Goal: Submit feedback/report problem

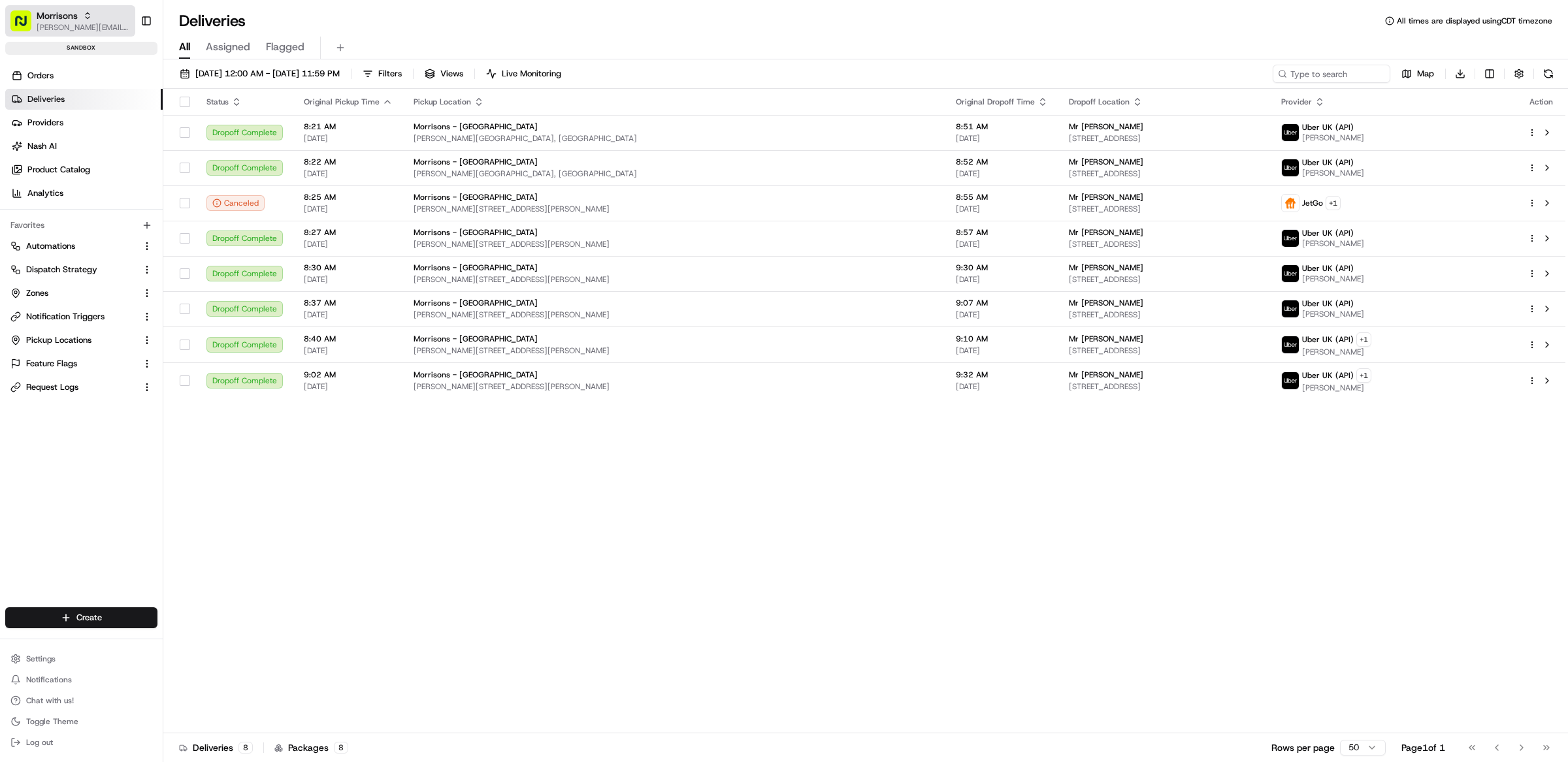
click at [60, 24] on span "[PERSON_NAME][EMAIL_ADDRESS][DOMAIN_NAME]" at bounding box center [83, 27] width 94 height 10
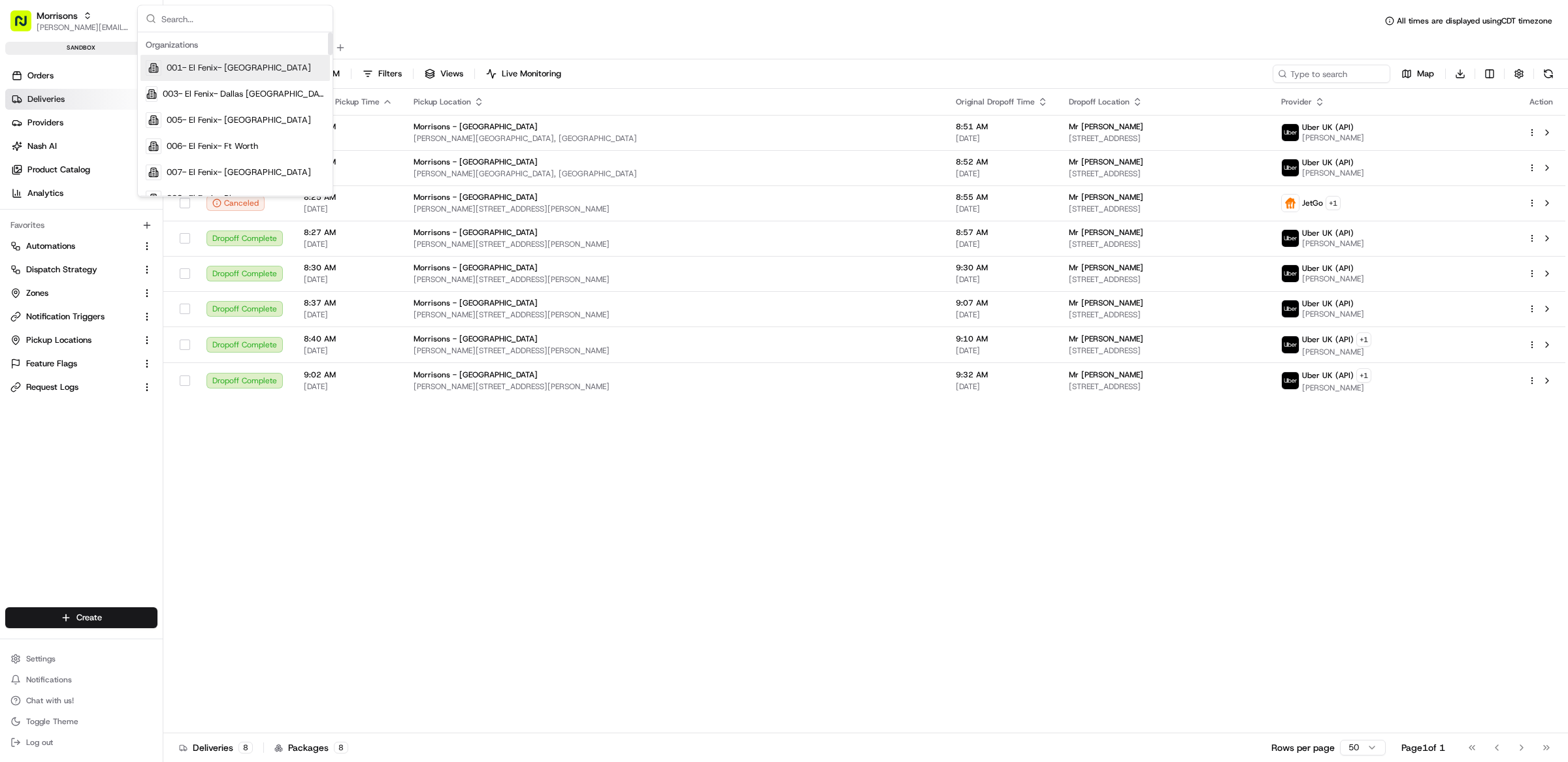
click at [256, 15] on input "text" at bounding box center [243, 19] width 163 height 26
type input "porta"
type input "alto"
click at [226, 91] on div "Alto" at bounding box center [235, 94] width 190 height 26
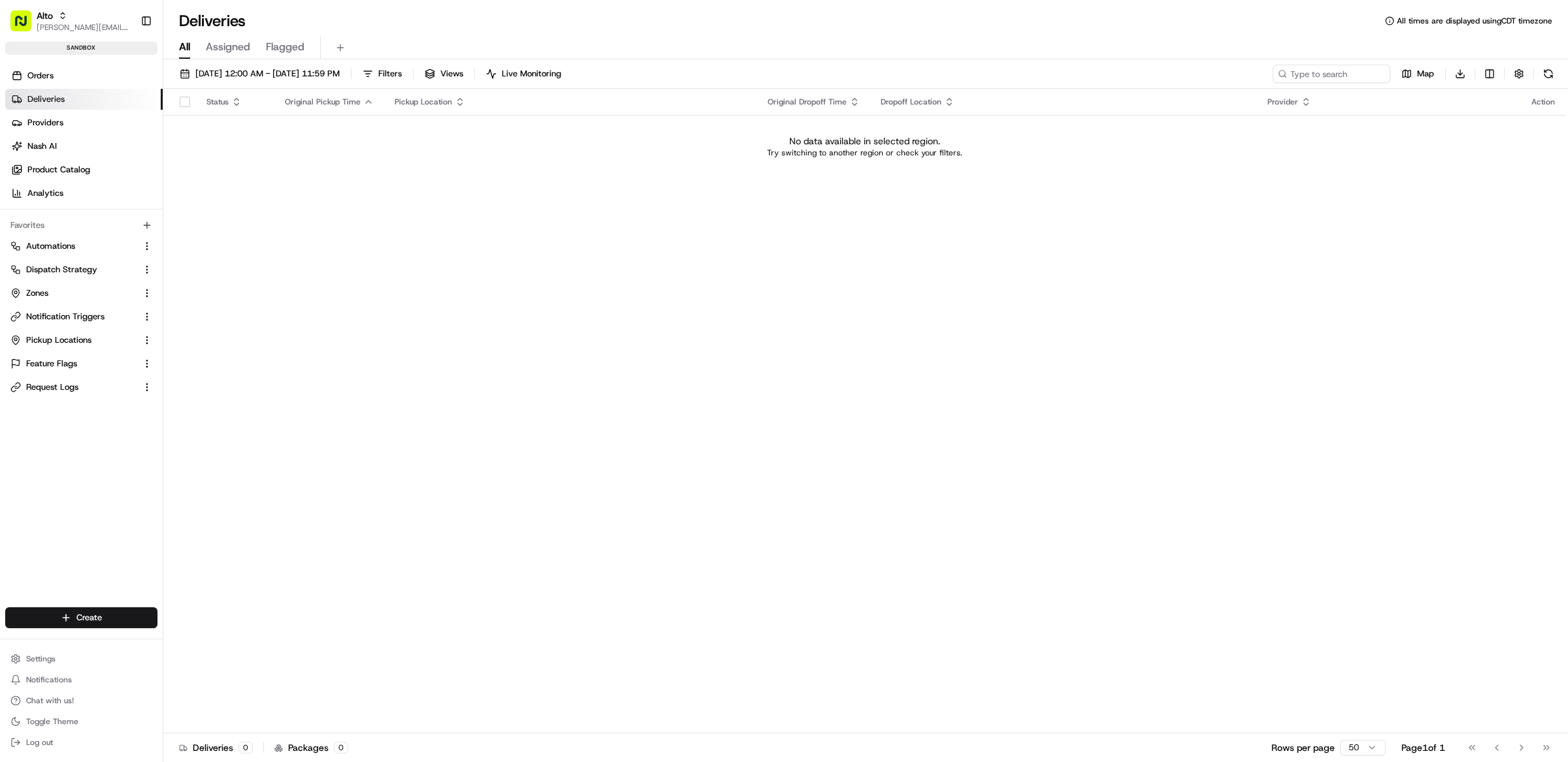
click at [407, 327] on div "Status Original Pickup Time Pickup Location Original Dropoff Time Dropoff Locat…" at bounding box center [864, 410] width 1402 height 644
click at [72, 78] on link "Orders" at bounding box center [83, 76] width 157 height 21
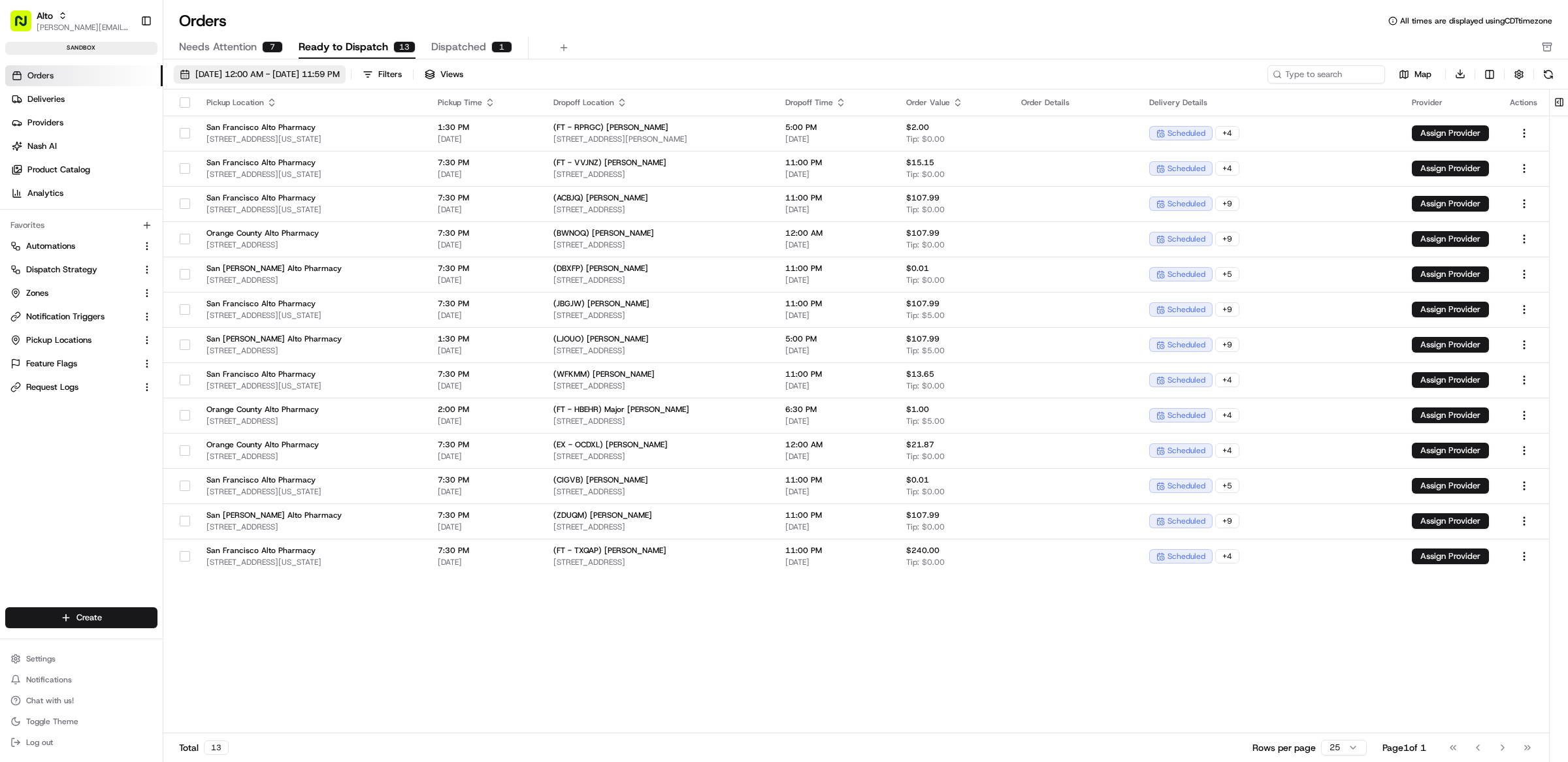
click at [304, 77] on span "08/01/2025 12:00 AM - 08/31/2025 11:59 PM" at bounding box center [267, 74] width 144 height 12
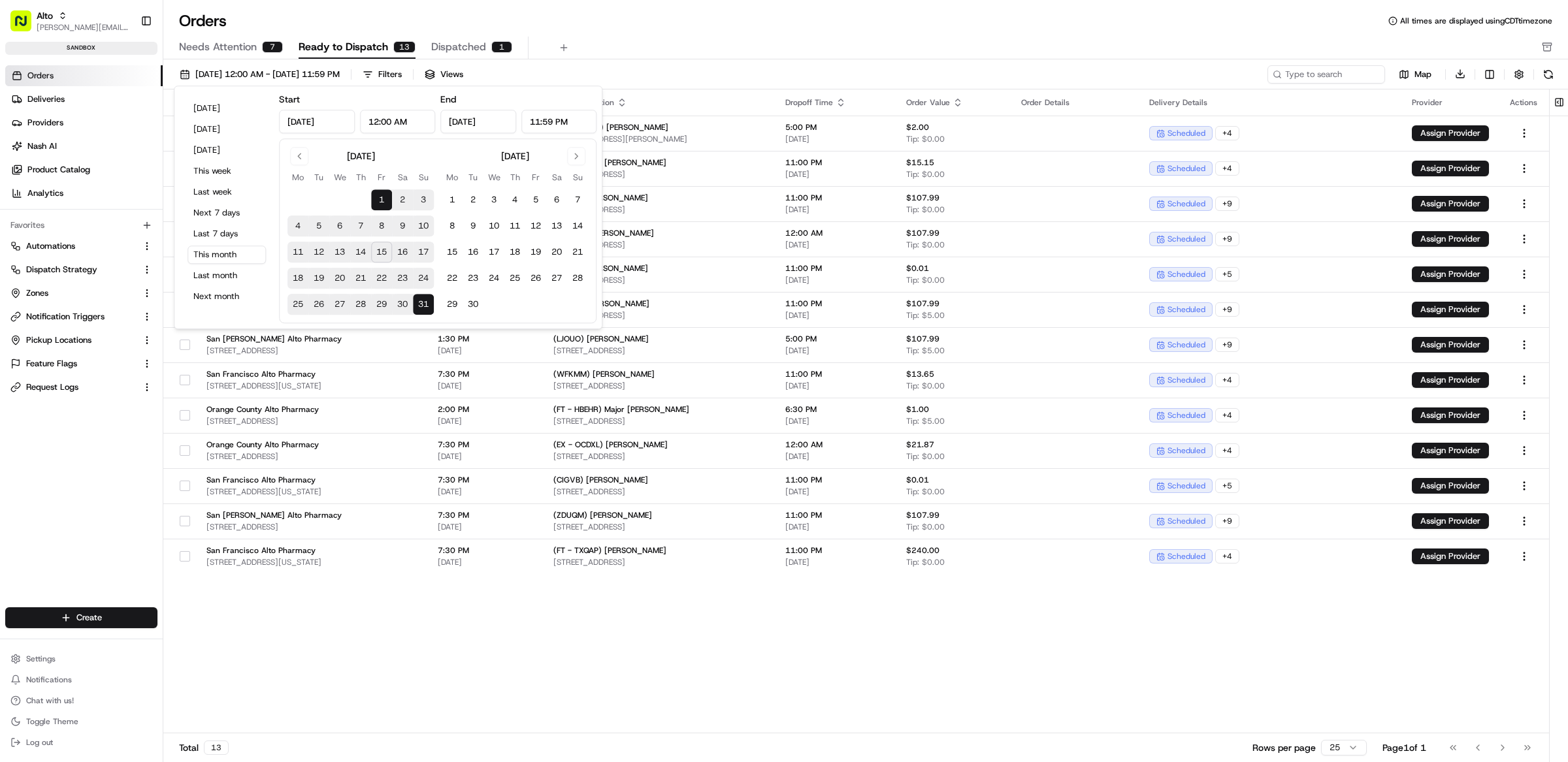
click at [385, 252] on button "15" at bounding box center [382, 252] width 21 height 21
type input "Aug 15, 2025"
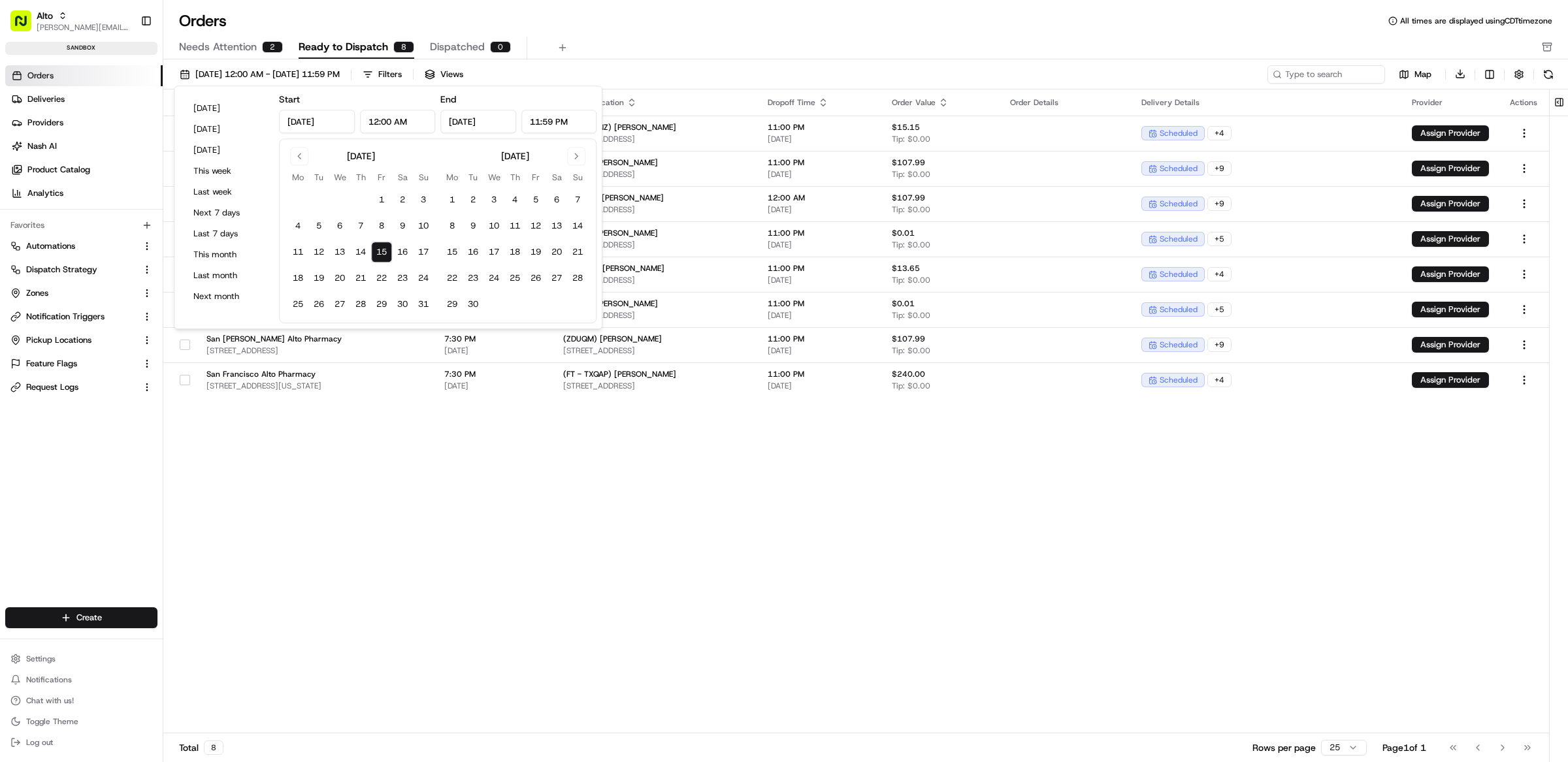
click at [828, 55] on div "Needs Attention 2 Ready to Dispatch 8 Dispatched 0" at bounding box center [857, 48] width 1355 height 23
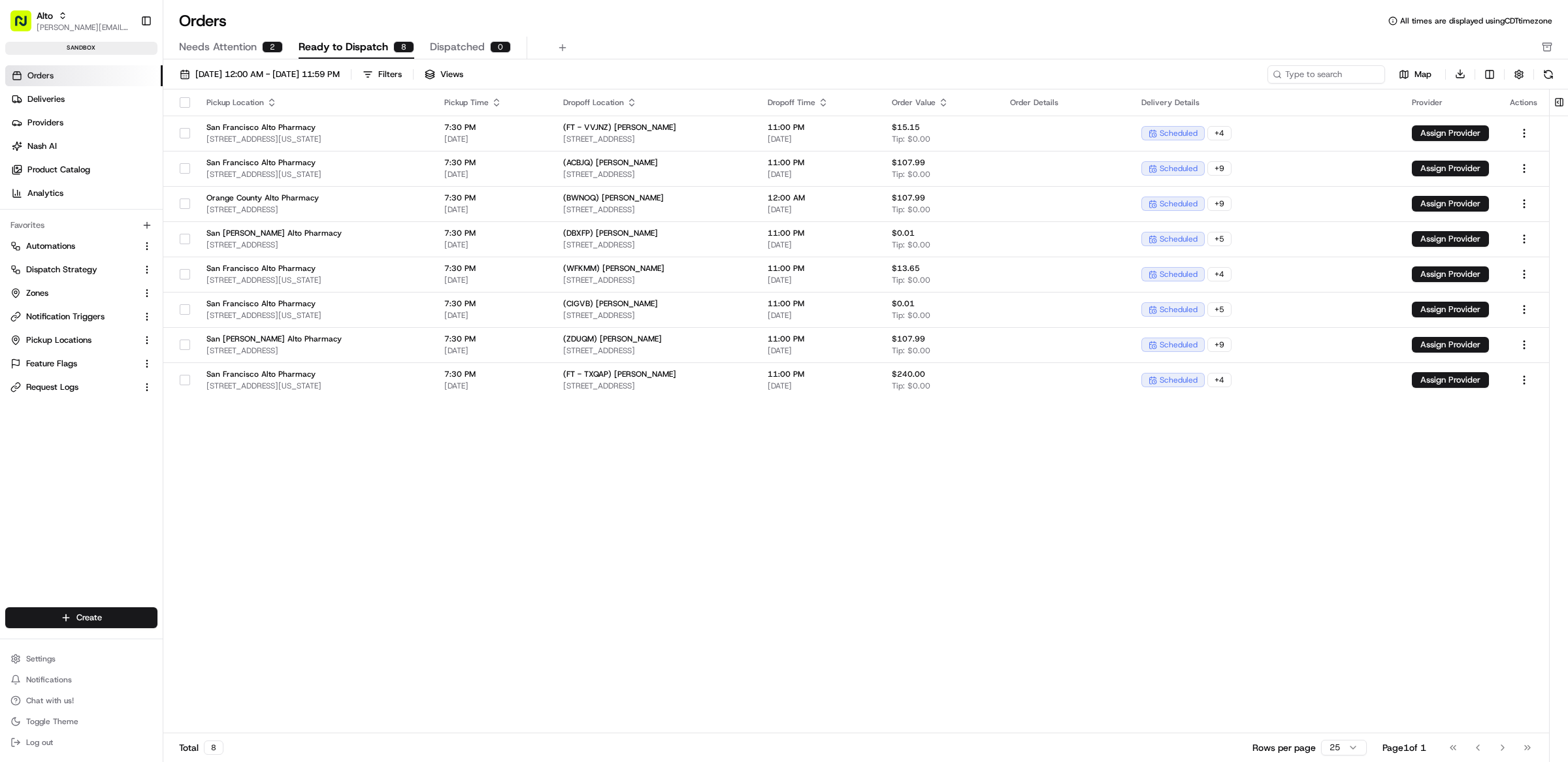
click at [748, 544] on div "Pickup Location Pickup Time Dropoff Location Dropoff Time Order Value Order Det…" at bounding box center [856, 411] width 1386 height 644
click at [590, 441] on div "Pickup Location Pickup Time Dropoff Location Dropoff Time Order Value Order Det…" at bounding box center [856, 411] width 1386 height 644
click at [1448, 130] on button "Assign Provider" at bounding box center [1450, 132] width 77 height 15
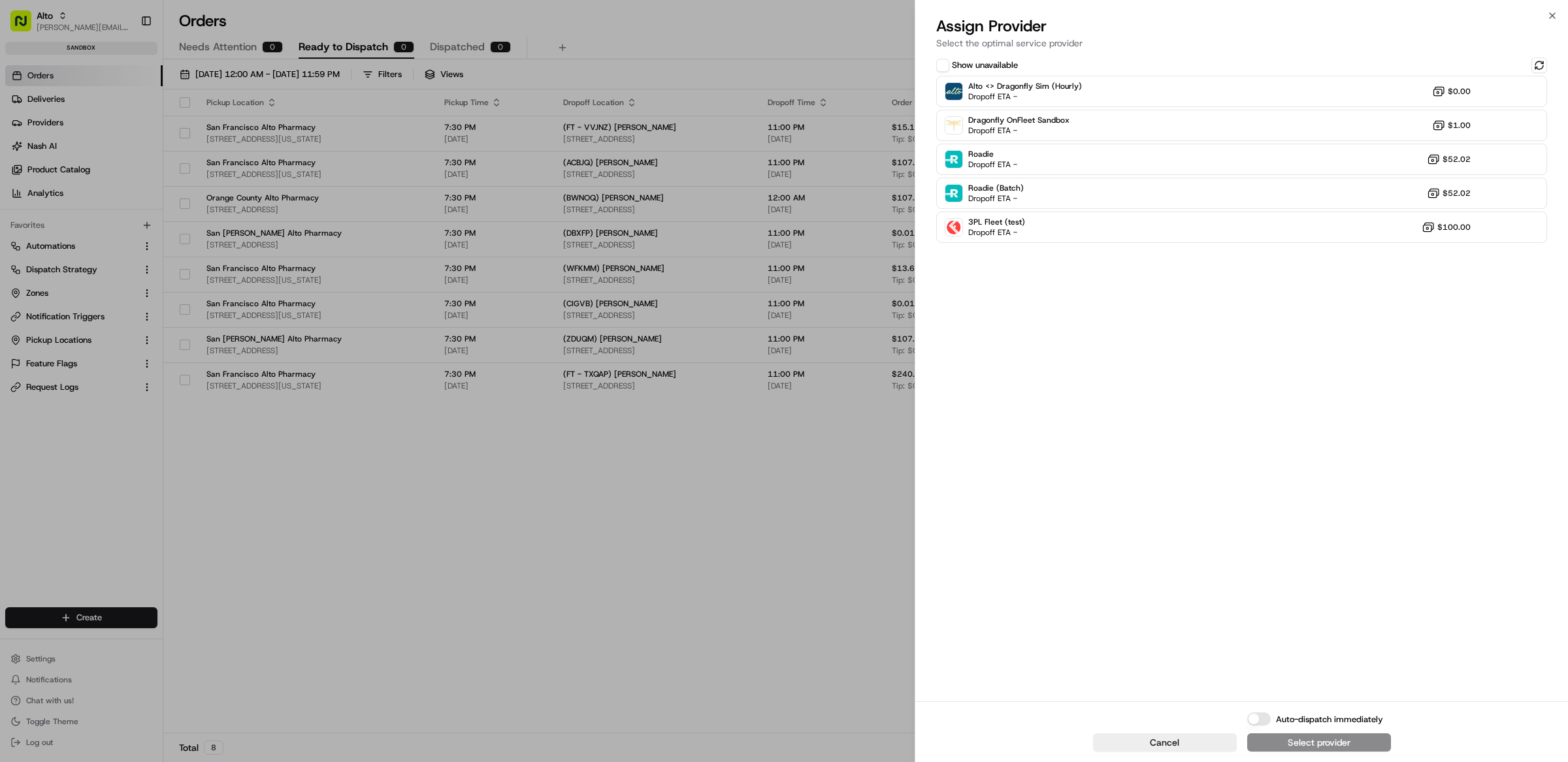
click at [944, 66] on button "Show unavailable" at bounding box center [943, 65] width 13 height 13
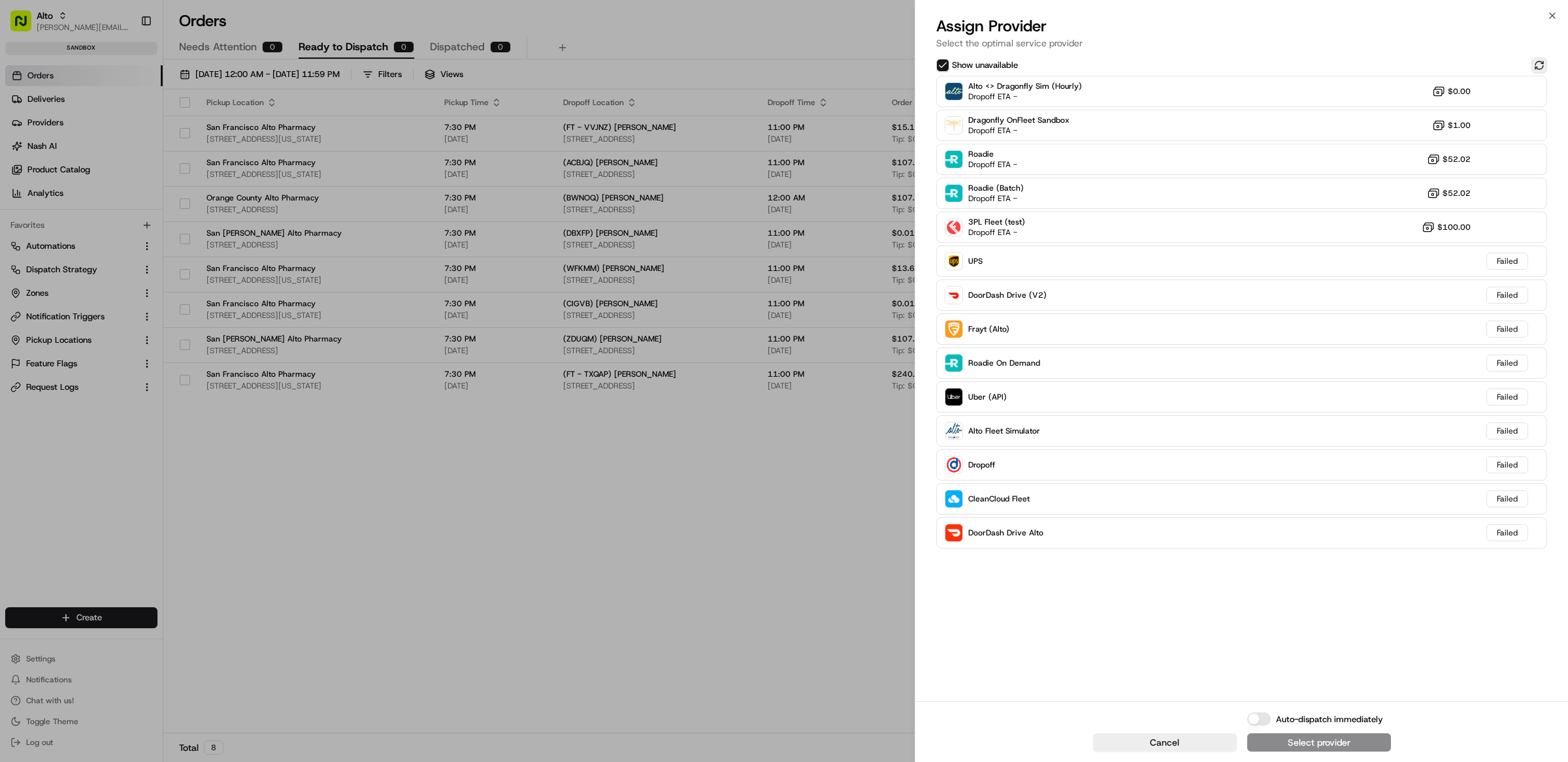
click at [1537, 69] on button at bounding box center [1538, 65] width 15 height 15
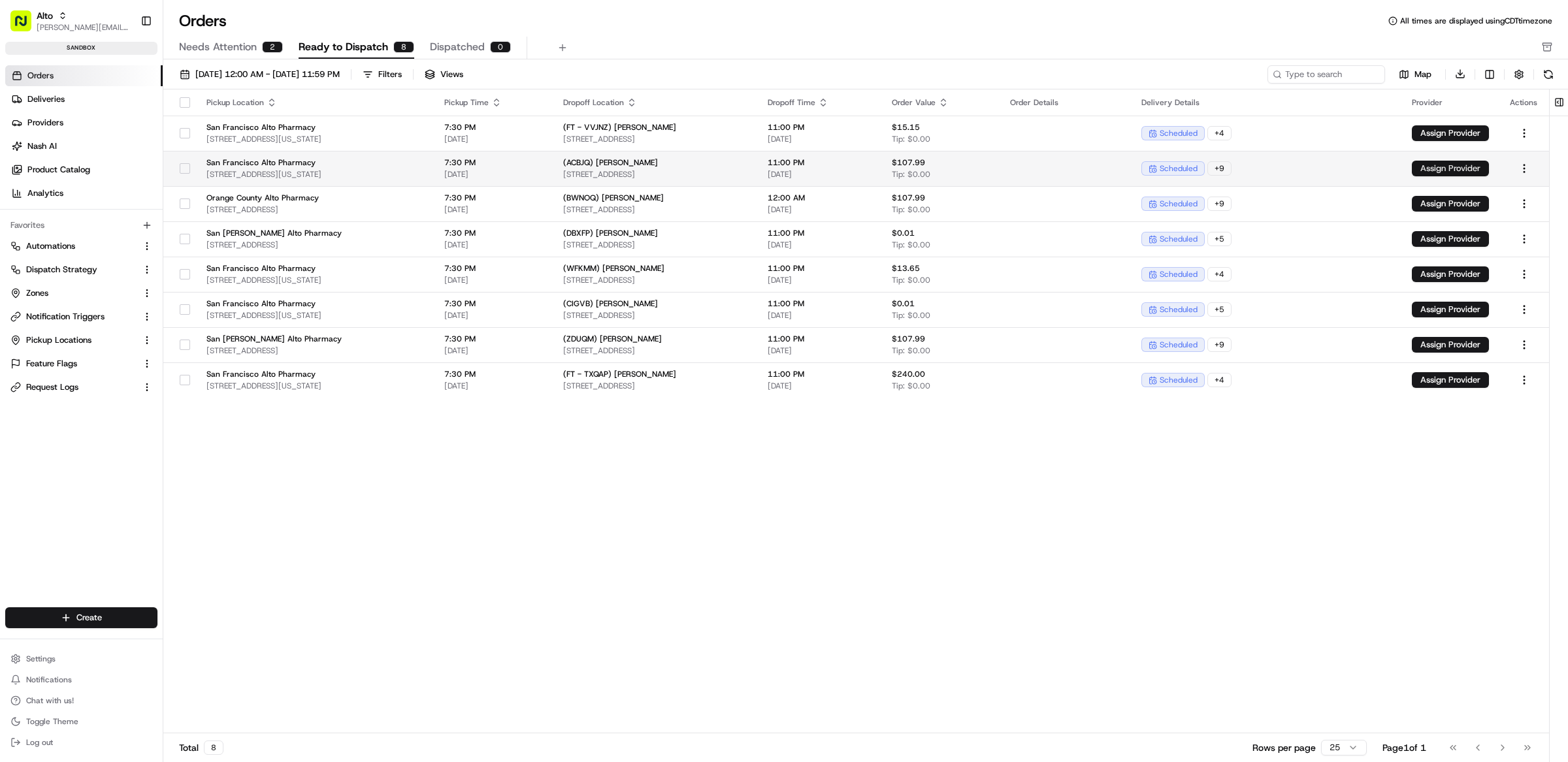
click at [1458, 175] on button "Assign Provider" at bounding box center [1450, 168] width 77 height 15
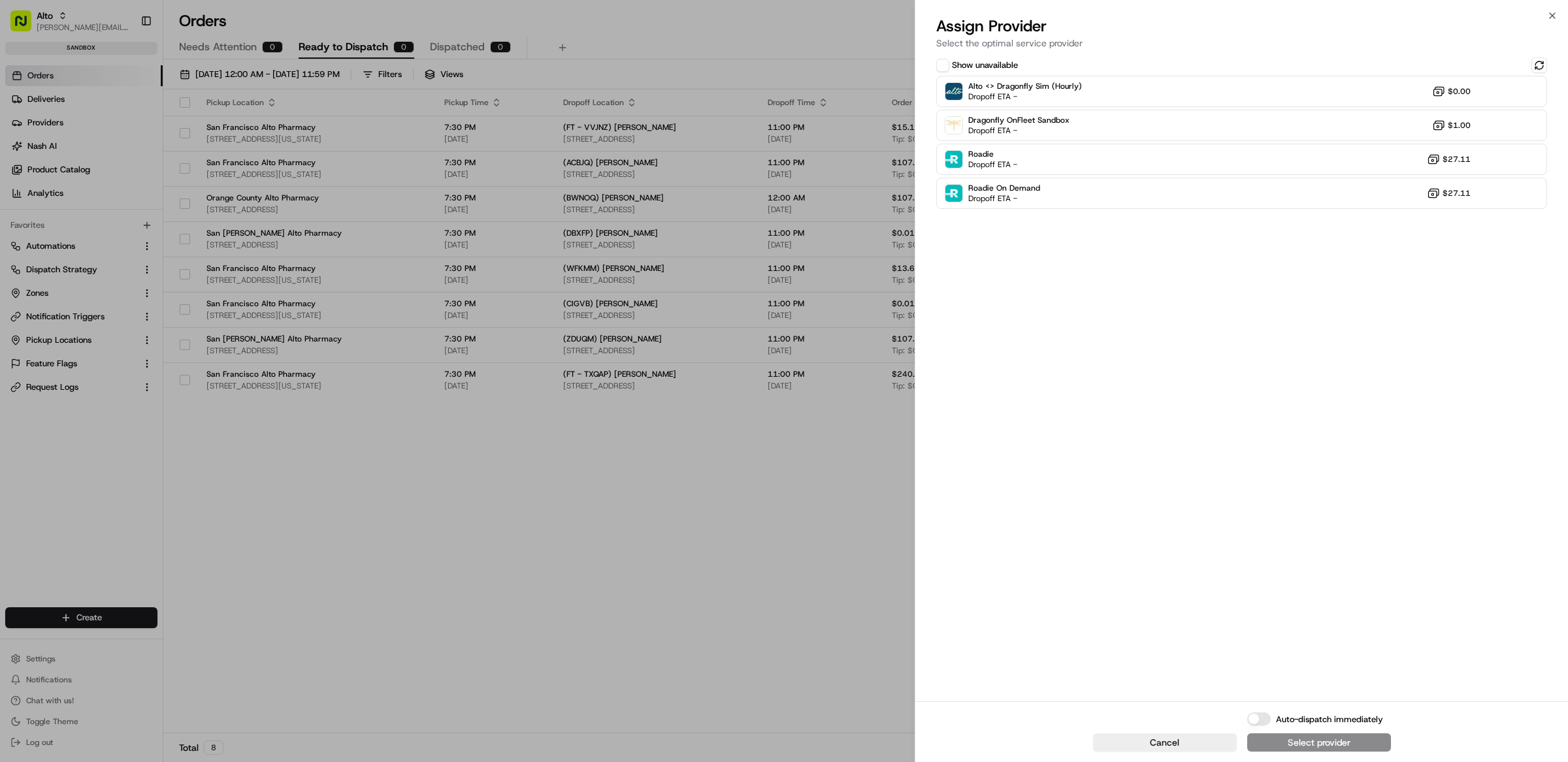
click at [943, 61] on button "Show unavailable" at bounding box center [943, 65] width 13 height 13
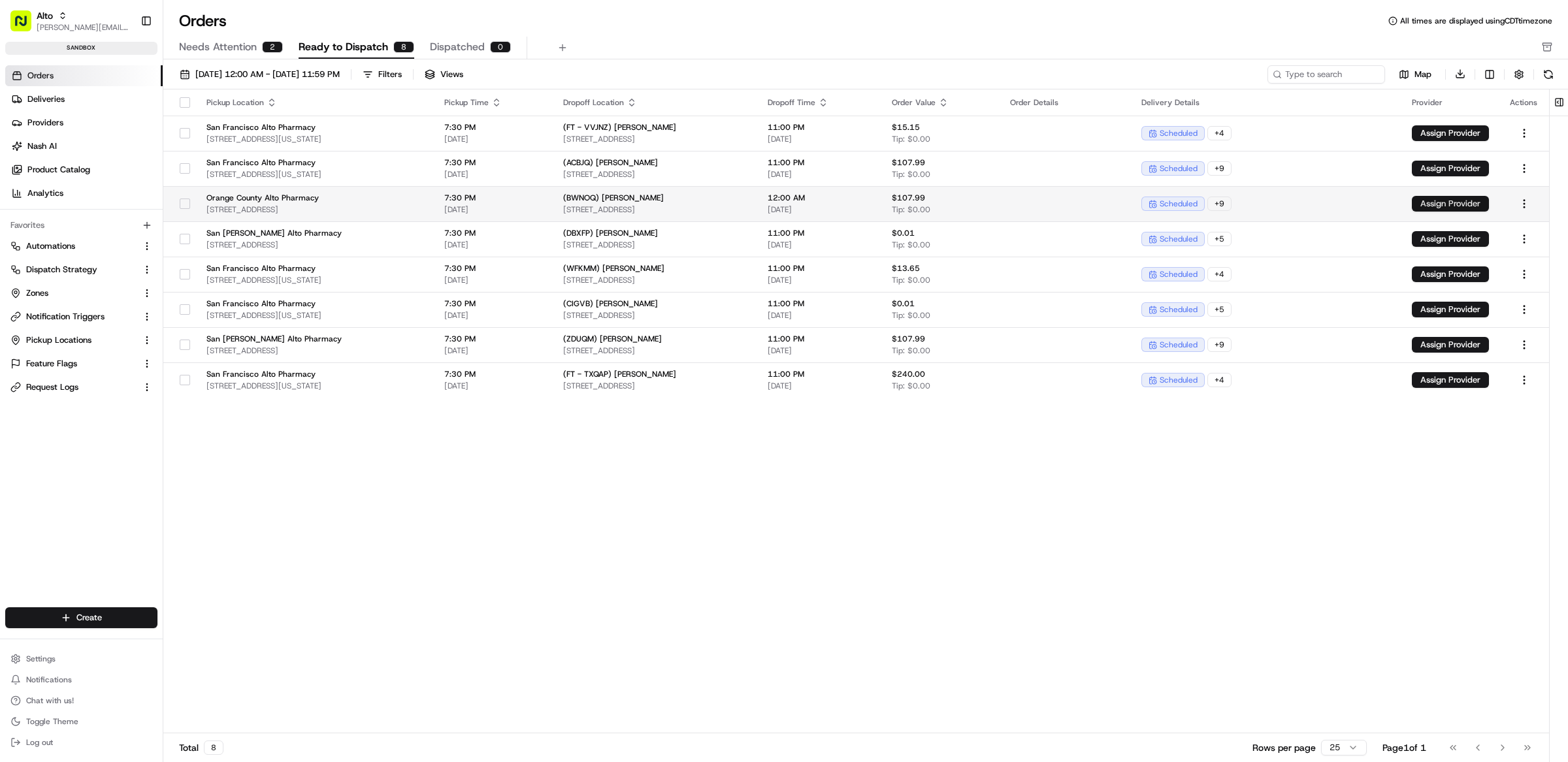
click at [1424, 202] on button "Assign Provider" at bounding box center [1450, 203] width 77 height 15
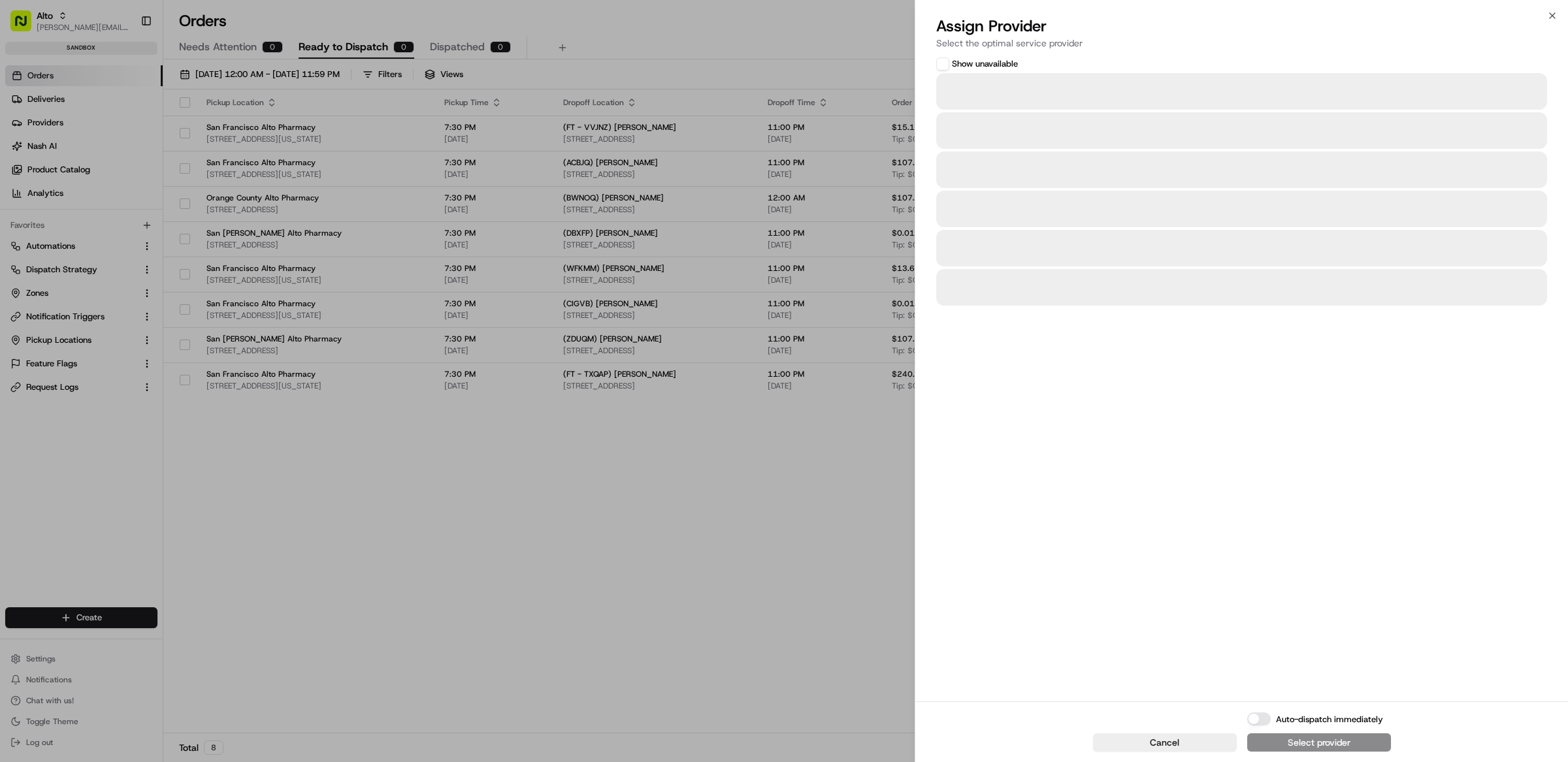
click at [949, 60] on button "Show unavailable" at bounding box center [943, 64] width 13 height 13
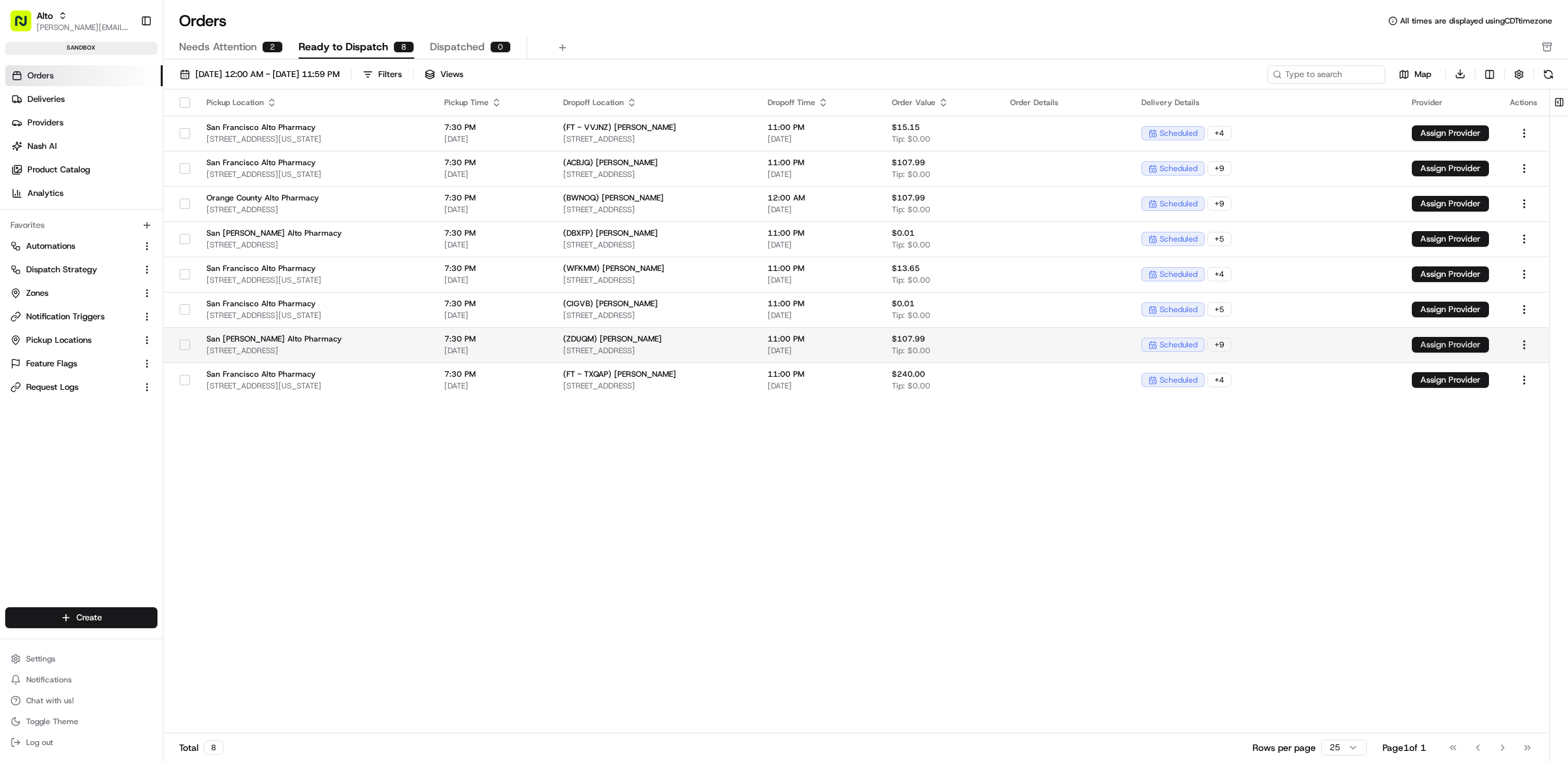
click at [1431, 348] on button "Assign Provider" at bounding box center [1450, 344] width 77 height 15
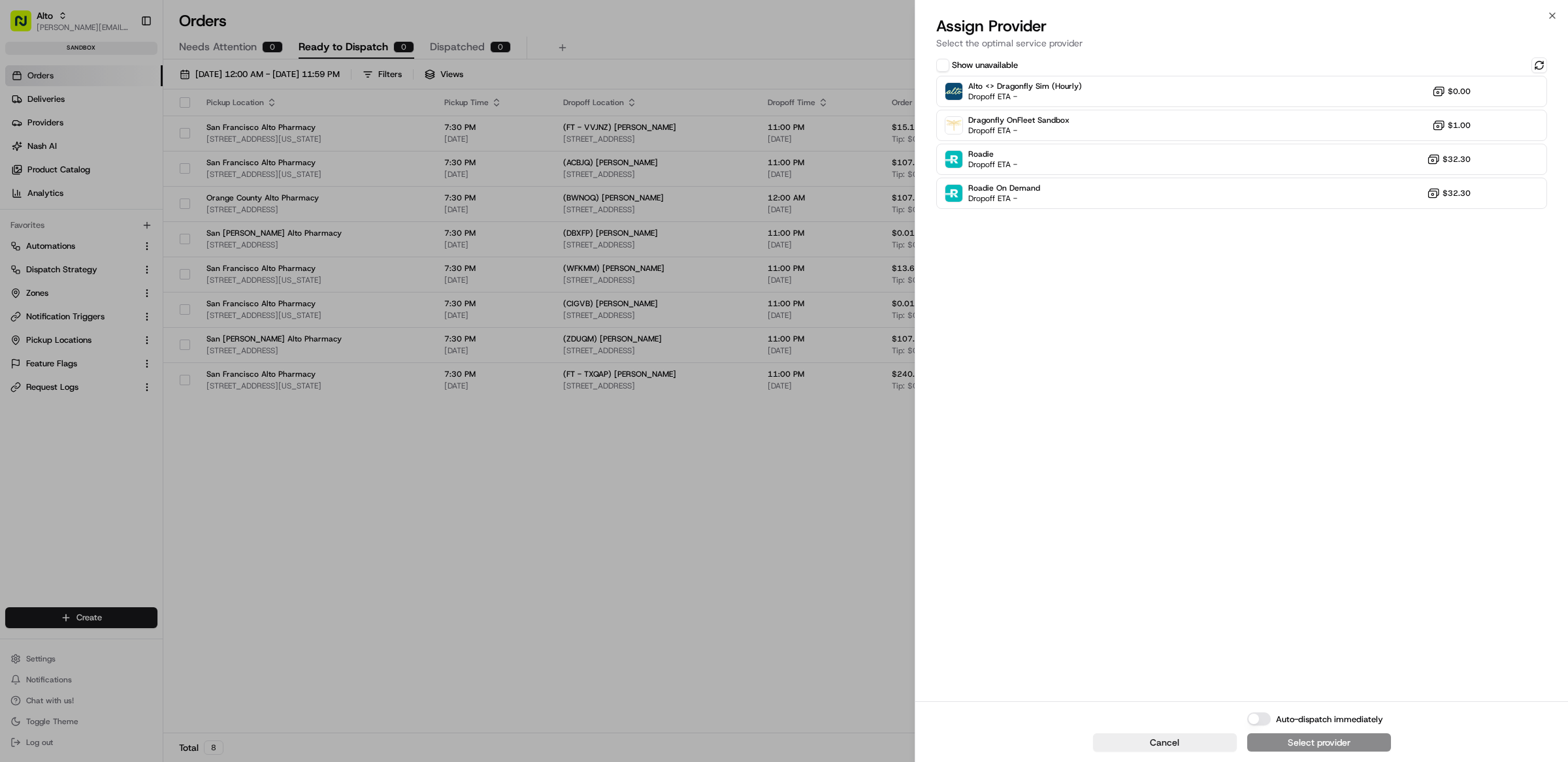
click at [946, 64] on button "Show unavailable" at bounding box center [943, 65] width 13 height 13
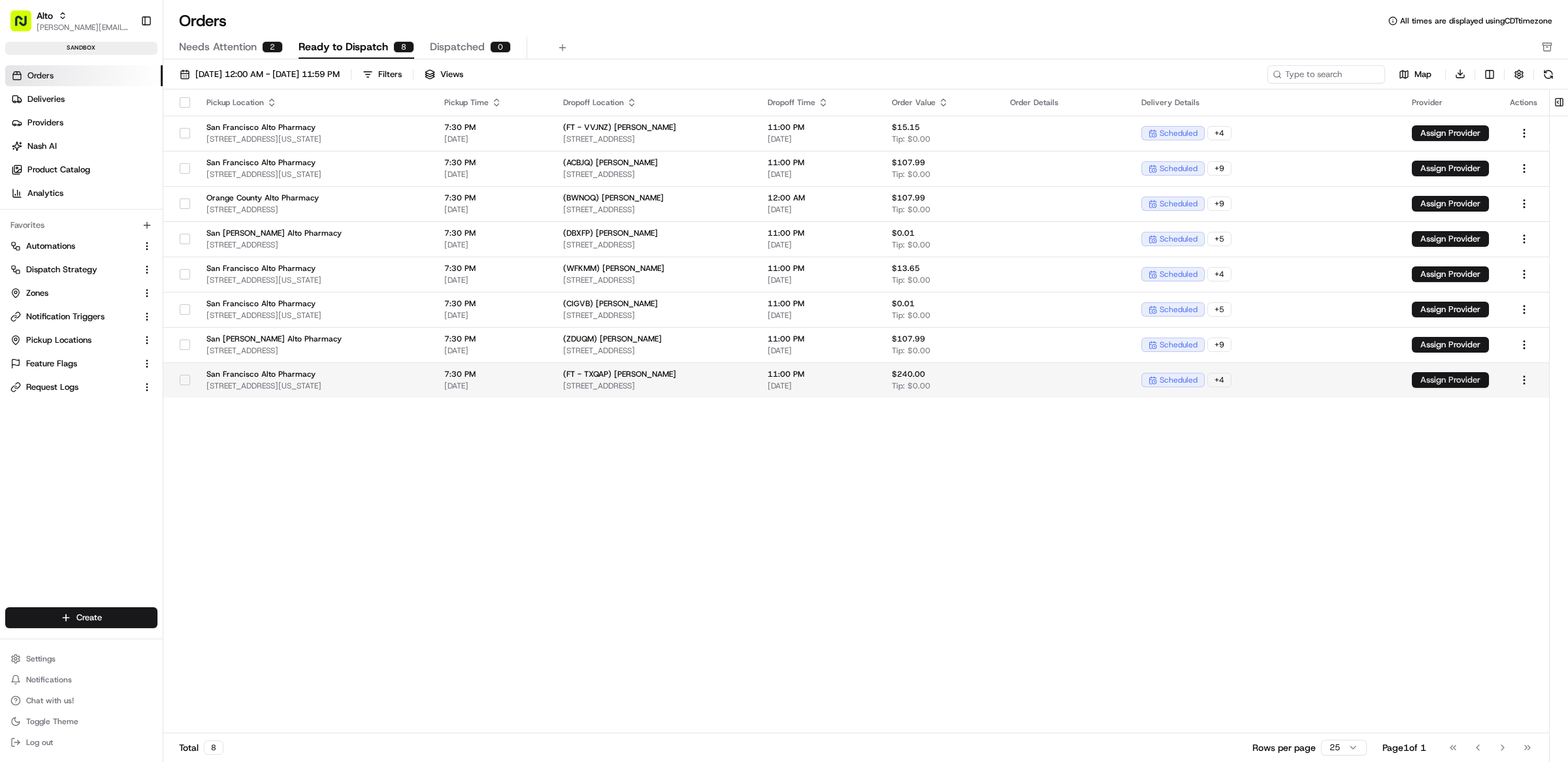
click at [1412, 379] on button "Assign Provider" at bounding box center [1450, 380] width 77 height 15
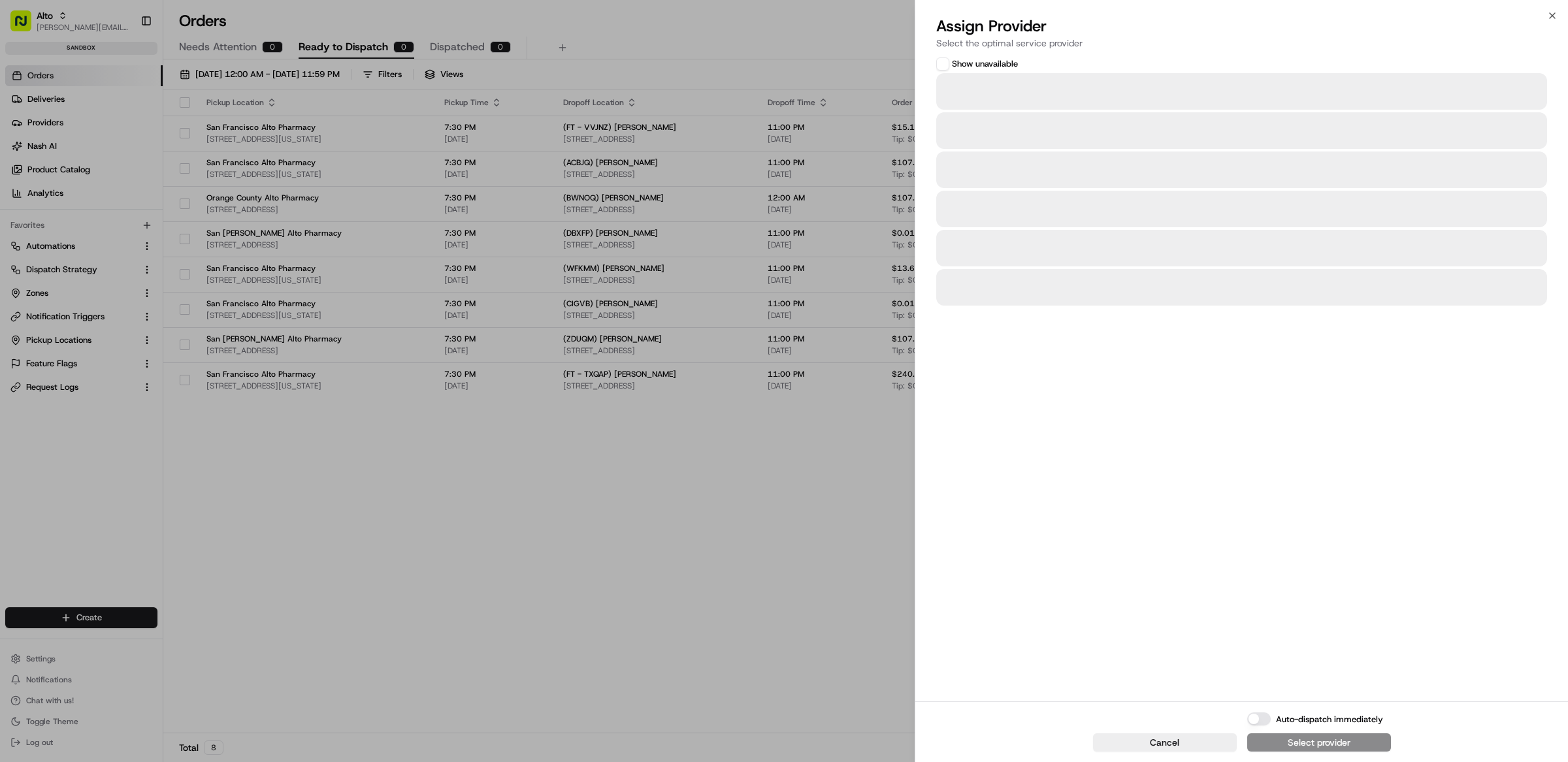
click at [942, 65] on button "Show unavailable" at bounding box center [943, 64] width 13 height 13
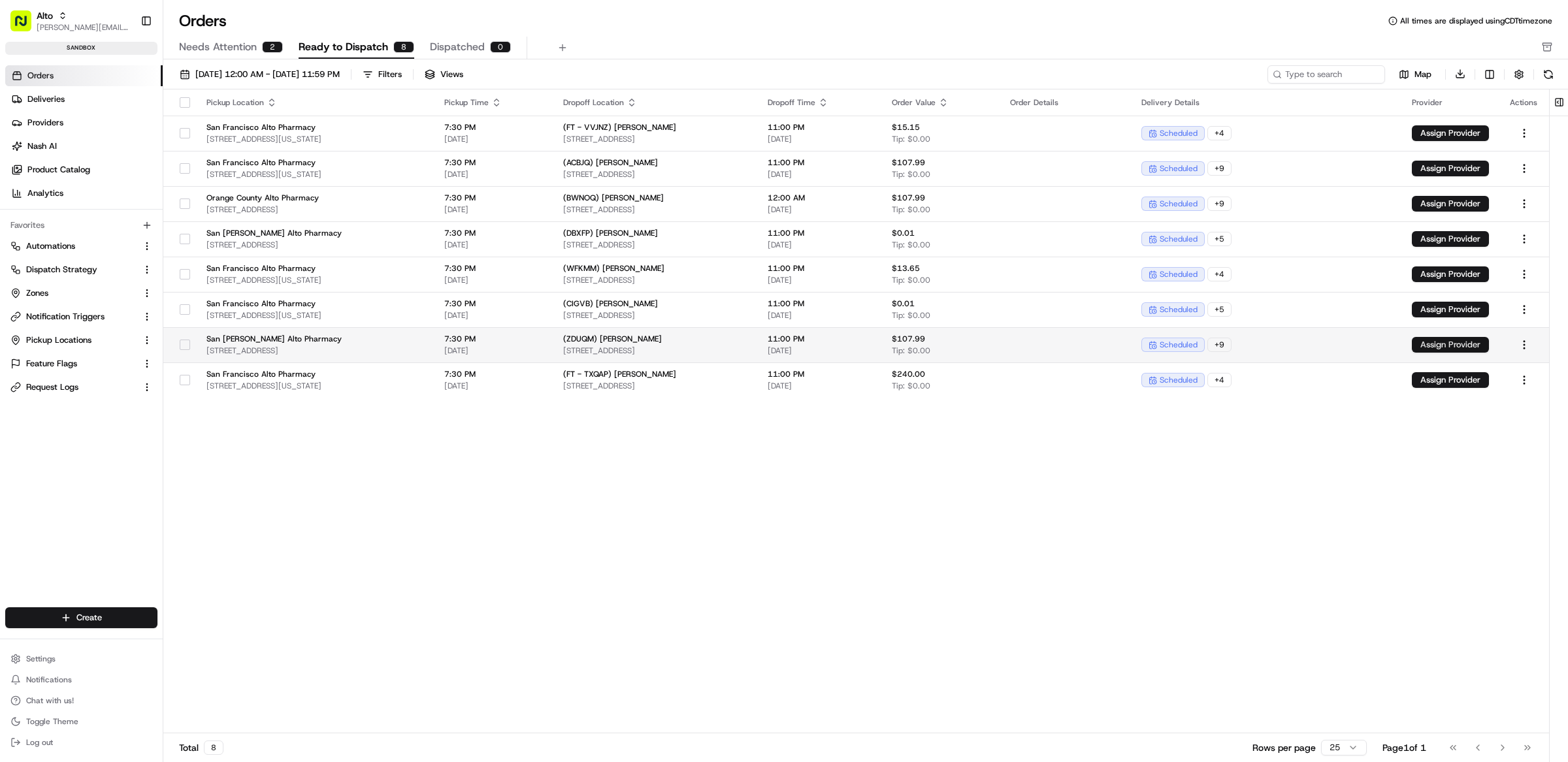
click at [1424, 345] on button "Assign Provider" at bounding box center [1450, 344] width 77 height 15
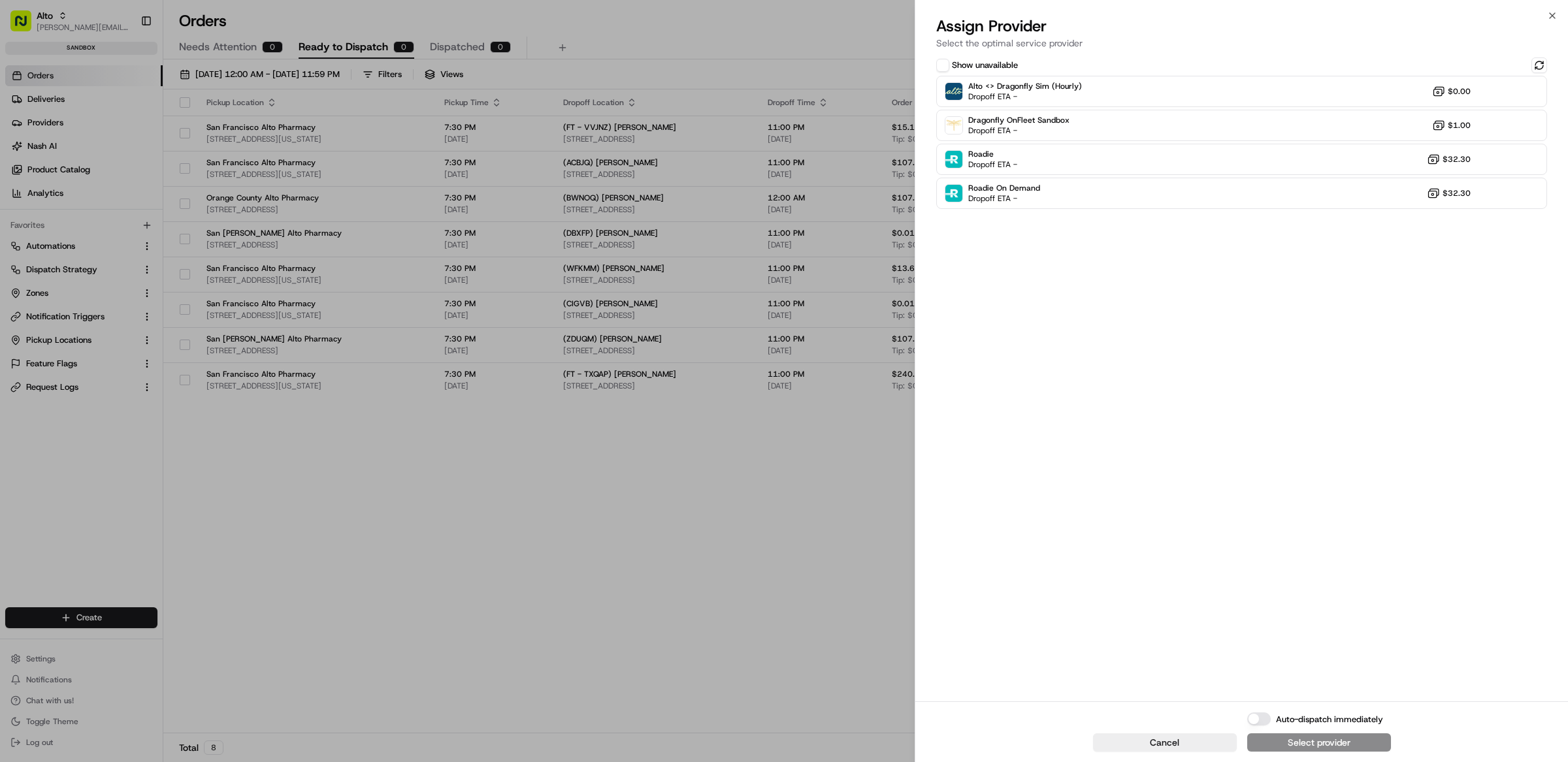
drag, startPoint x: 819, startPoint y: 466, endPoint x: 840, endPoint y: 451, distance: 25.8
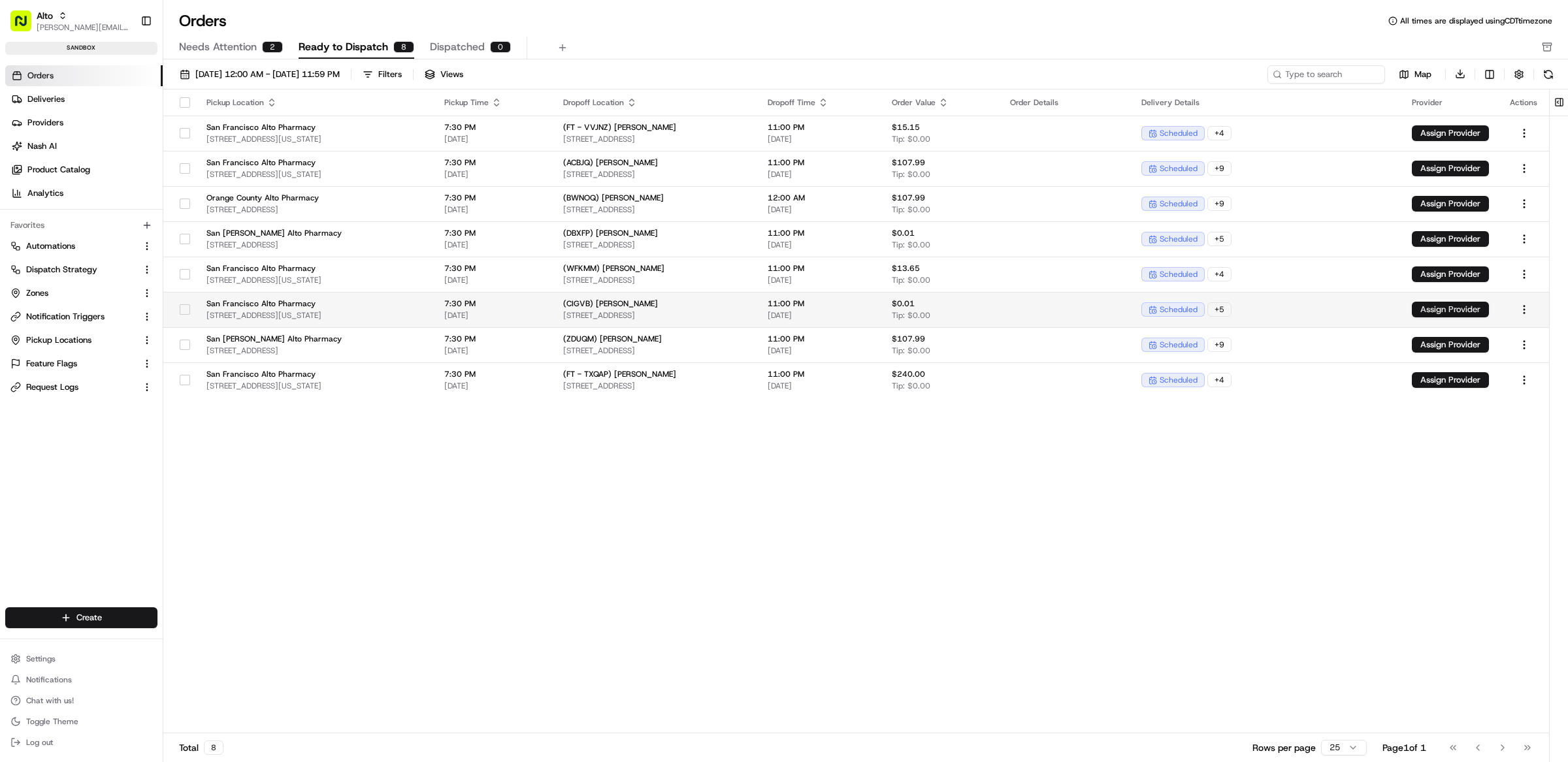
click at [1455, 310] on button "Assign Provider" at bounding box center [1450, 309] width 77 height 15
click at [1434, 271] on button "Assign Provider" at bounding box center [1450, 273] width 77 height 15
click at [1445, 272] on button "Assign Provider" at bounding box center [1450, 273] width 77 height 15
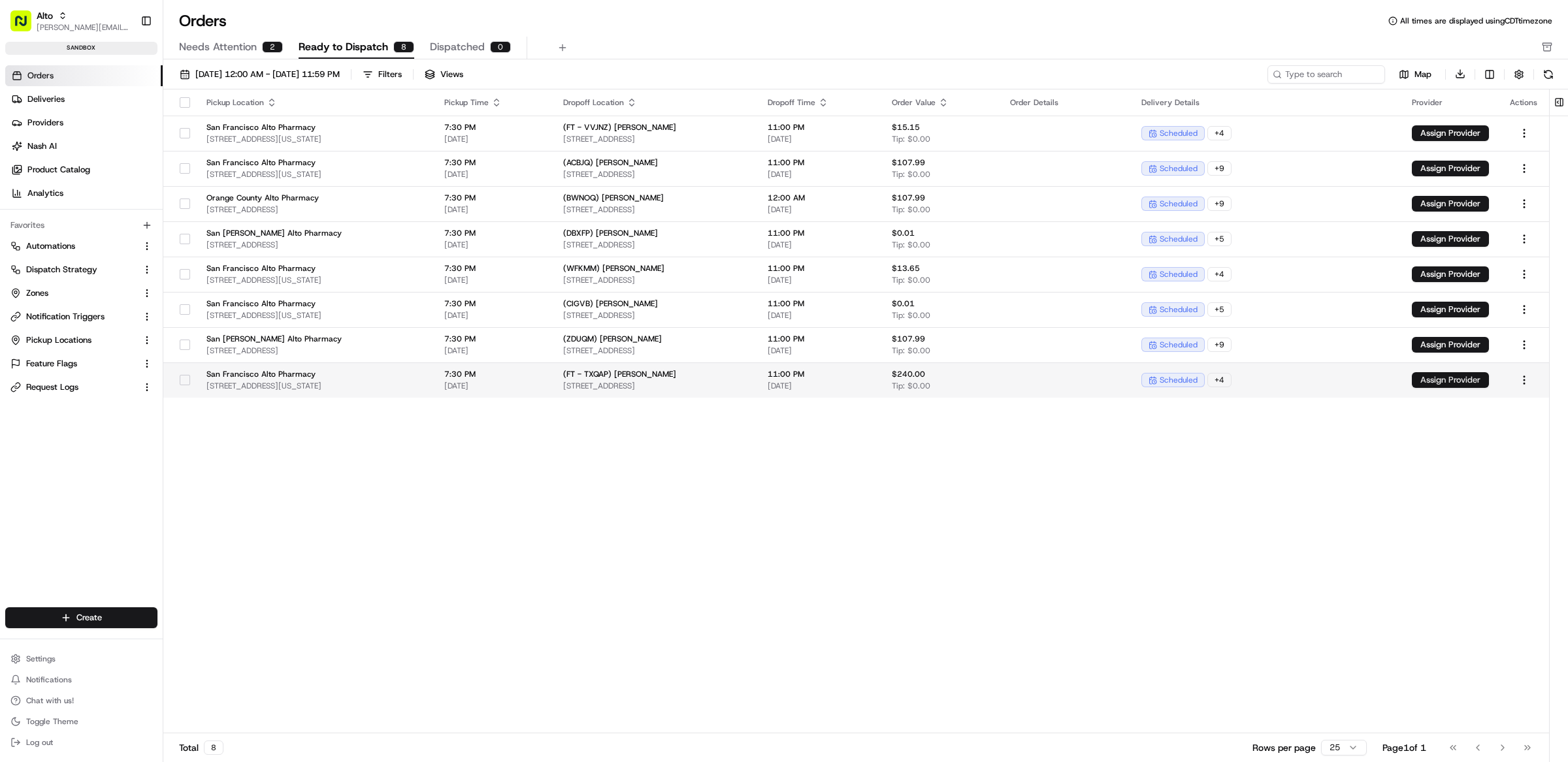
click at [1433, 383] on button "Assign Provider" at bounding box center [1450, 380] width 77 height 15
click at [685, 554] on div "Pickup Location Pickup Time Dropoff Location Dropoff Time Order Value Order Det…" at bounding box center [856, 411] width 1386 height 644
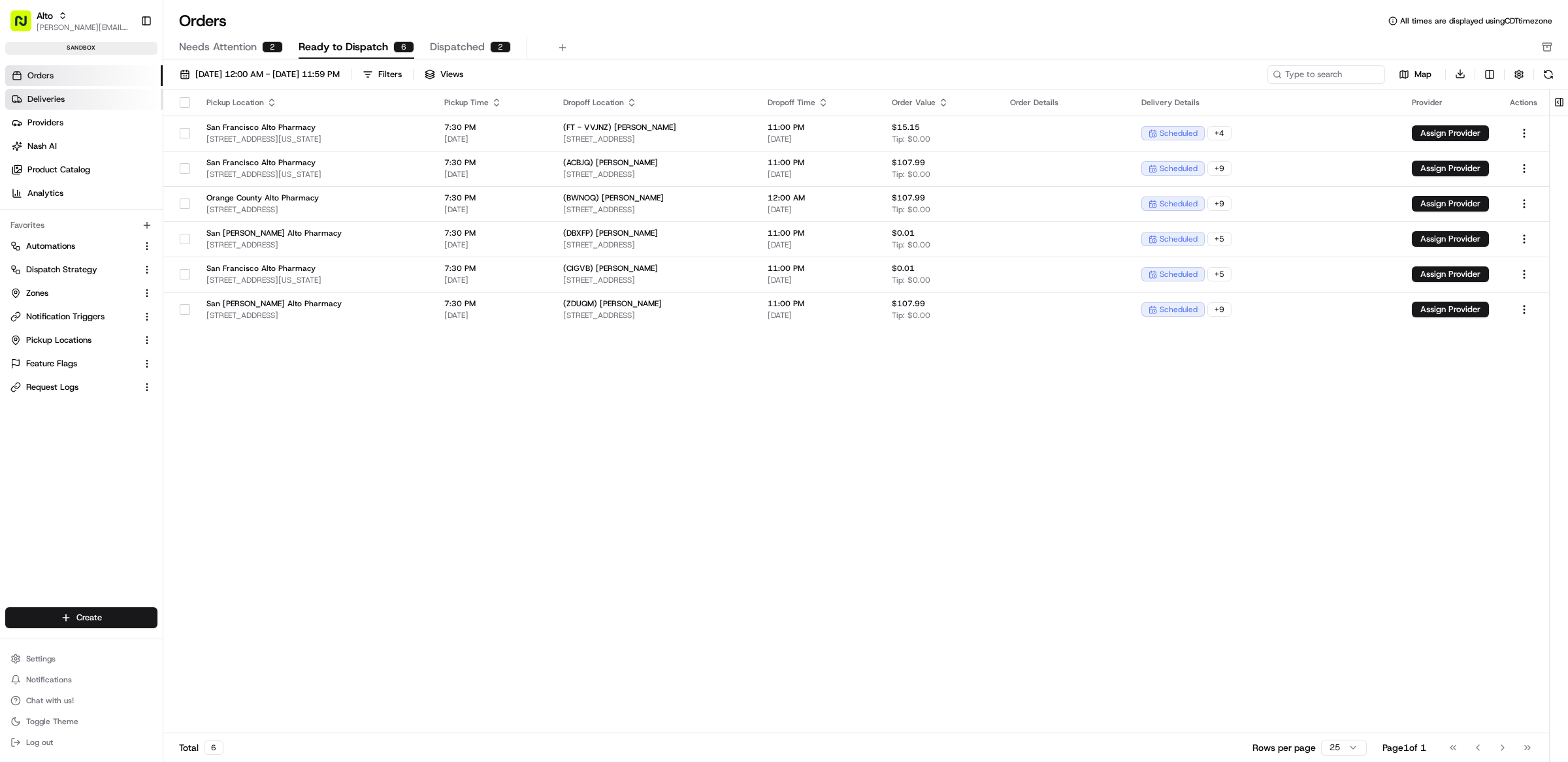
click at [60, 94] on span "Deliveries" at bounding box center [46, 99] width 37 height 12
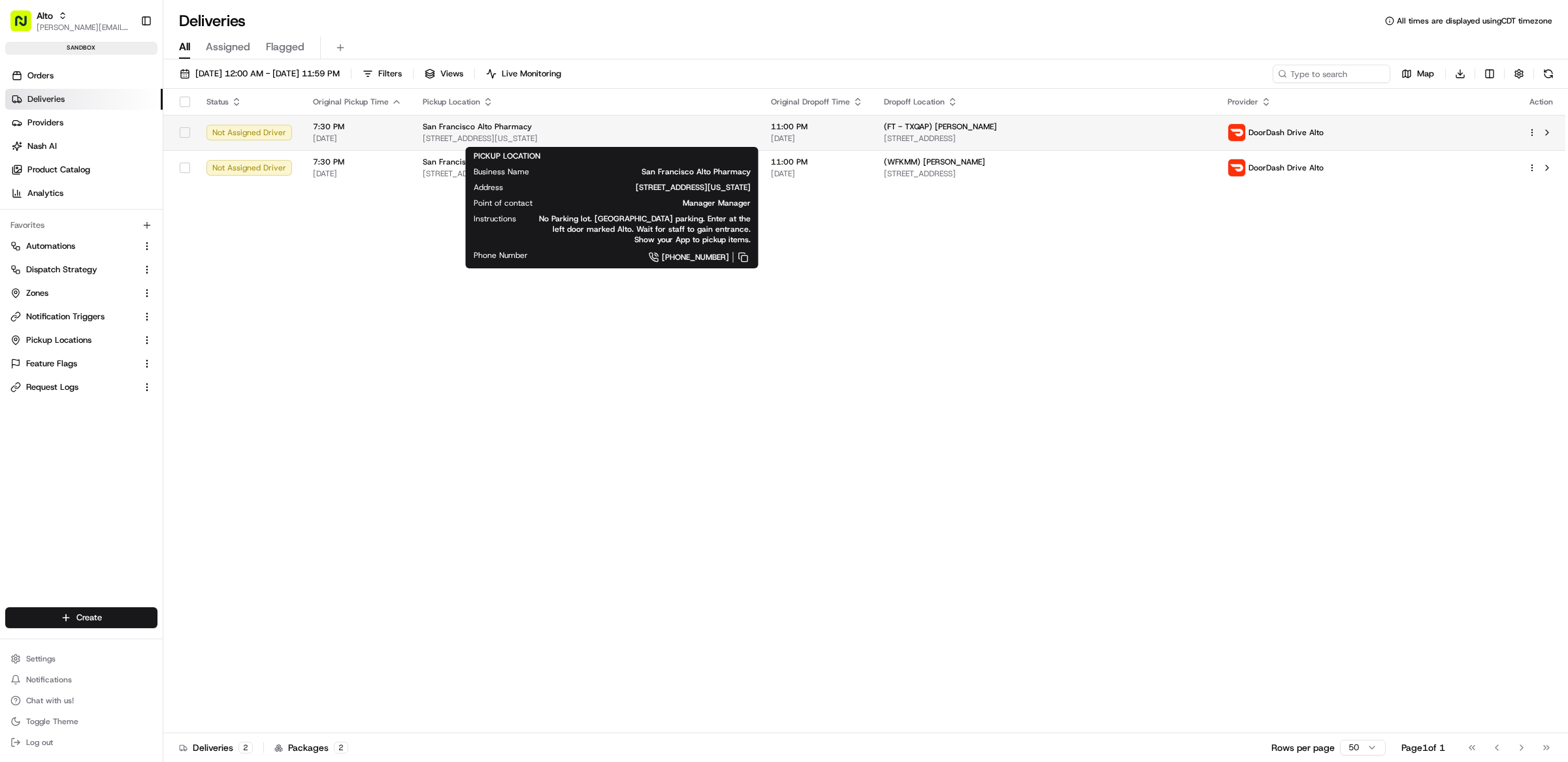
click at [728, 131] on div "San Francisco Alto Pharmacy" at bounding box center [586, 127] width 327 height 10
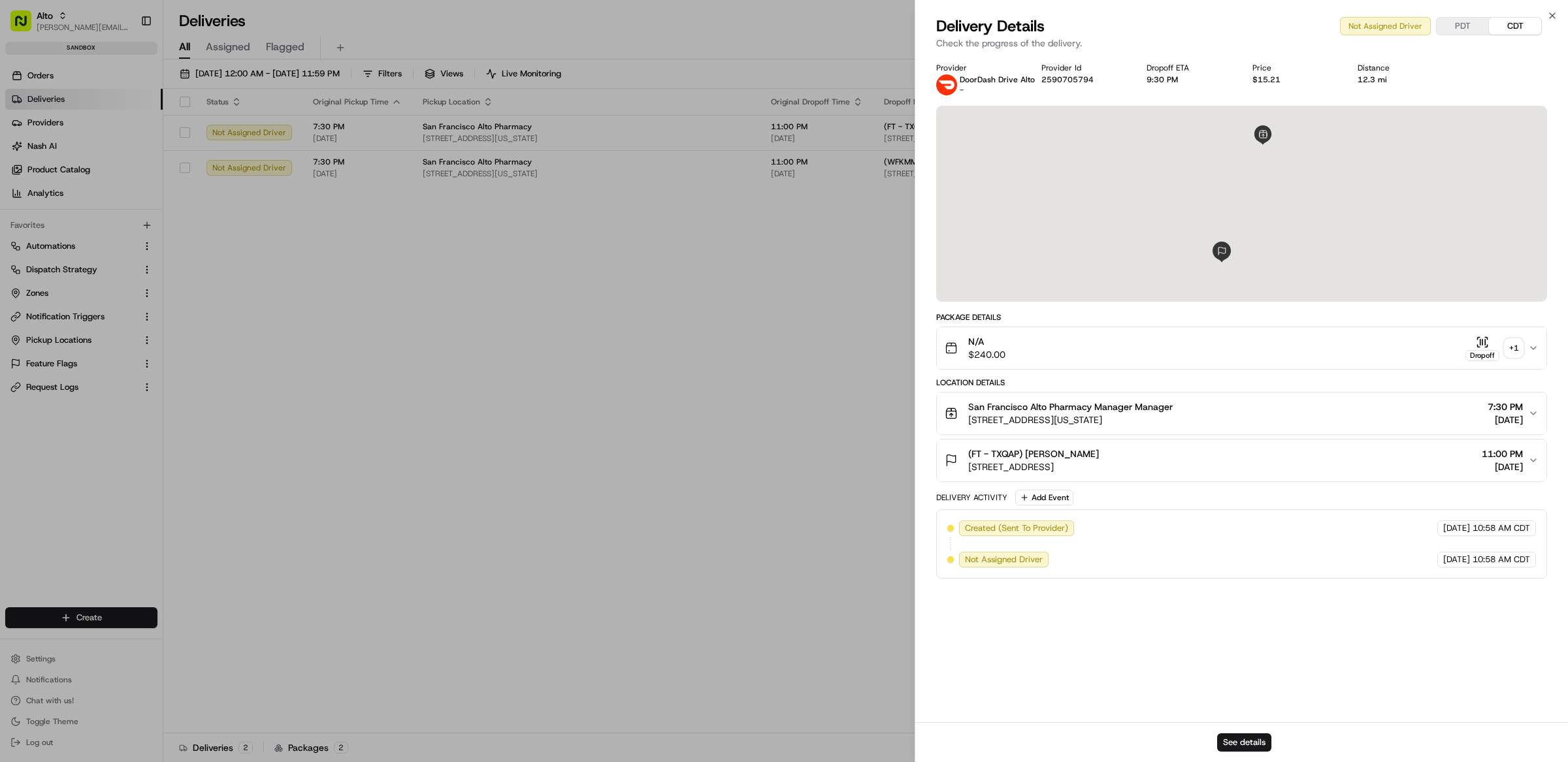
click at [1136, 356] on div "N/A $240.00 Dropoff + 1" at bounding box center [1236, 348] width 583 height 26
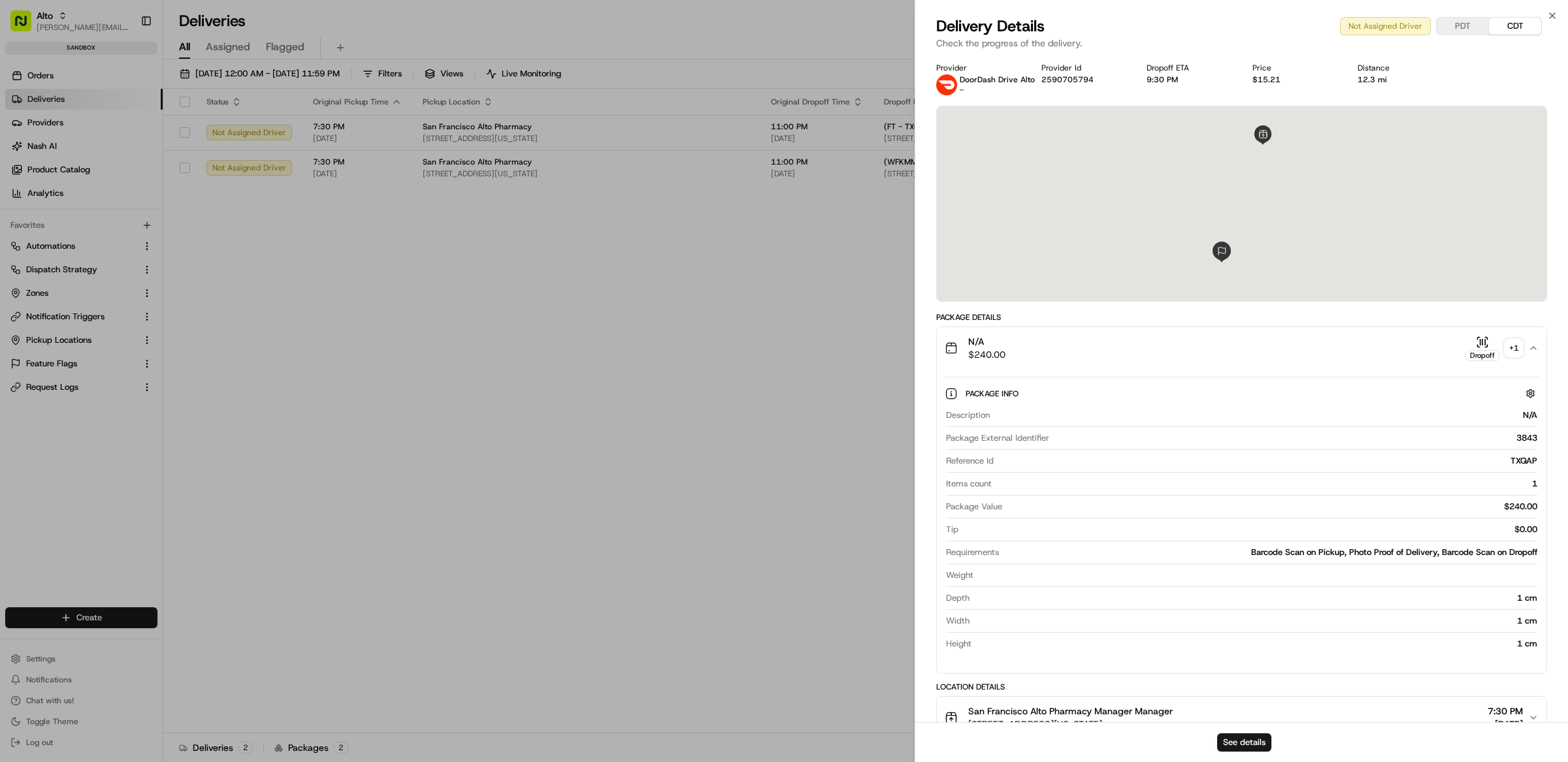
click at [1520, 352] on div "+ 1" at bounding box center [1513, 348] width 19 height 19
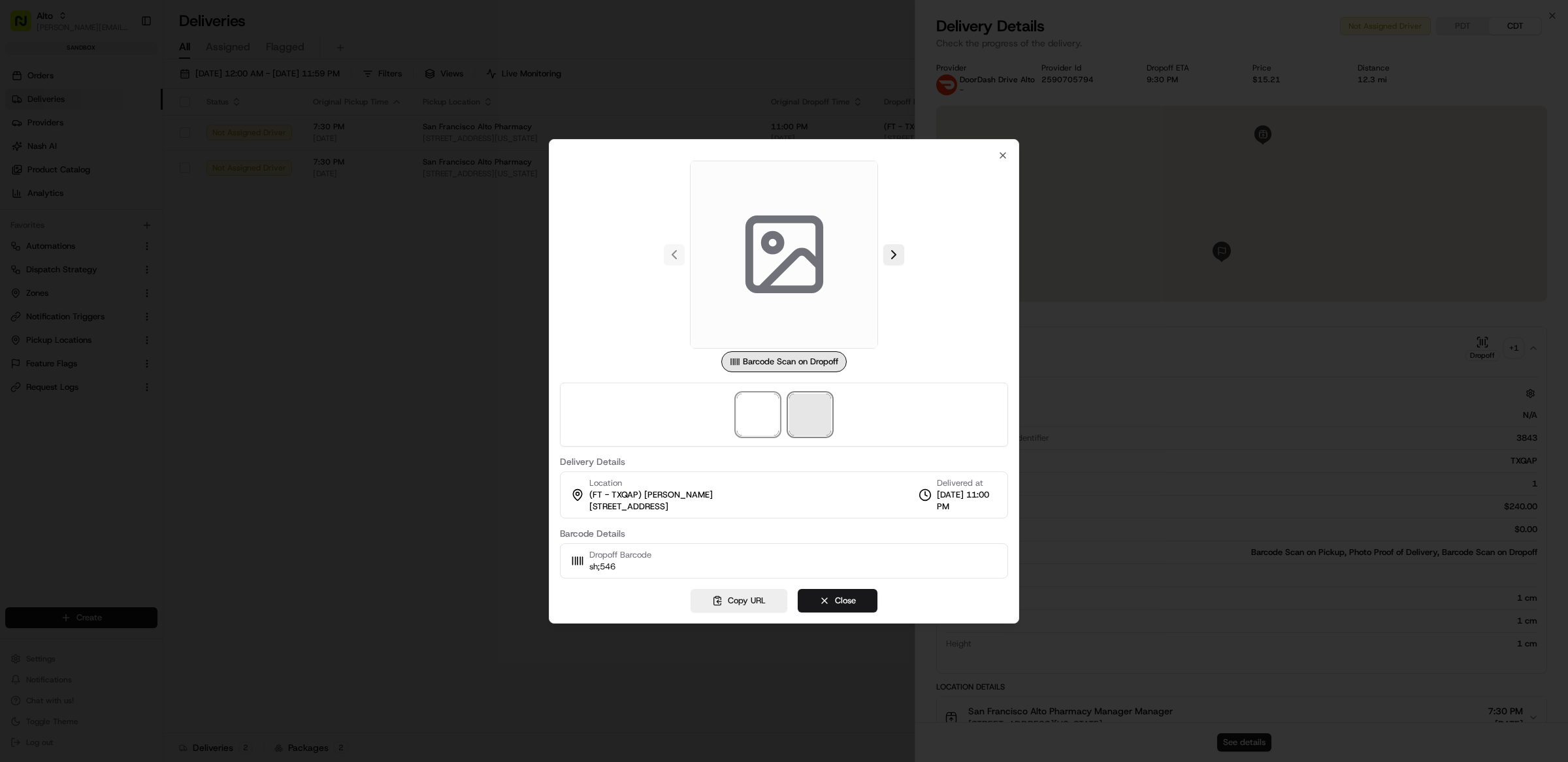
click at [803, 411] on span at bounding box center [810, 414] width 42 height 42
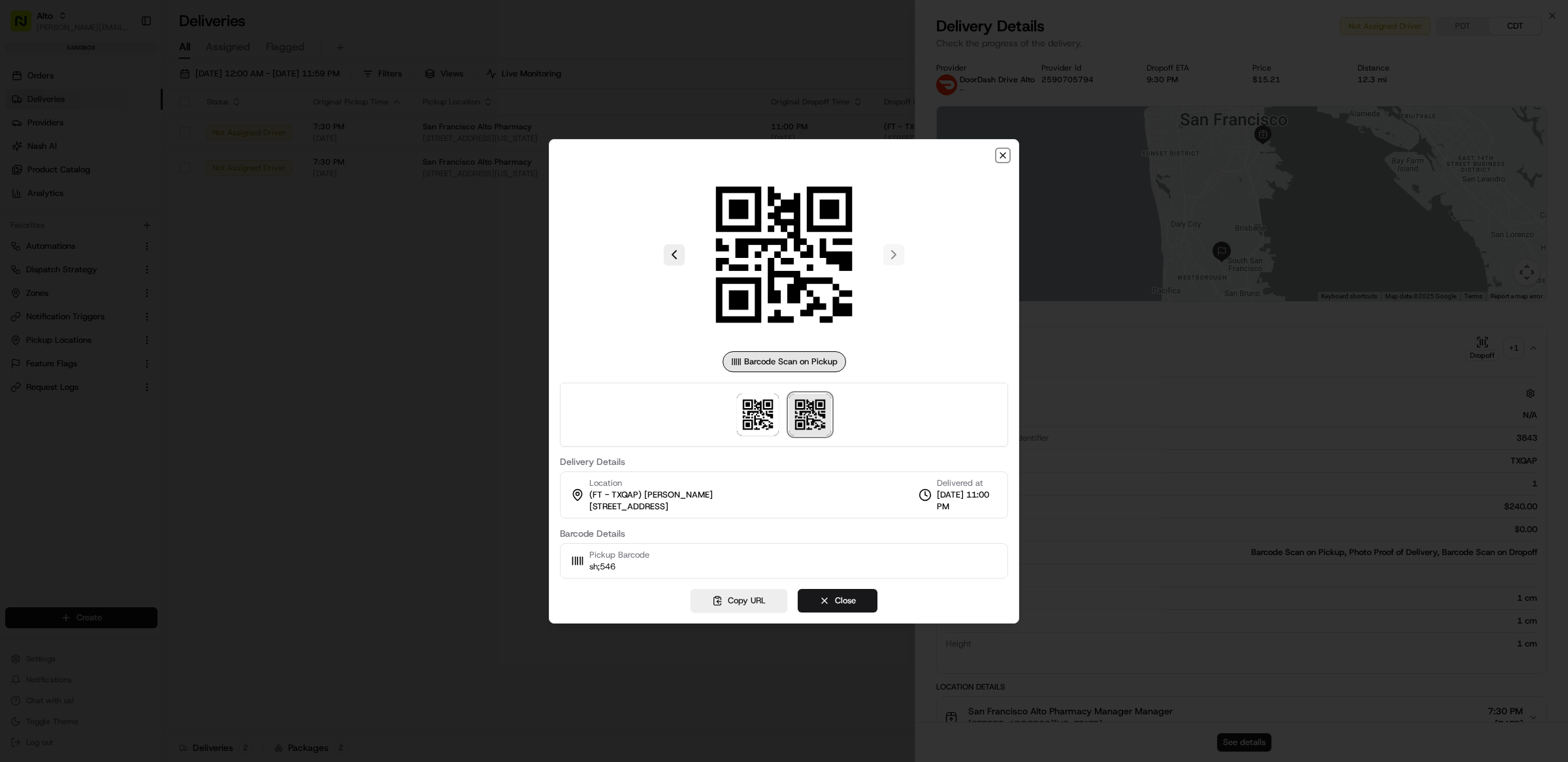
click at [1003, 150] on icon "button" at bounding box center [1003, 155] width 10 height 10
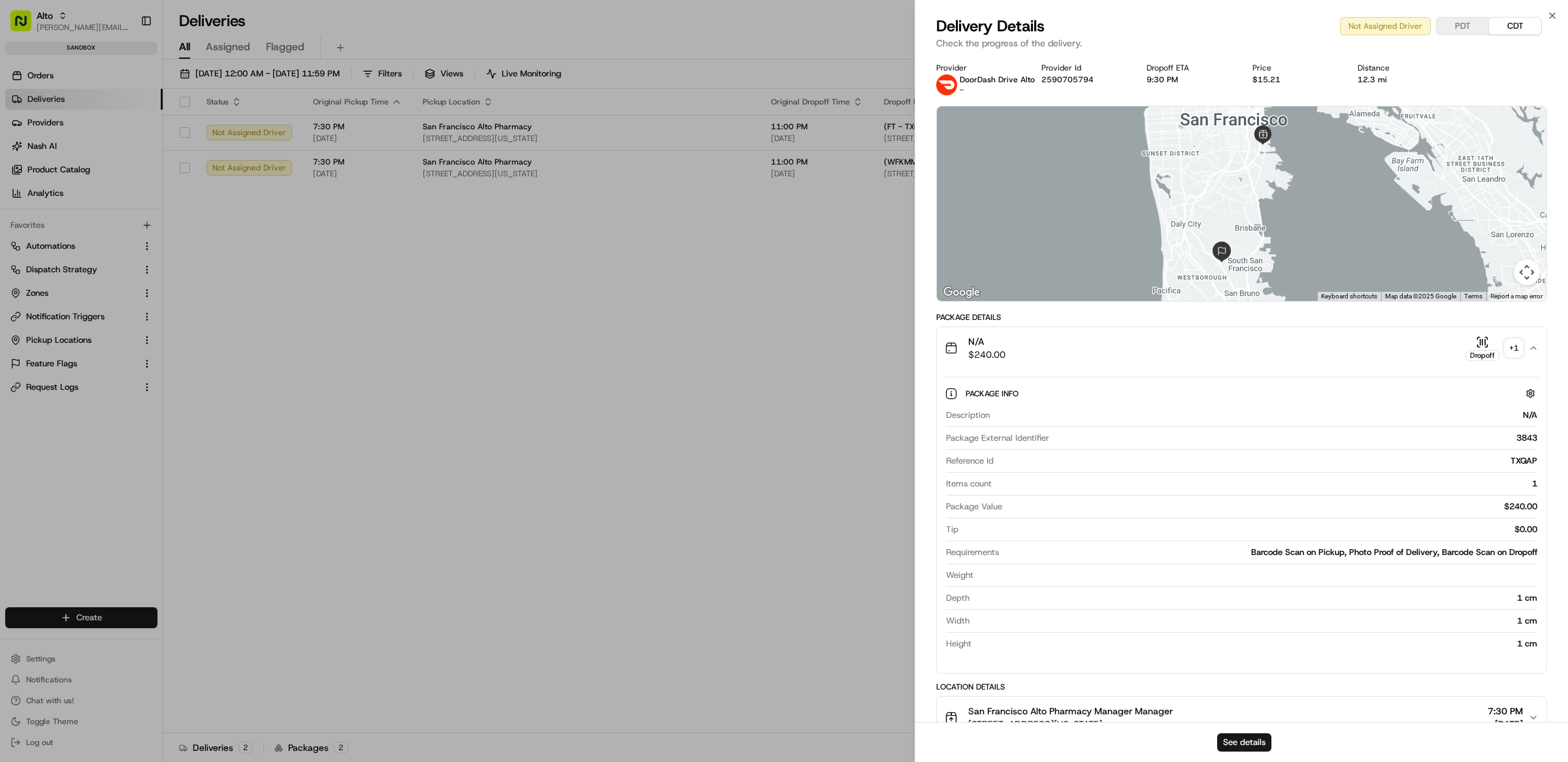
click at [1286, 350] on div "N/A $240.00 Dropoff + 1" at bounding box center [1236, 348] width 583 height 26
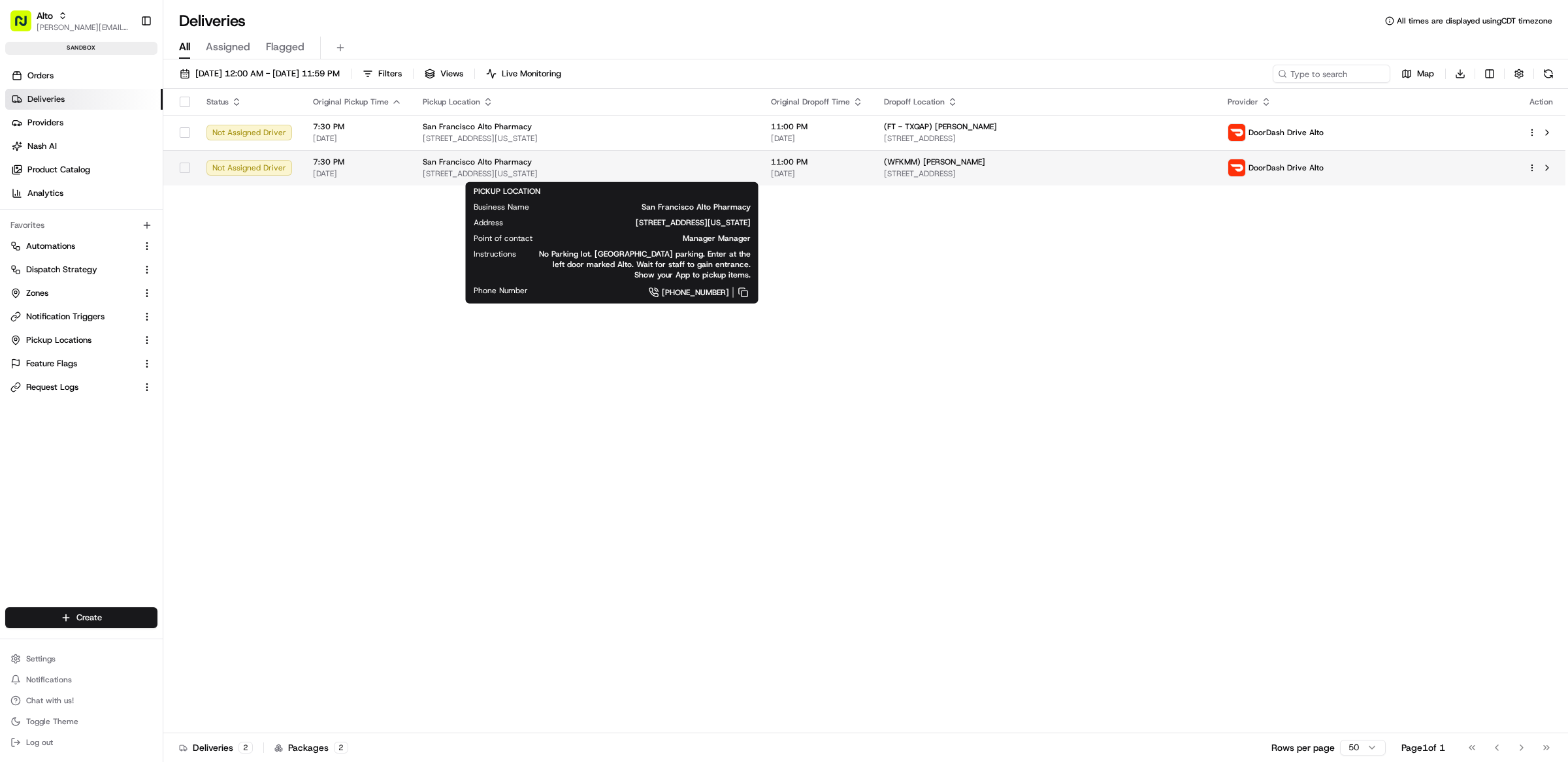
click at [692, 173] on span "[STREET_ADDRESS][US_STATE]" at bounding box center [586, 173] width 327 height 10
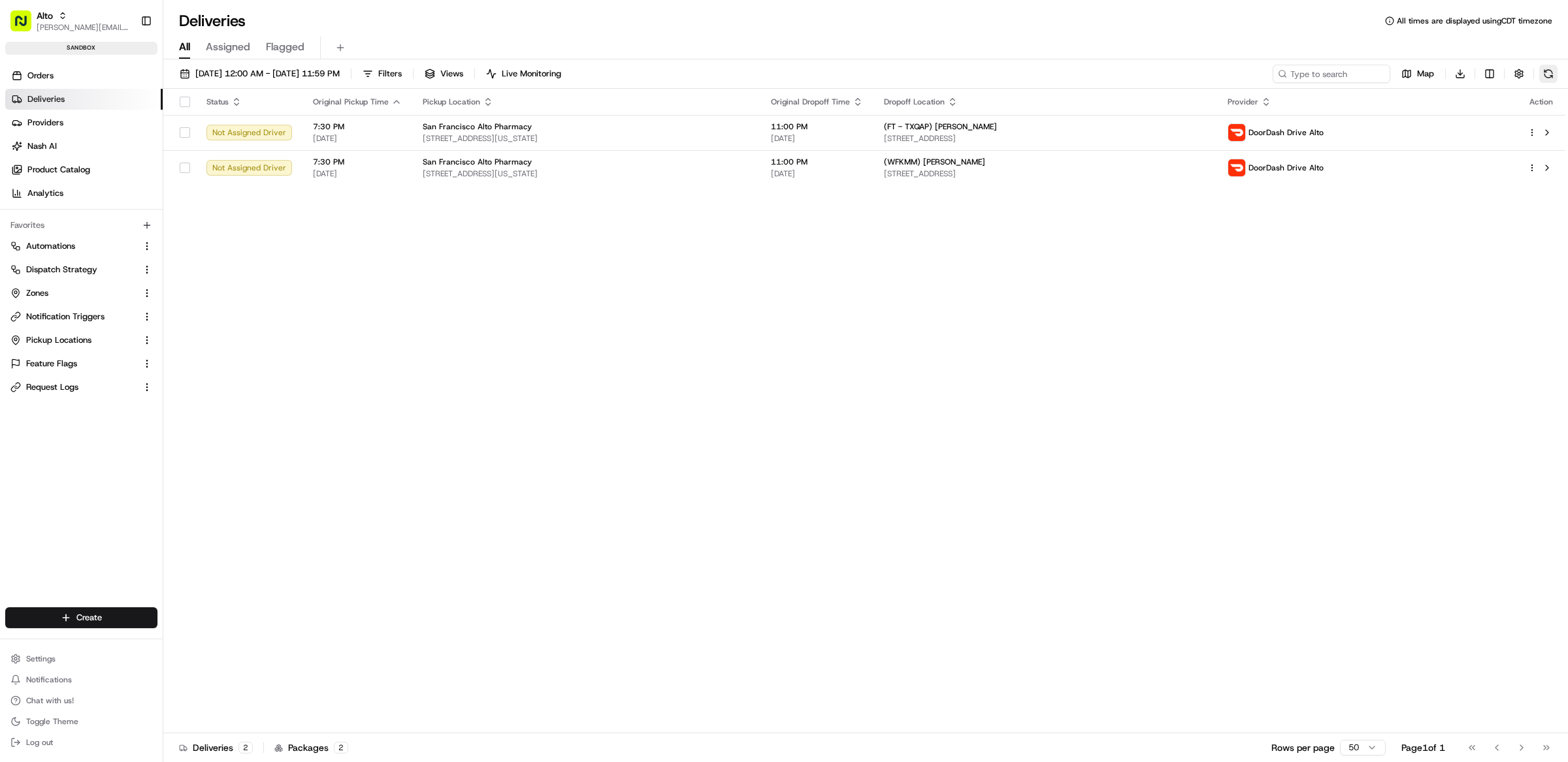
click at [1551, 73] on button at bounding box center [1548, 73] width 19 height 19
click at [1549, 171] on button at bounding box center [1546, 167] width 15 height 15
click at [39, 658] on span "Settings" at bounding box center [40, 659] width 29 height 10
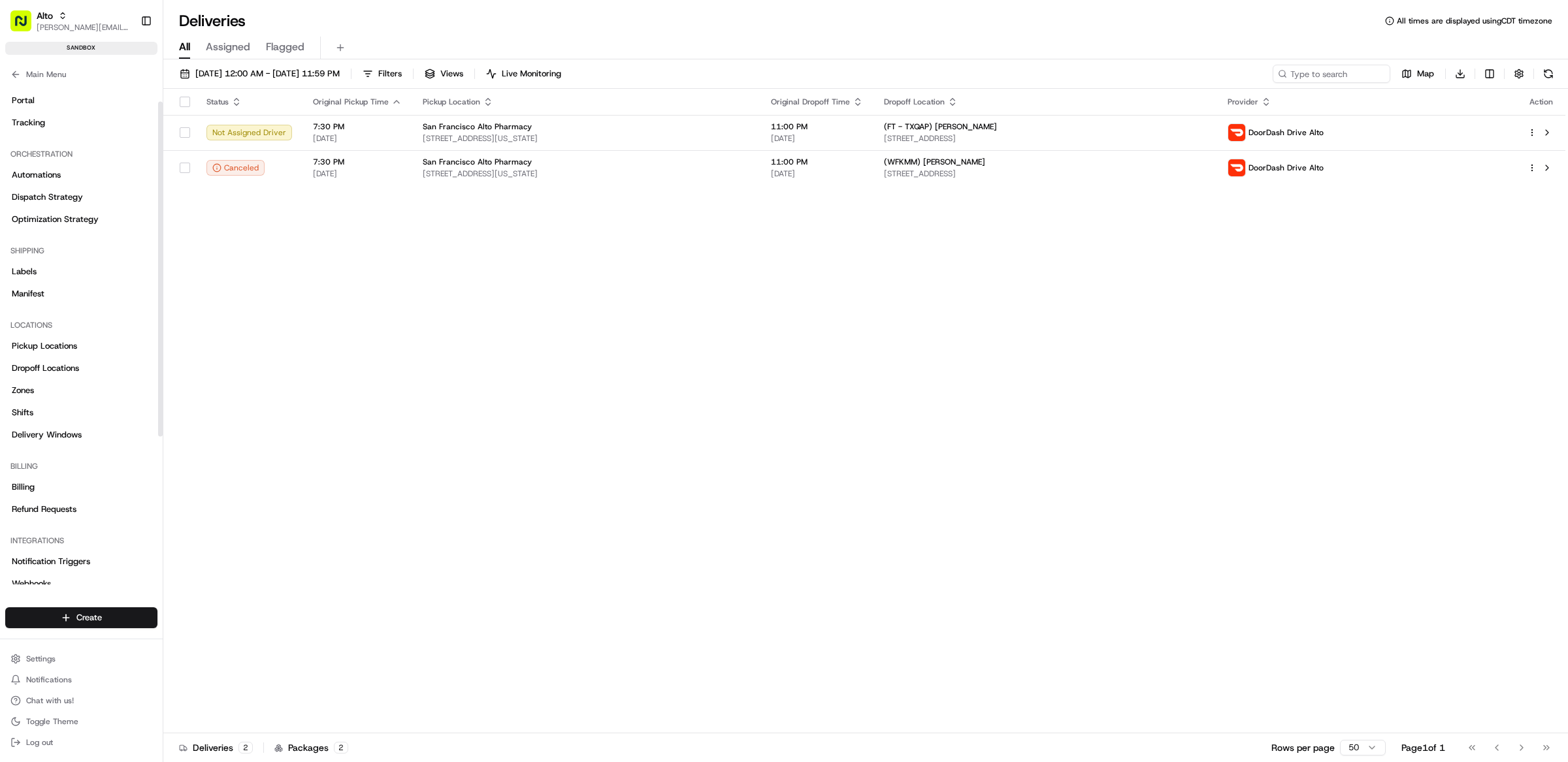
scroll to position [249, 0]
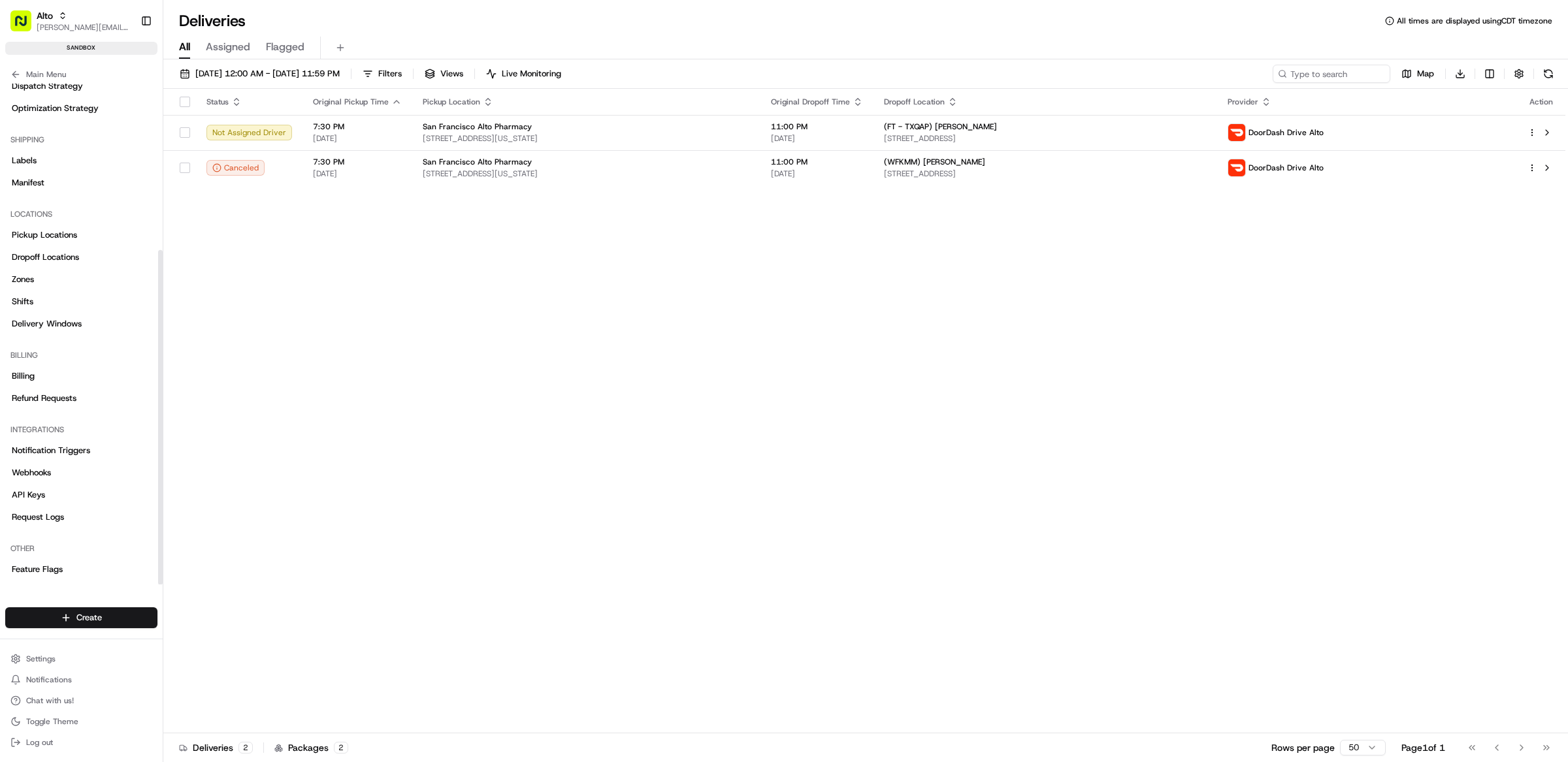
drag, startPoint x: 1037, startPoint y: 379, endPoint x: 1031, endPoint y: 378, distance: 6.1
click at [1035, 379] on div "Status Original Pickup Time Pickup Location Original Dropoff Time Dropoff Locat…" at bounding box center [864, 410] width 1402 height 644
click at [1153, 277] on div "Status Original Pickup Time Pickup Location Original Dropoff Time Dropoff Locat…" at bounding box center [864, 410] width 1402 height 644
click at [1545, 138] on button at bounding box center [1546, 132] width 15 height 15
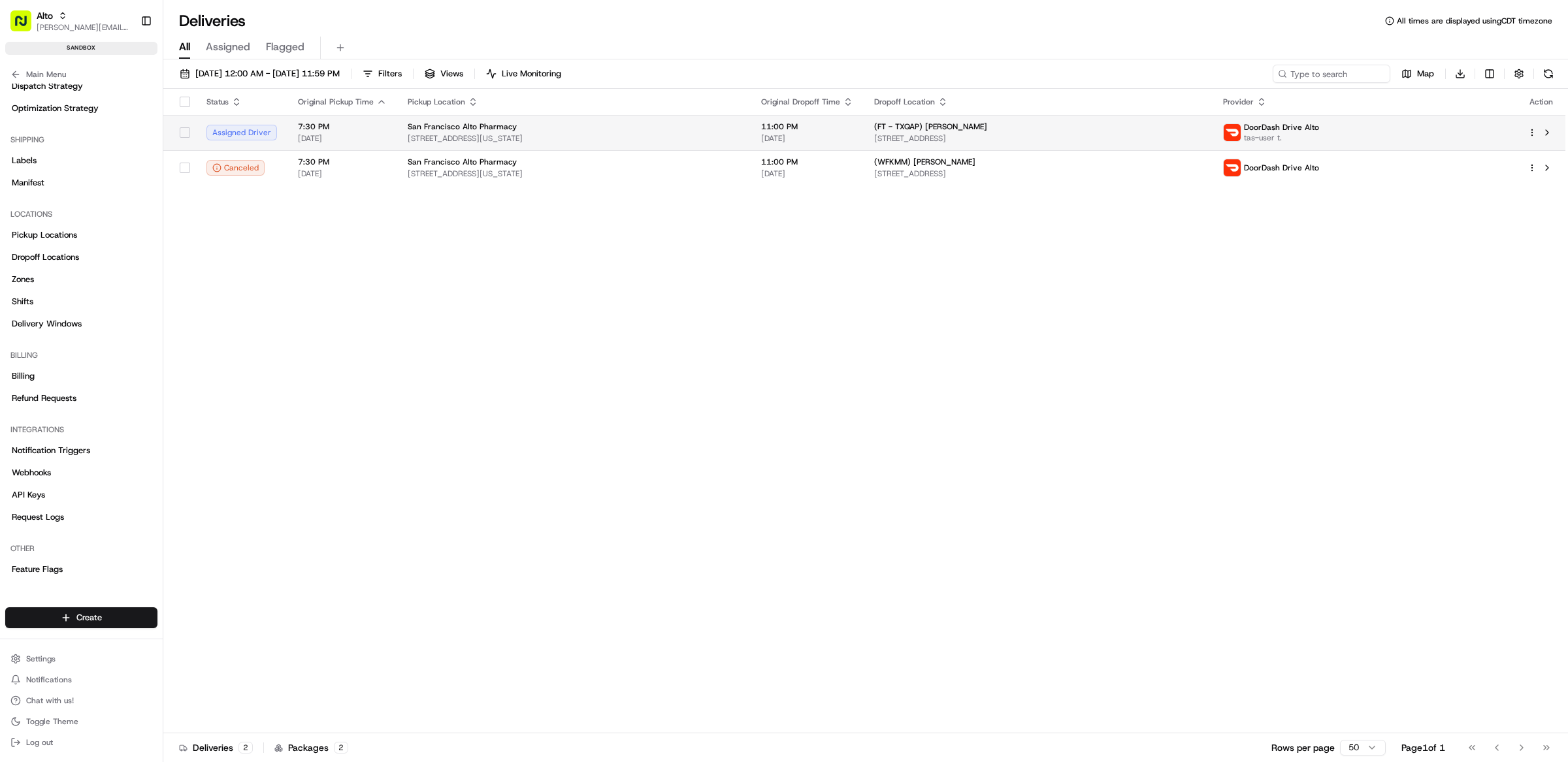
click at [640, 125] on div "San Francisco Alto Pharmacy" at bounding box center [573, 127] width 332 height 10
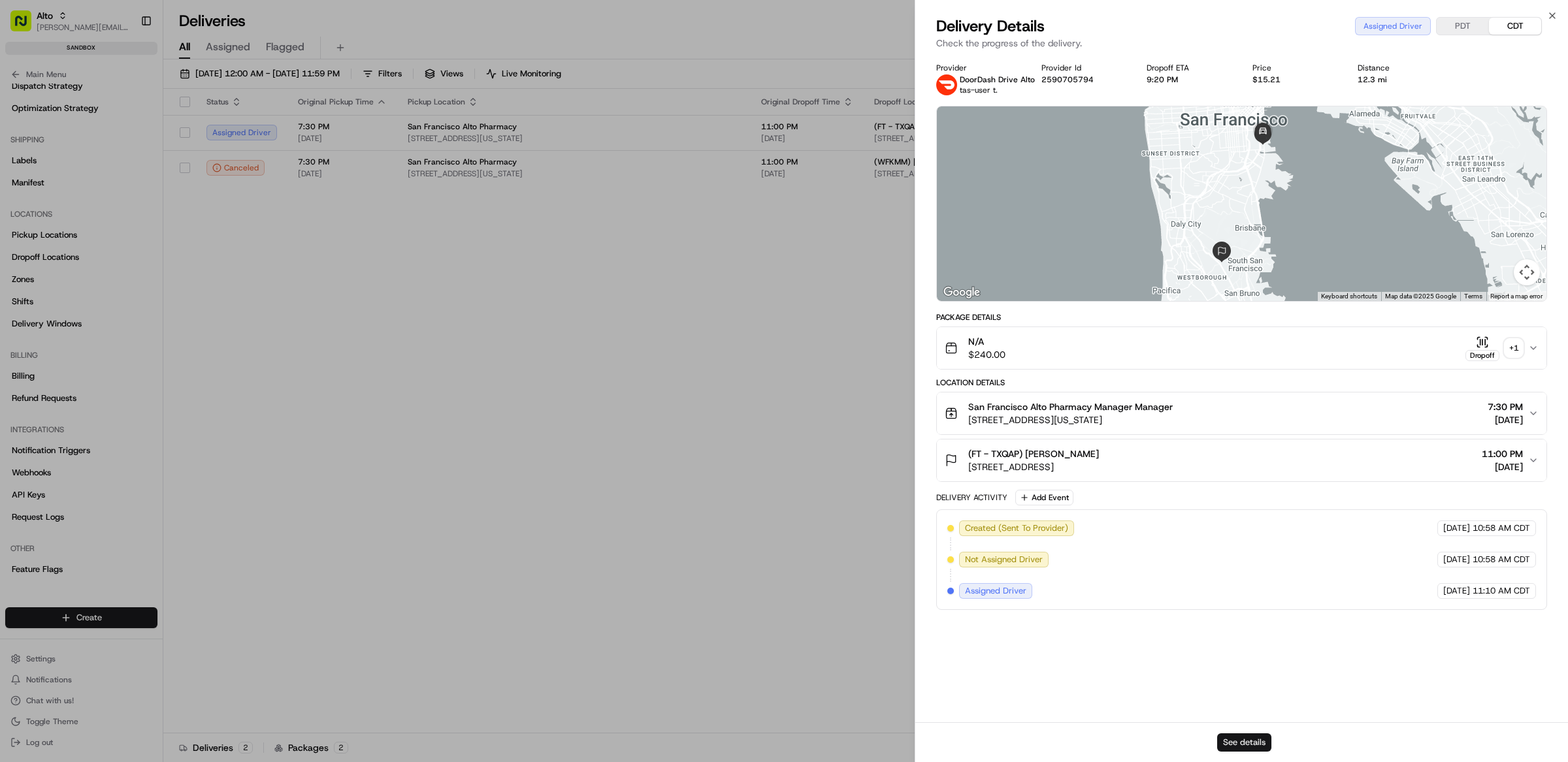
click at [1242, 747] on button "See details" at bounding box center [1244, 742] width 54 height 19
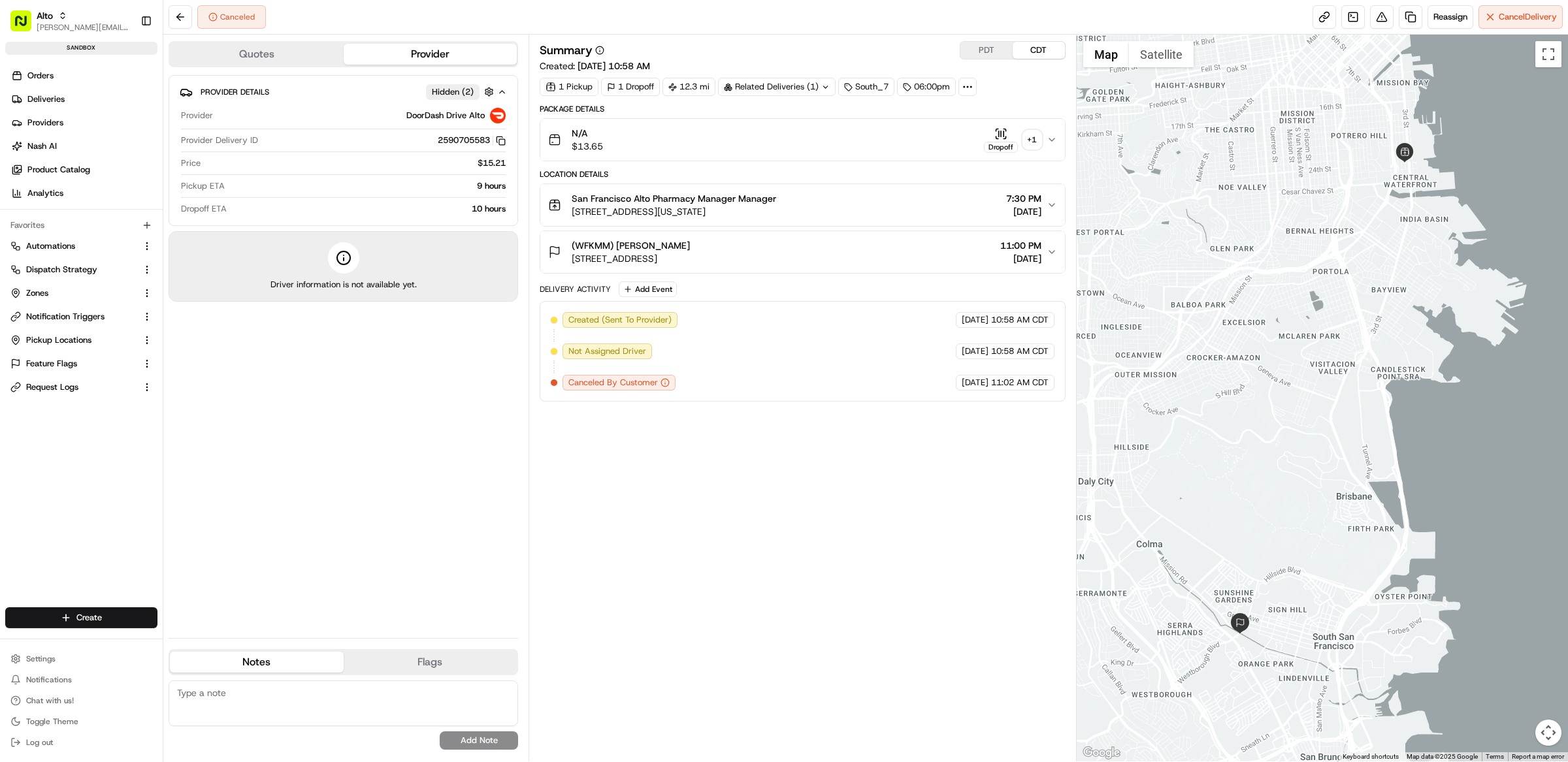
click at [786, 415] on div "Summary PDT CDT Created: 08/15/2025 10:58 AM 1 Pickup 1 Dropoff 12.3 mi Related…" at bounding box center [803, 398] width 526 height 714
click at [789, 454] on div "Summary PDT CDT Created: 08/15/2025 10:58 AM 1 Pickup 1 Dropoff 12.3 mi Related…" at bounding box center [803, 398] width 526 height 714
click at [803, 439] on div "Summary PDT CDT Created: 08/15/2025 10:58 AM 1 Pickup 1 Dropoff 12.3 mi Related…" at bounding box center [803, 398] width 526 height 714
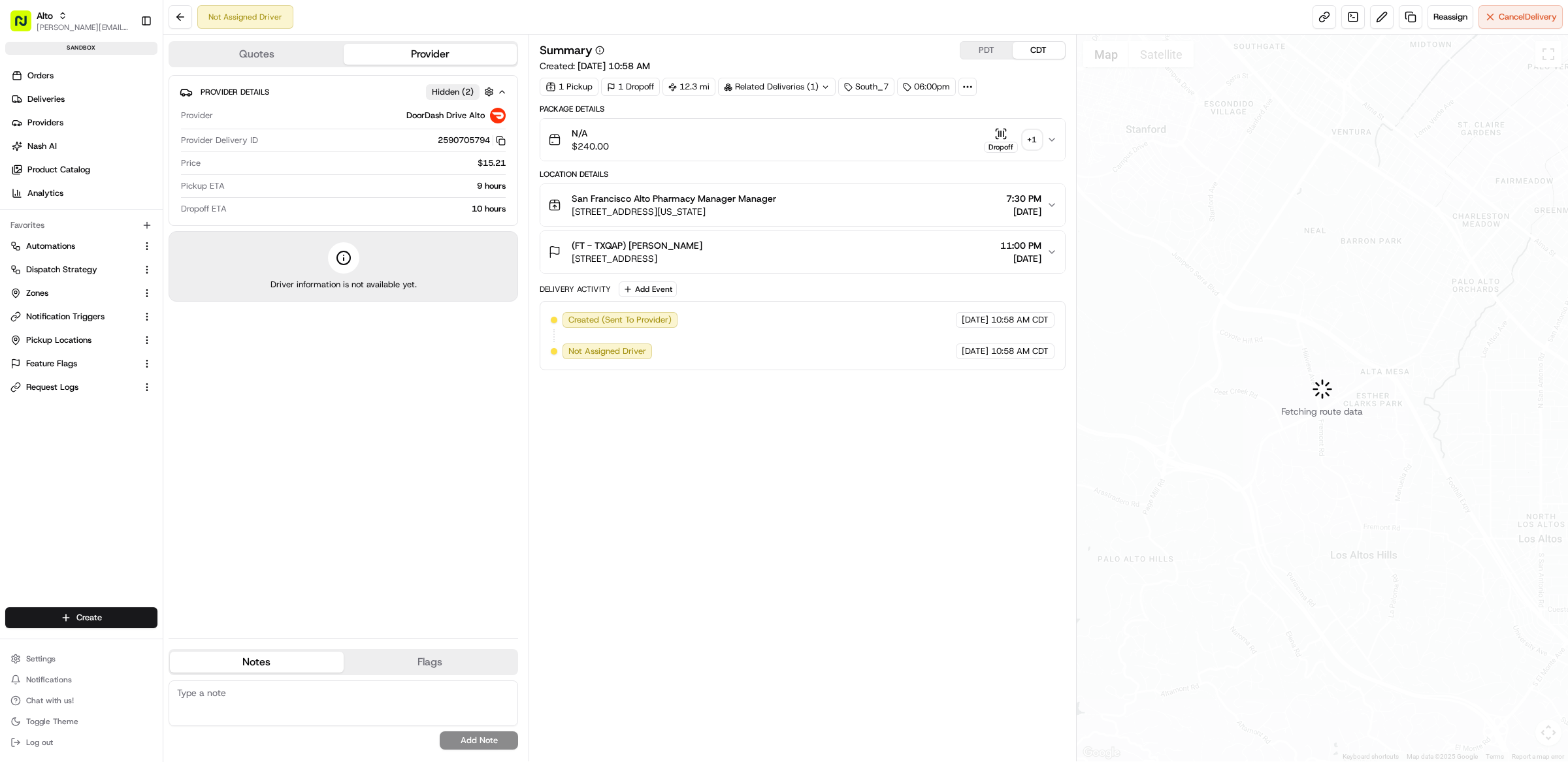
click at [815, 465] on div "Summary PDT CDT Created: [DATE] 10:58 AM 1 Pickup 1 Dropoff 12.3 mi Related Del…" at bounding box center [803, 398] width 526 height 714
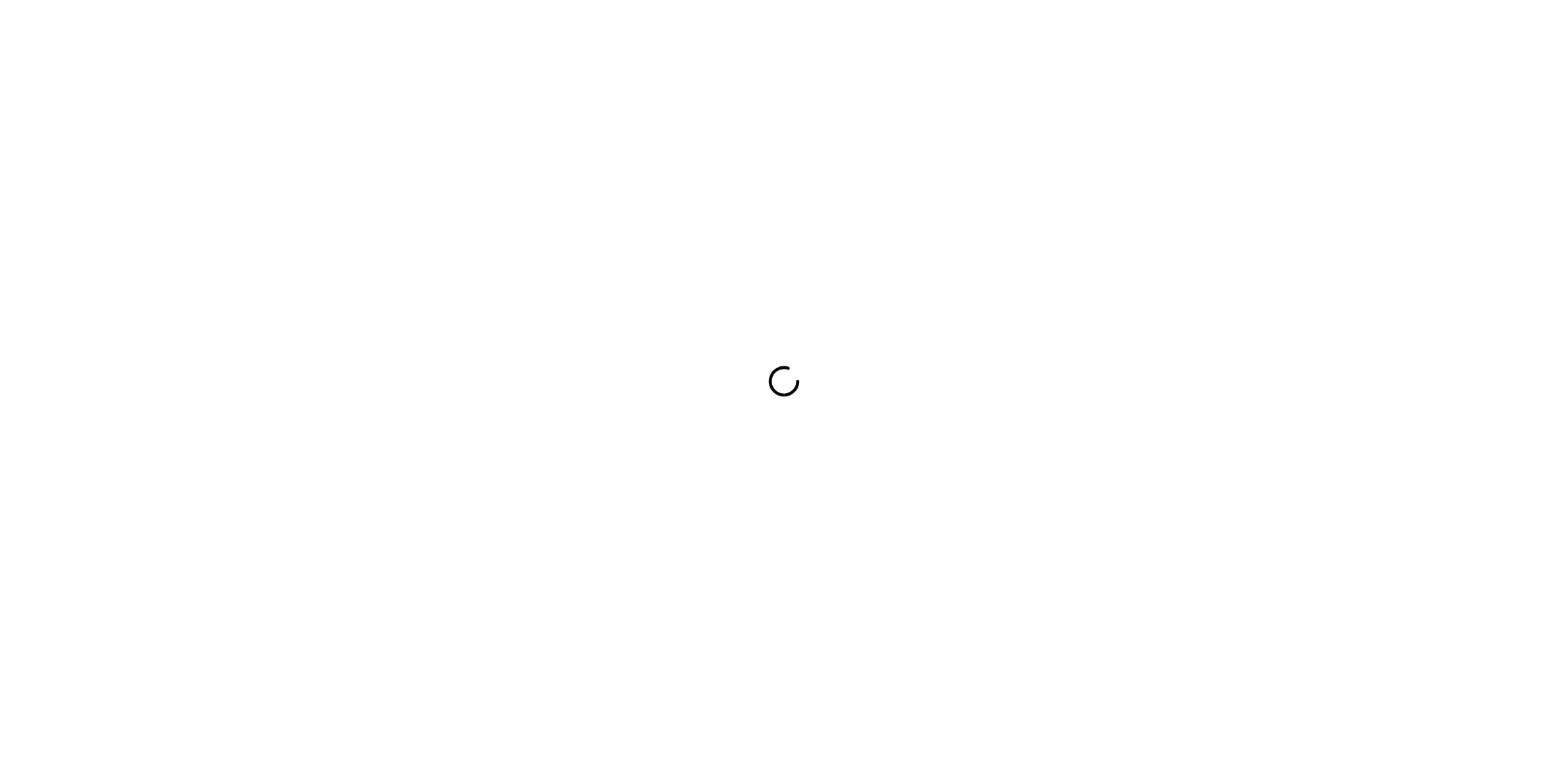
click at [782, 443] on div at bounding box center [784, 381] width 1568 height 762
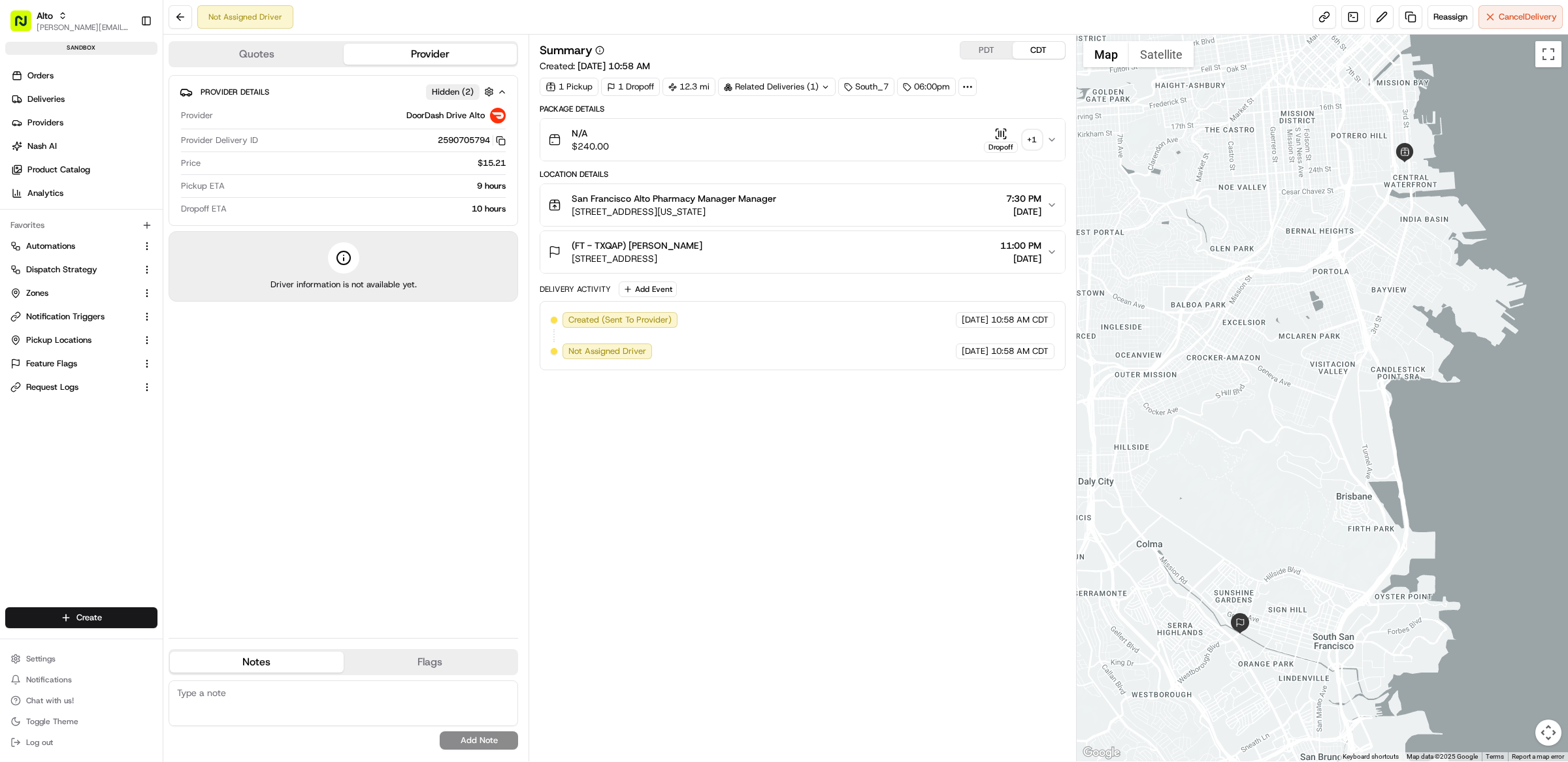
click at [792, 460] on div "Summary PDT CDT Created: [DATE] 10:58 AM 1 Pickup 1 Dropoff 12.3 mi Related Del…" at bounding box center [803, 398] width 526 height 714
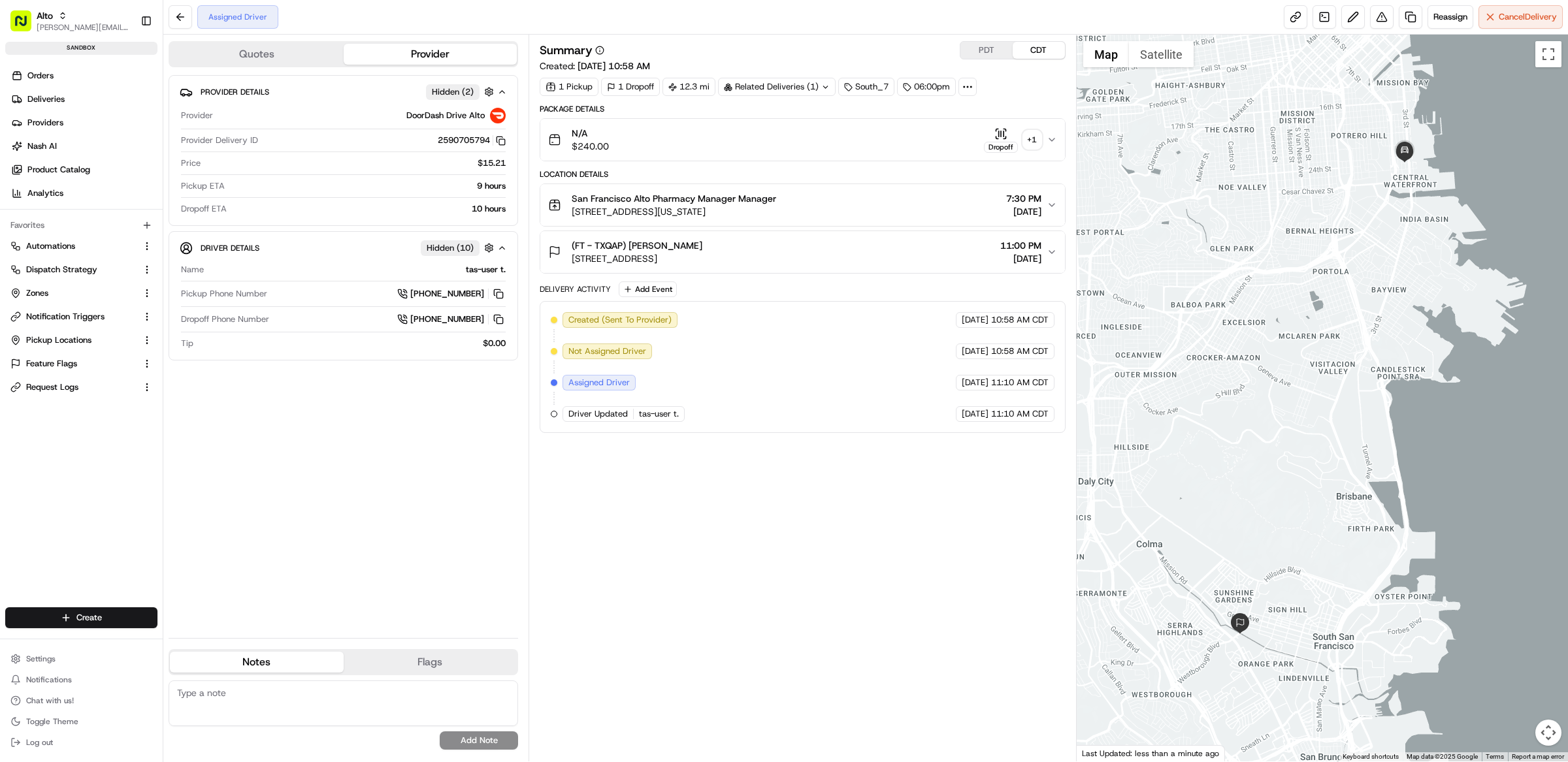
click at [702, 474] on div "Summary PDT CDT Created: 08/15/2025 10:58 AM 1 Pickup 1 Dropoff 12.3 mi Related…" at bounding box center [803, 398] width 526 height 714
click at [765, 473] on div "Summary PDT CDT Created: 08/15/2025 10:58 AM 1 Pickup 1 Dropoff 12.3 mi Related…" at bounding box center [803, 398] width 526 height 714
click at [804, 517] on div "Summary PDT CDT Created: 08/15/2025 10:58 AM 1 Pickup 1 Dropoff 12.3 mi Related…" at bounding box center [803, 398] width 526 height 714
click at [56, 643] on div "Create Settings Notifications Chat with us! Toggle Theme Log out" at bounding box center [81, 679] width 163 height 165
click at [56, 645] on div "Settings Notifications Chat with us! Toggle Theme Log out" at bounding box center [81, 700] width 163 height 112
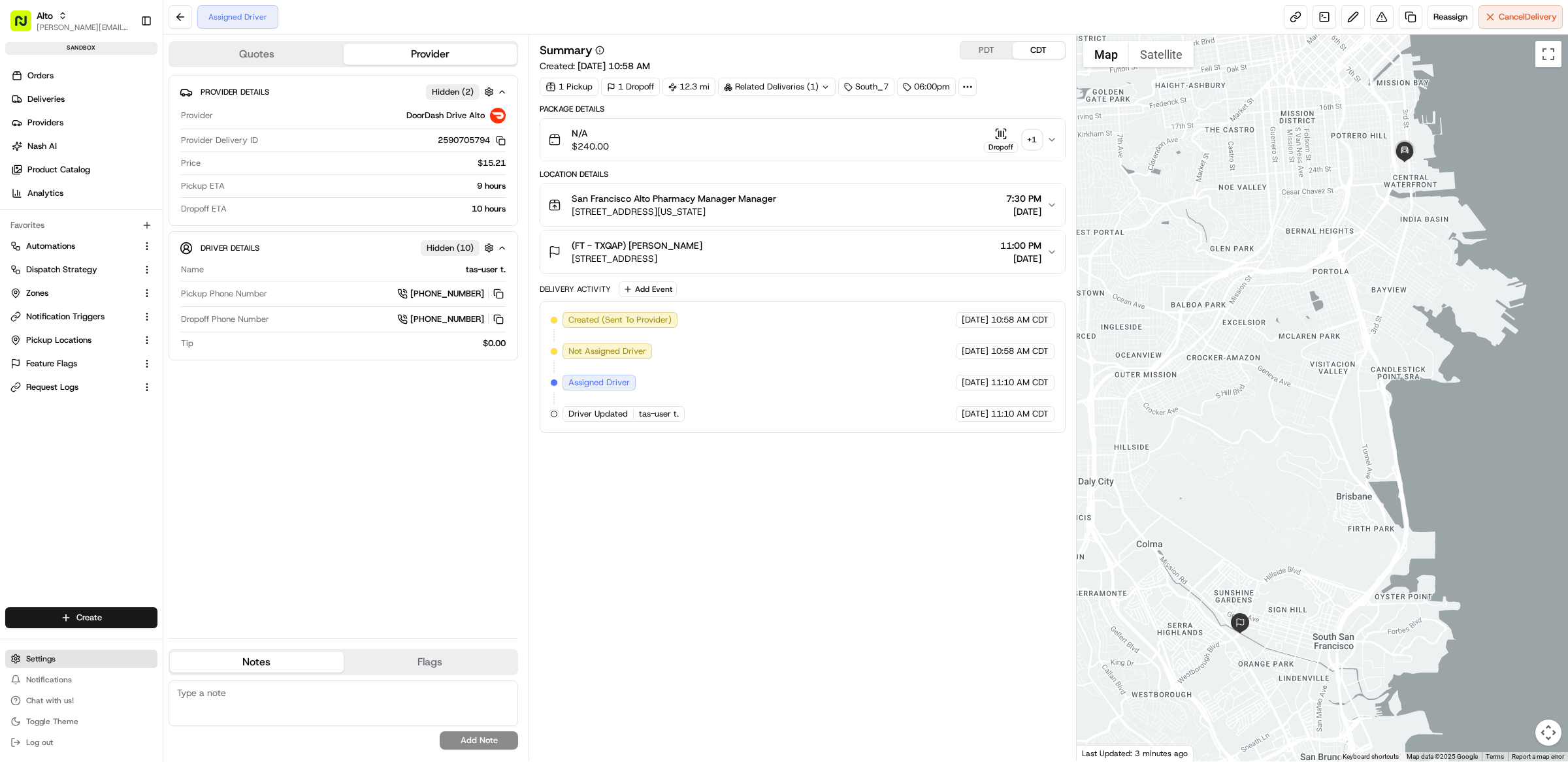
click at [56, 656] on button "Settings" at bounding box center [81, 659] width 152 height 19
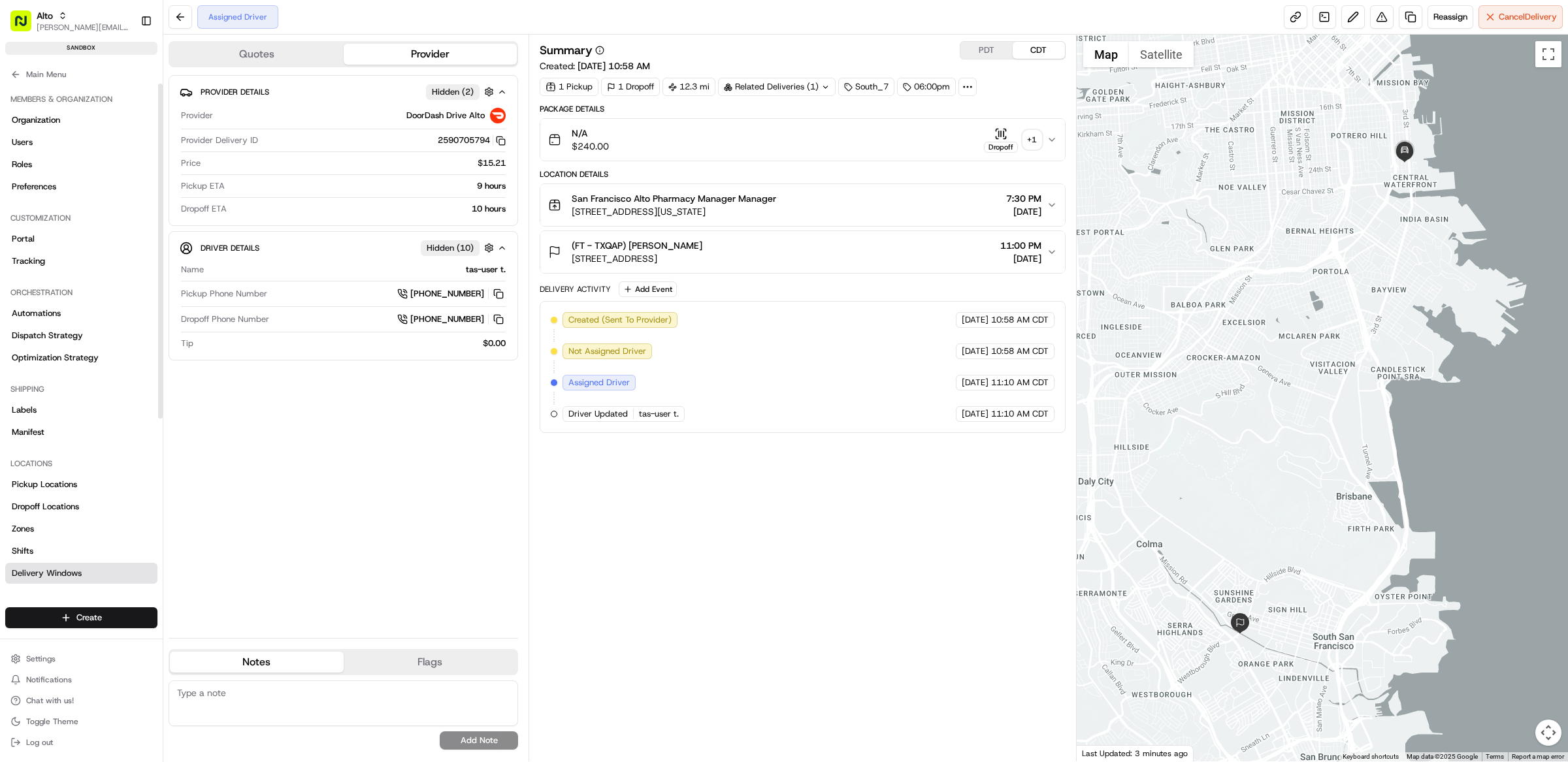
scroll to position [249, 0]
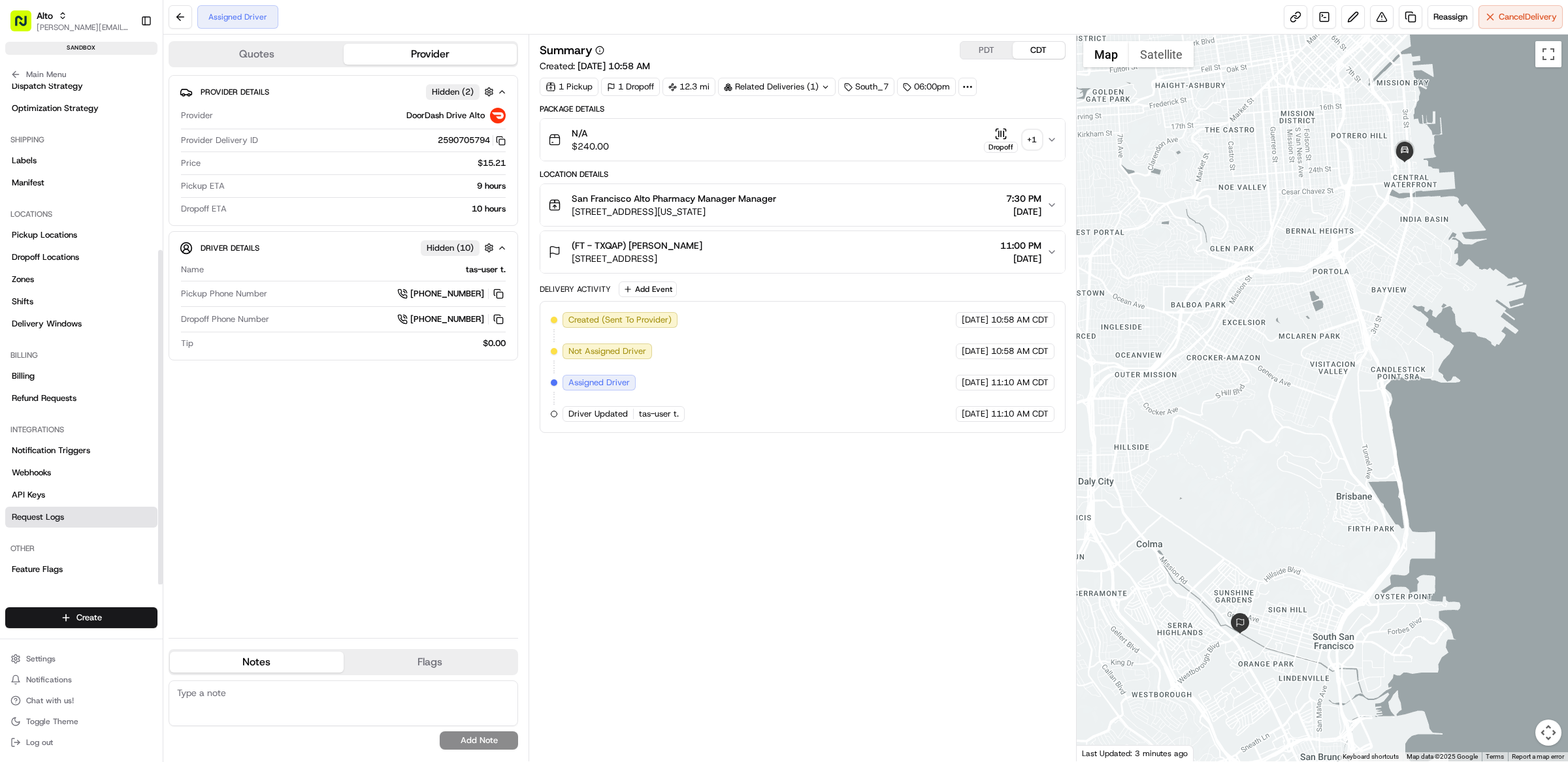
click at [68, 510] on link "Request Logs" at bounding box center [81, 517] width 152 height 21
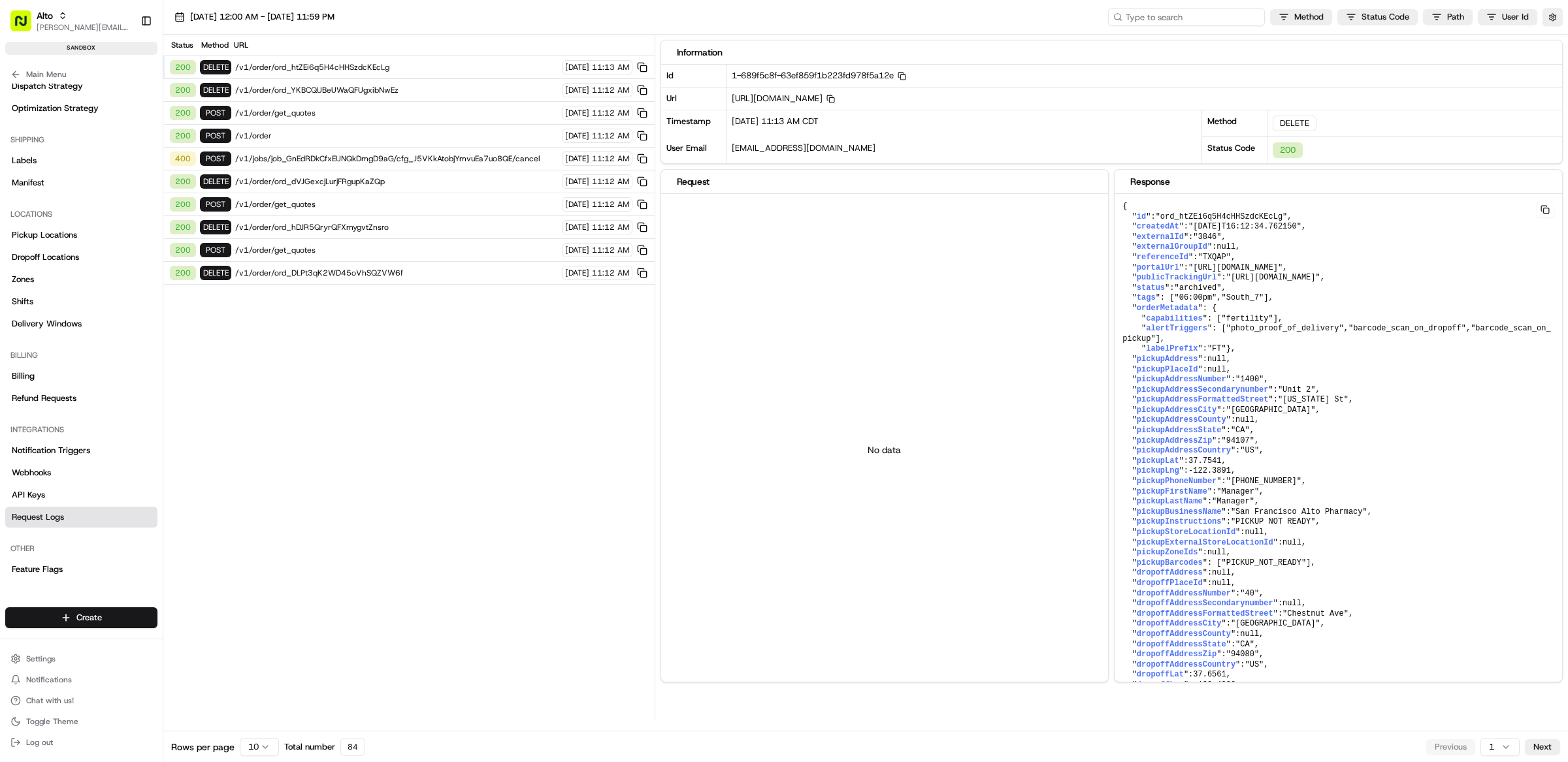
click at [1232, 17] on input at bounding box center [1186, 17] width 156 height 19
paste input "job_GnEdRDkCfxEUNQkDmgD9aG"
type input "job_GnEdRDkCfxEUNQkDmgD9aG"
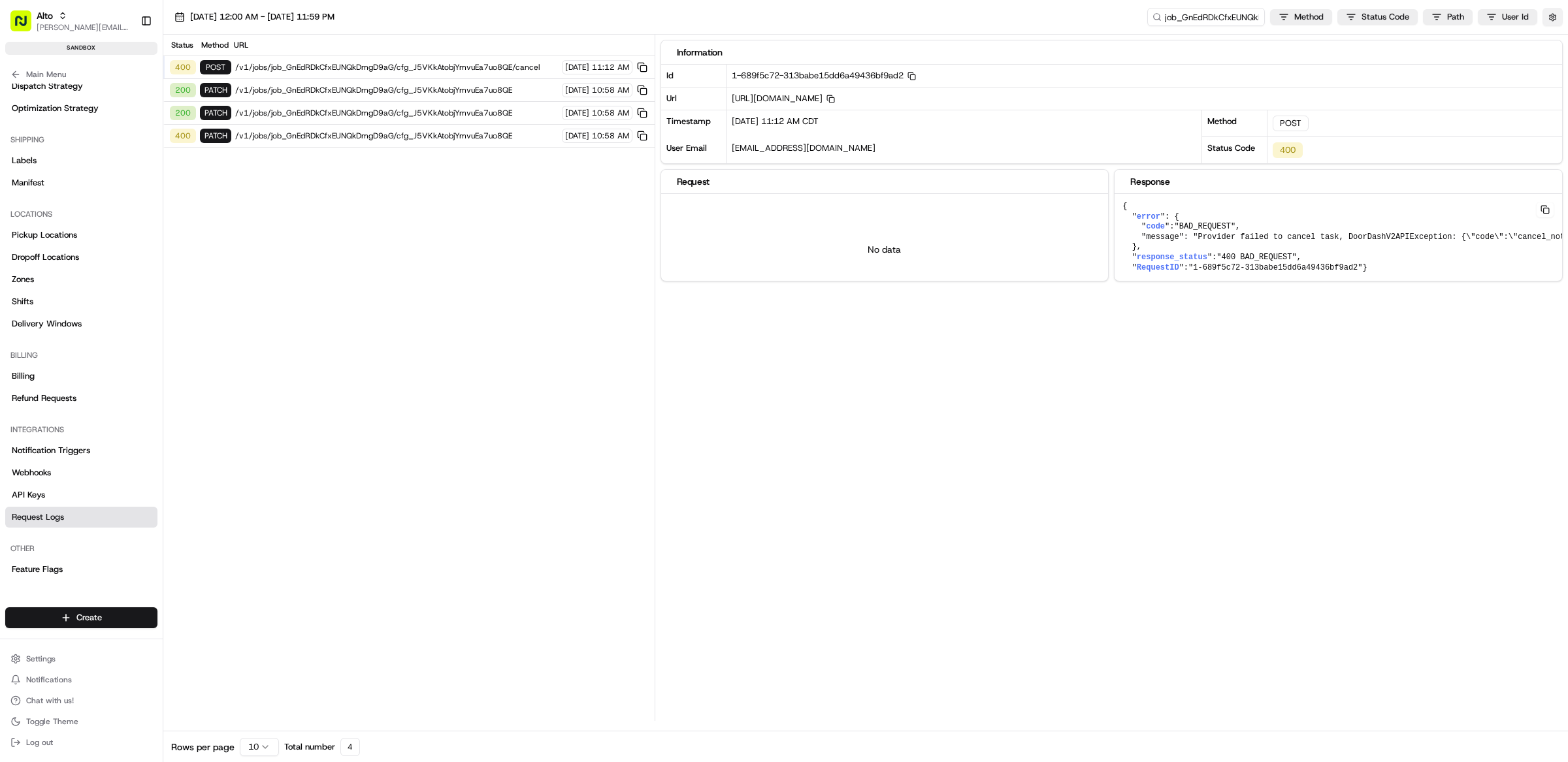
click at [1558, 25] on button "button" at bounding box center [1552, 17] width 20 height 19
click at [1558, 40] on button "Display Only Provider Logs" at bounding box center [1553, 40] width 10 height 10
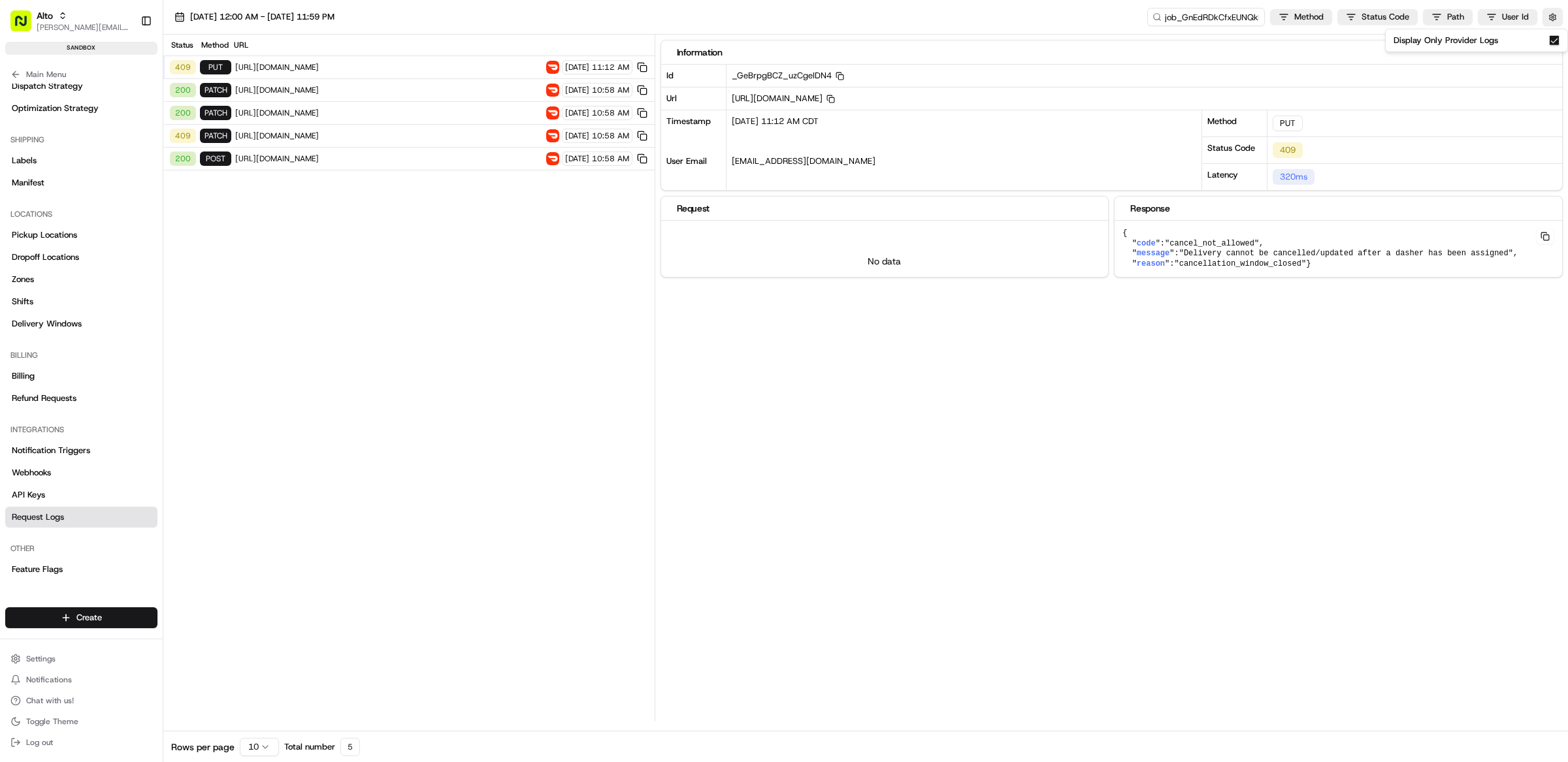
click at [364, 76] on div "409 PUT https://openapi.doordash.com/drive/v2/deliveries/305d318d-db09-4594-8b2…" at bounding box center [408, 68] width 491 height 23
click at [366, 65] on span "https://openapi.doordash.com/drive/v2/deliveries/305d318d-db09-4594-8b26-95d740…" at bounding box center [389, 67] width 307 height 10
drag, startPoint x: 1140, startPoint y: 279, endPoint x: 1111, endPoint y: 226, distance: 60.4
click at [1111, 226] on div "Request No data Response { " code ": "cancel_not_allowed" , " message ": "Deliv…" at bounding box center [1111, 236] width 903 height 81
click at [1249, 353] on div "Information Id _GeBrpgBCZ_uzCgeIDN4 Copy _GeBrpgBCZ_uzCgeIDN4 Url https://opena…" at bounding box center [1115, 377] width 908 height 686
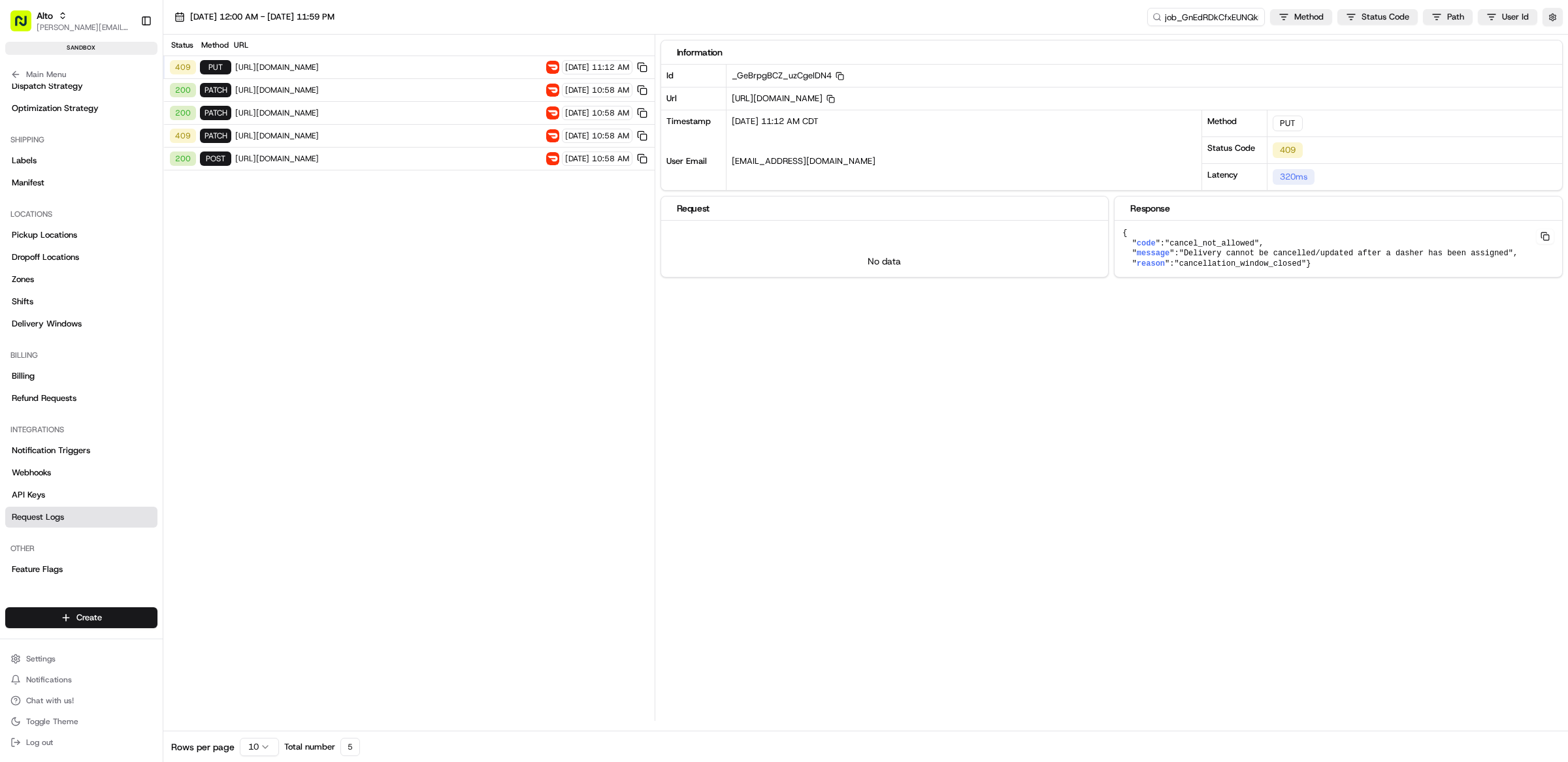
click at [417, 94] on span "https://openapi.doordash.com/drive/v2/deliveries/305d318d-db09-4594-8b26-95d740…" at bounding box center [389, 90] width 307 height 10
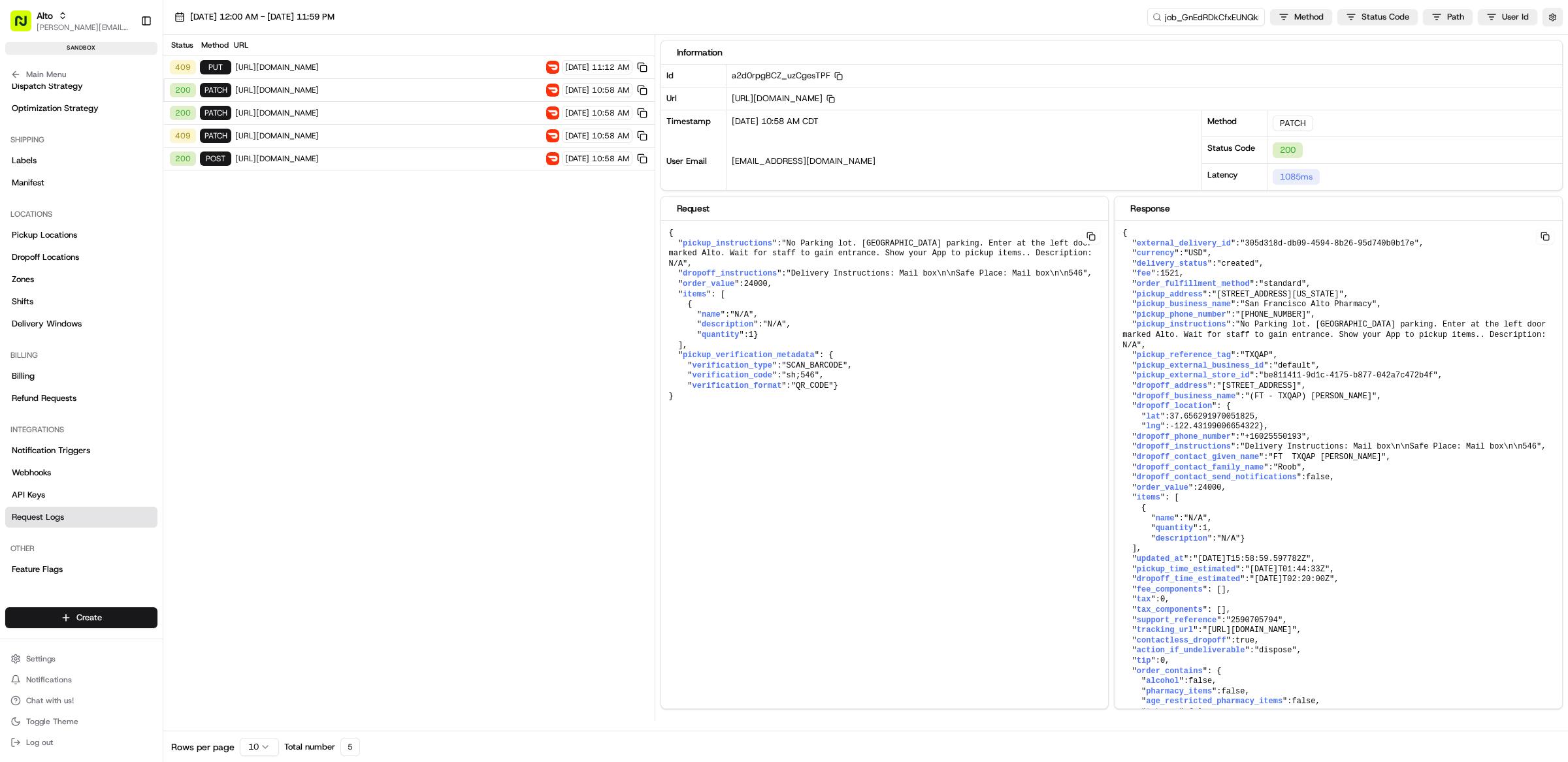
click at [354, 66] on span "https://openapi.doordash.com/drive/v2/deliveries/305d318d-db09-4594-8b26-95d740…" at bounding box center [389, 67] width 307 height 10
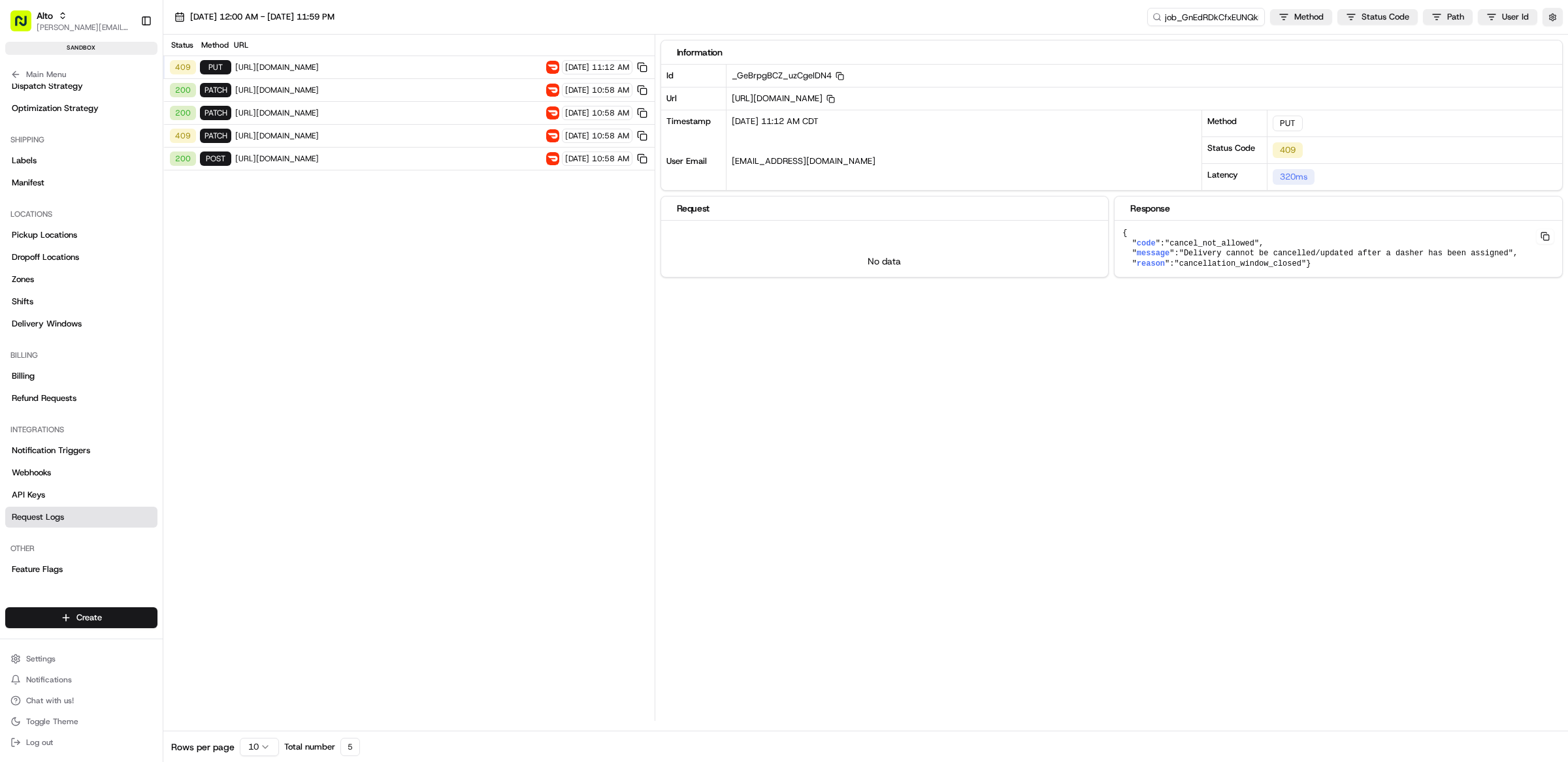
drag, startPoint x: 1143, startPoint y: 277, endPoint x: 1117, endPoint y: 232, distance: 52.0
click at [1117, 232] on pre "{ " code ": "cancel_not_allowed" , " message ": "Delivery cannot be cancelled/u…" at bounding box center [1338, 249] width 448 height 56
click at [1332, 270] on pre "{ " code ": "cancel_not_allowed" , " message ": "Delivery cannot be cancelled/u…" at bounding box center [1338, 249] width 448 height 56
click at [1555, 16] on button "button" at bounding box center [1552, 17] width 20 height 19
click at [1555, 40] on button "Display Only Provider Logs" at bounding box center [1553, 40] width 10 height 10
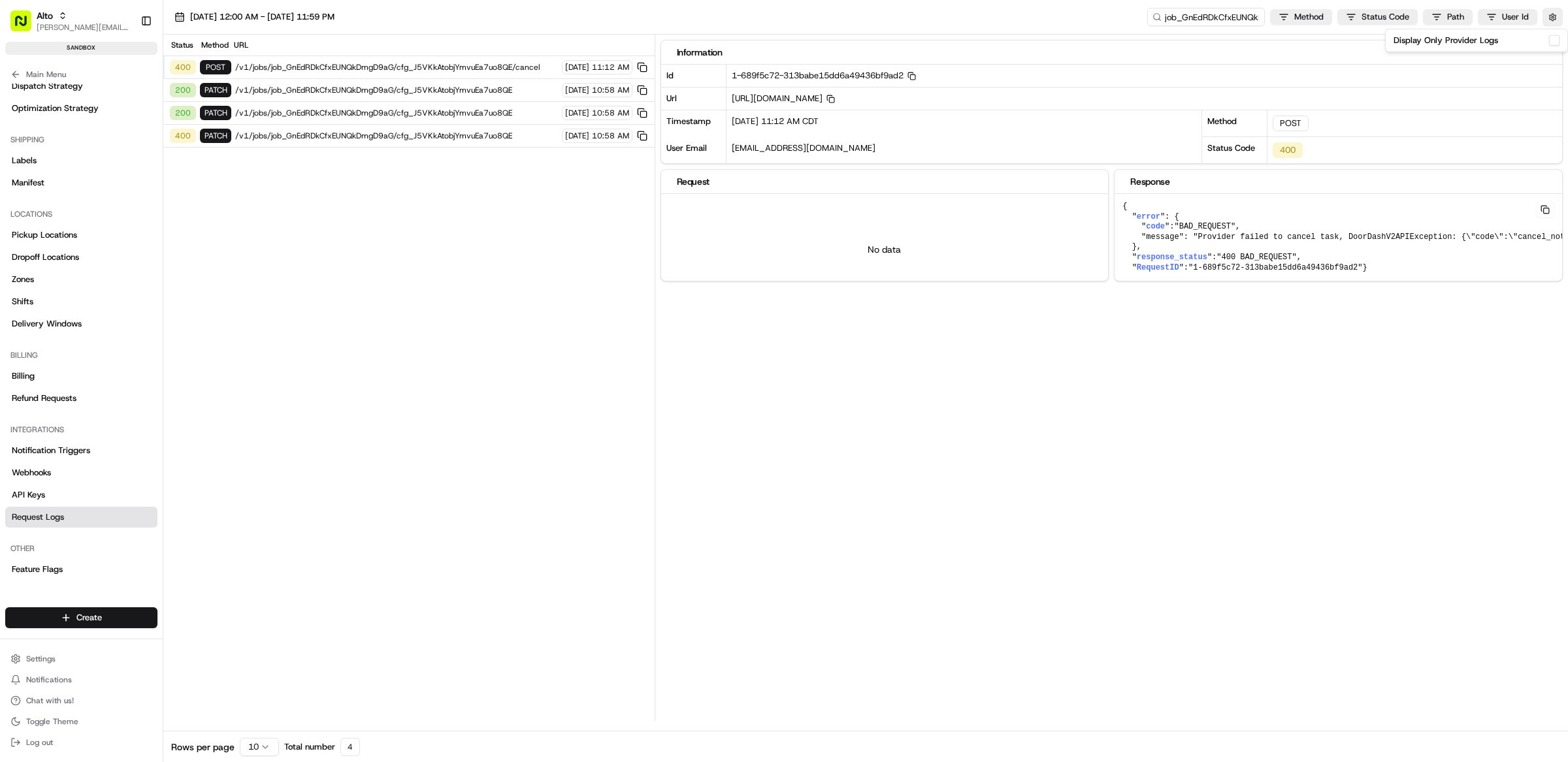
click at [589, 217] on div "Status Method URL 400 POST /v1/jobs/job_GnEdRDkCfxEUNQkDmgD9aG/cfg_J5VKkAtobjYm…" at bounding box center [408, 377] width 491 height 686
click at [356, 70] on span "/v1/jobs/job_GnEdRDkCfxEUNQkDmgD9aG/cfg_J5VKkAtobjYmvuEa7uo8QE/cancel" at bounding box center [397, 67] width 323 height 10
click at [292, 67] on span "/v1/jobs/job_GnEdRDkCfxEUNQkDmgD9aG/cfg_J5VKkAtobjYmvuEa7uo8QE/cancel" at bounding box center [397, 67] width 323 height 10
drag, startPoint x: 1147, startPoint y: 287, endPoint x: 1116, endPoint y: 211, distance: 82.1
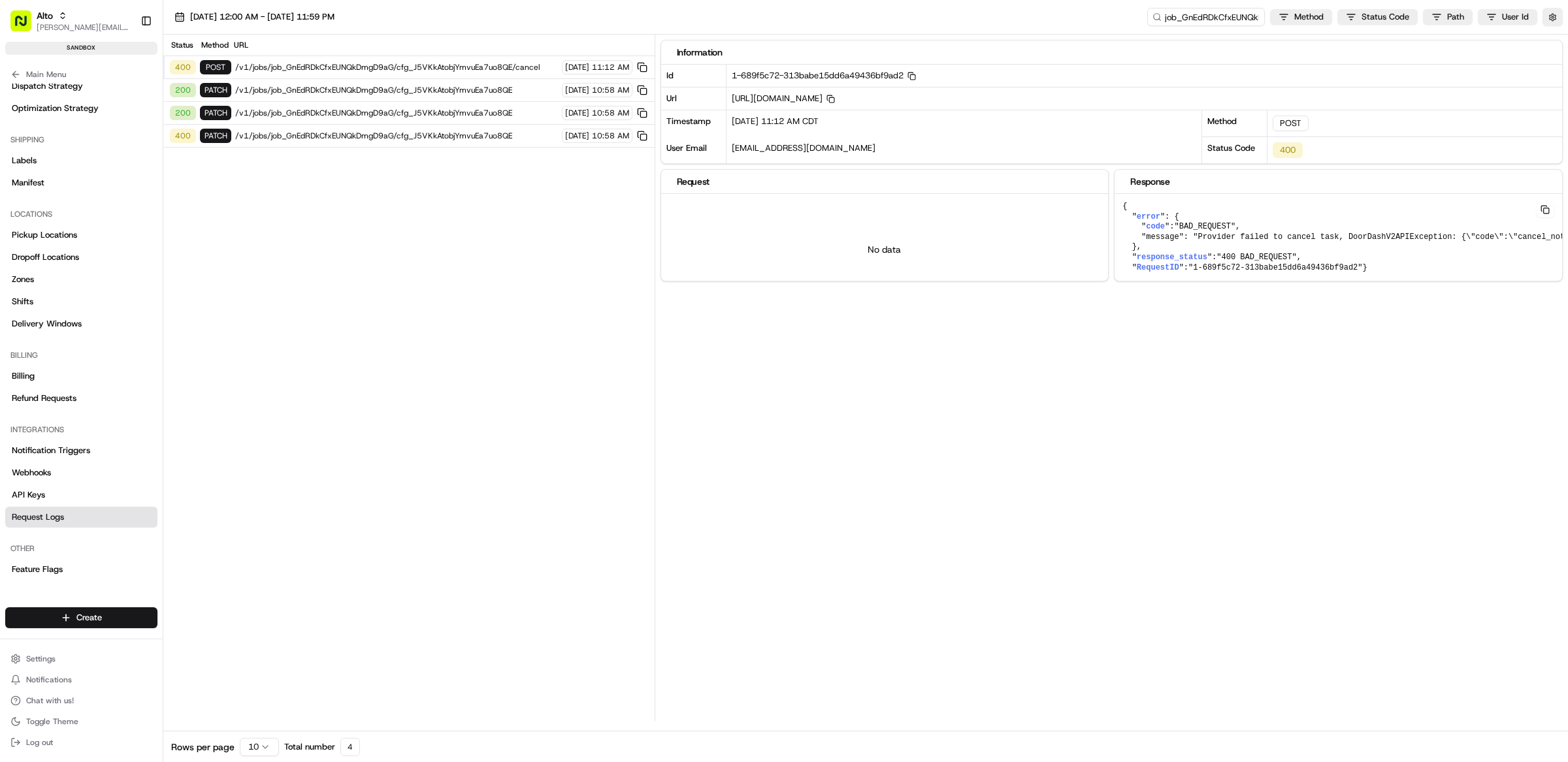
drag, startPoint x: 1140, startPoint y: 281, endPoint x: 1119, endPoint y: 210, distance: 74.0
click at [1180, 297] on div "Information Id 1-689f5c72-313babe15dd6a49436bf9ad2 Copy 1-689f5c72-313babe15dd6…" at bounding box center [1115, 377] width 908 height 686
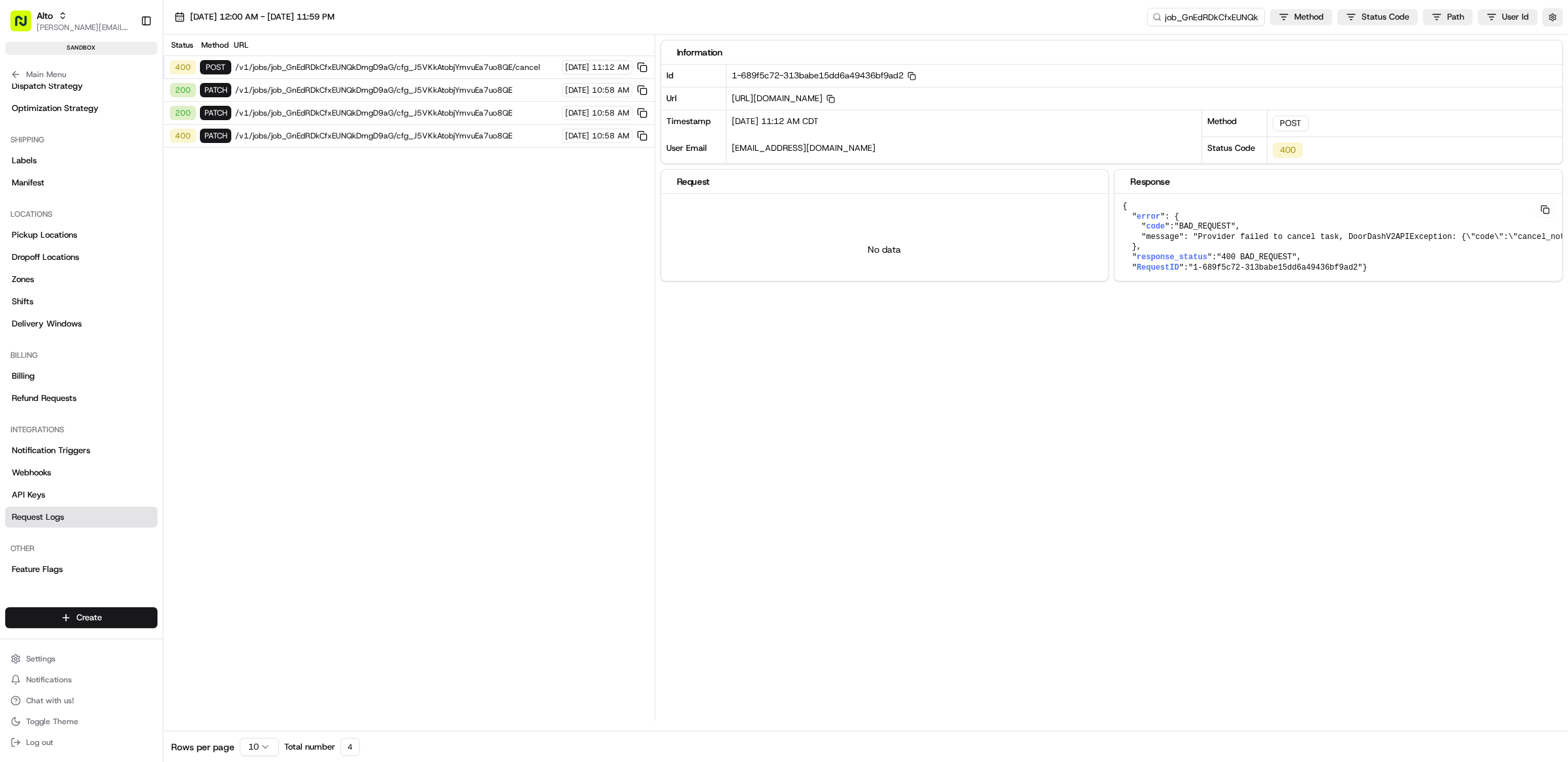
drag, startPoint x: 1136, startPoint y: 278, endPoint x: 1114, endPoint y: 211, distance: 70.5
click at [23, 73] on button "Main Menu" at bounding box center [81, 74] width 152 height 19
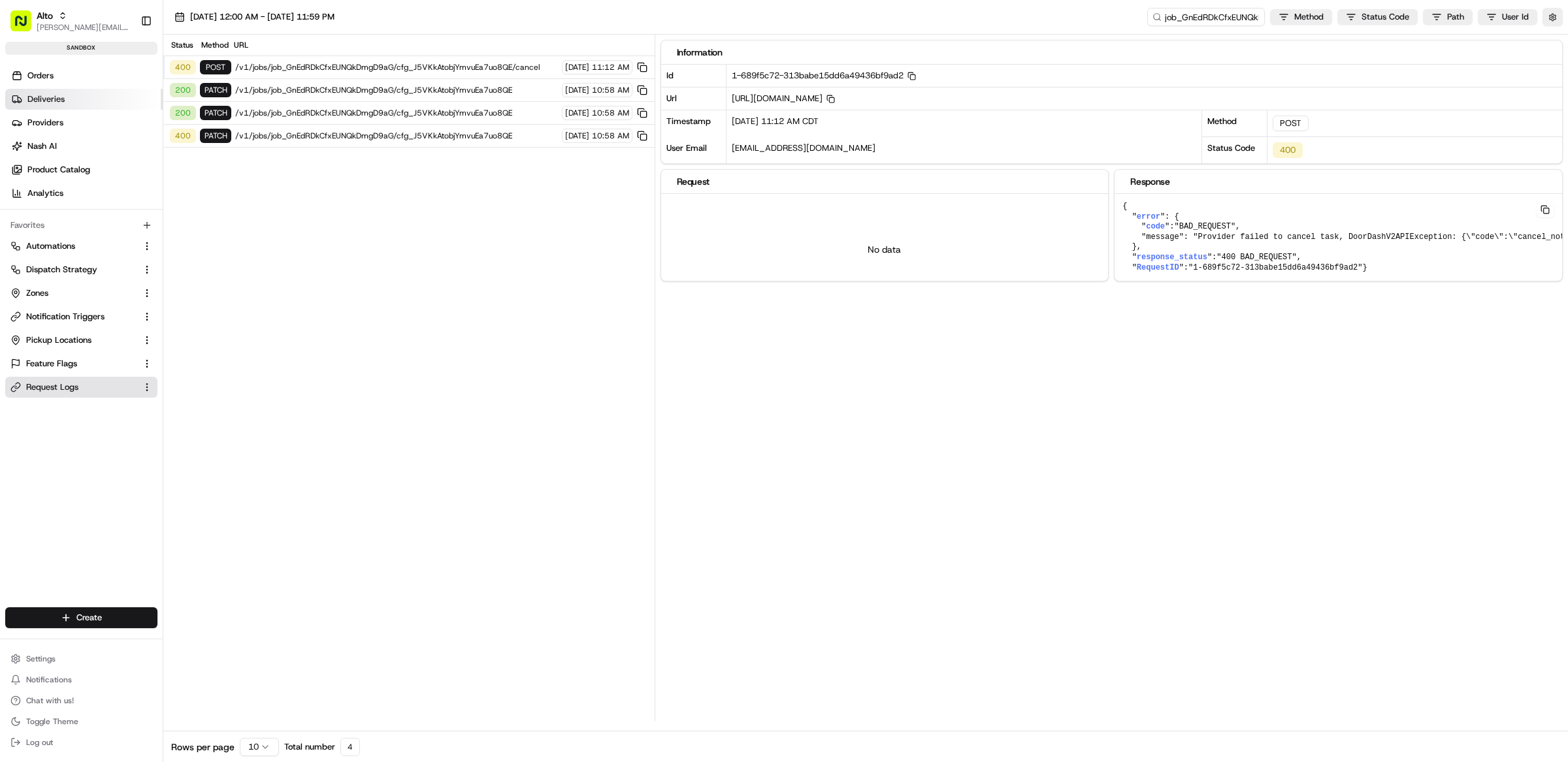
click at [57, 99] on span "Deliveries" at bounding box center [46, 99] width 37 height 12
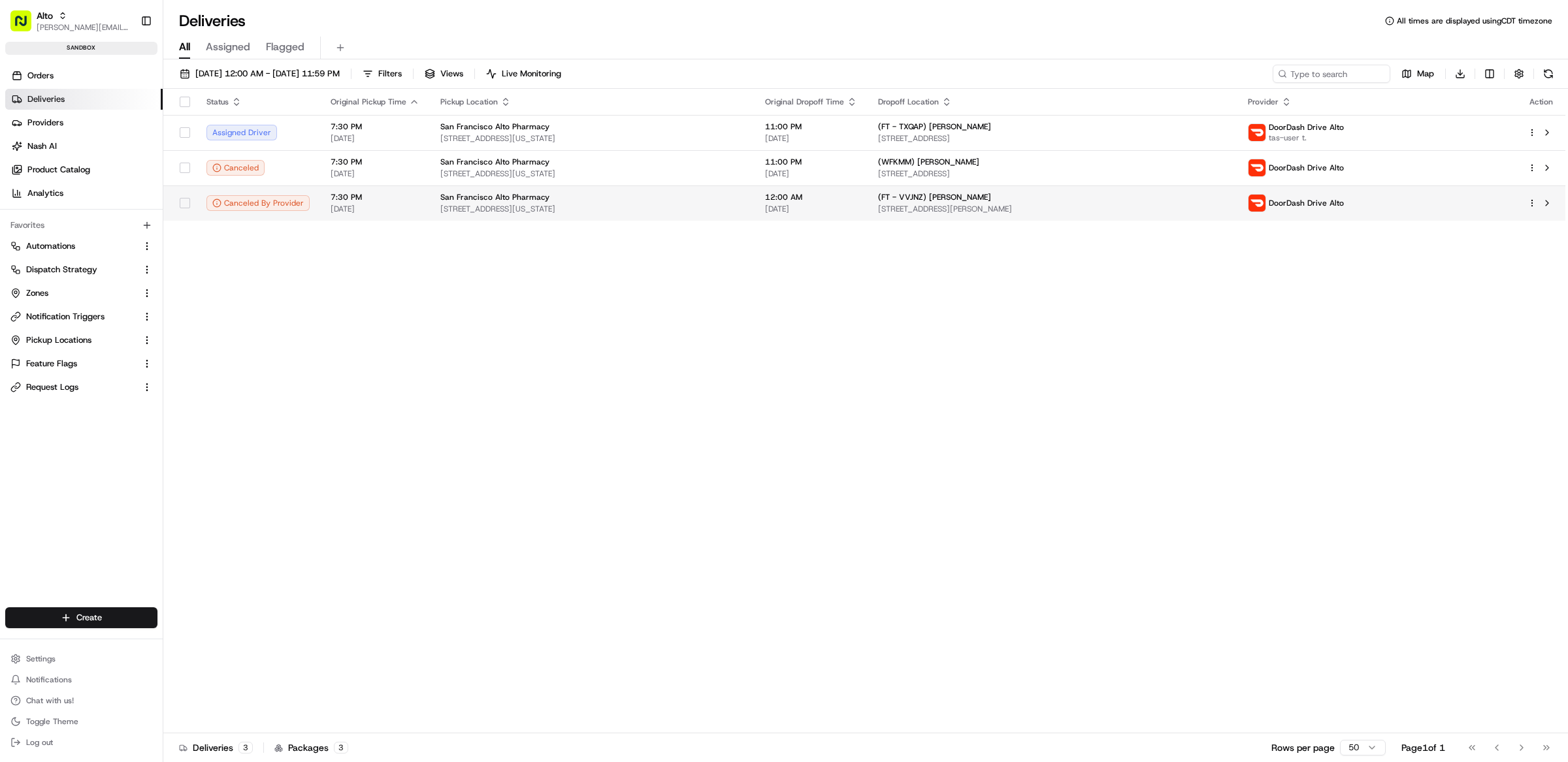
click at [832, 210] on span "08/16/2025" at bounding box center [811, 209] width 92 height 10
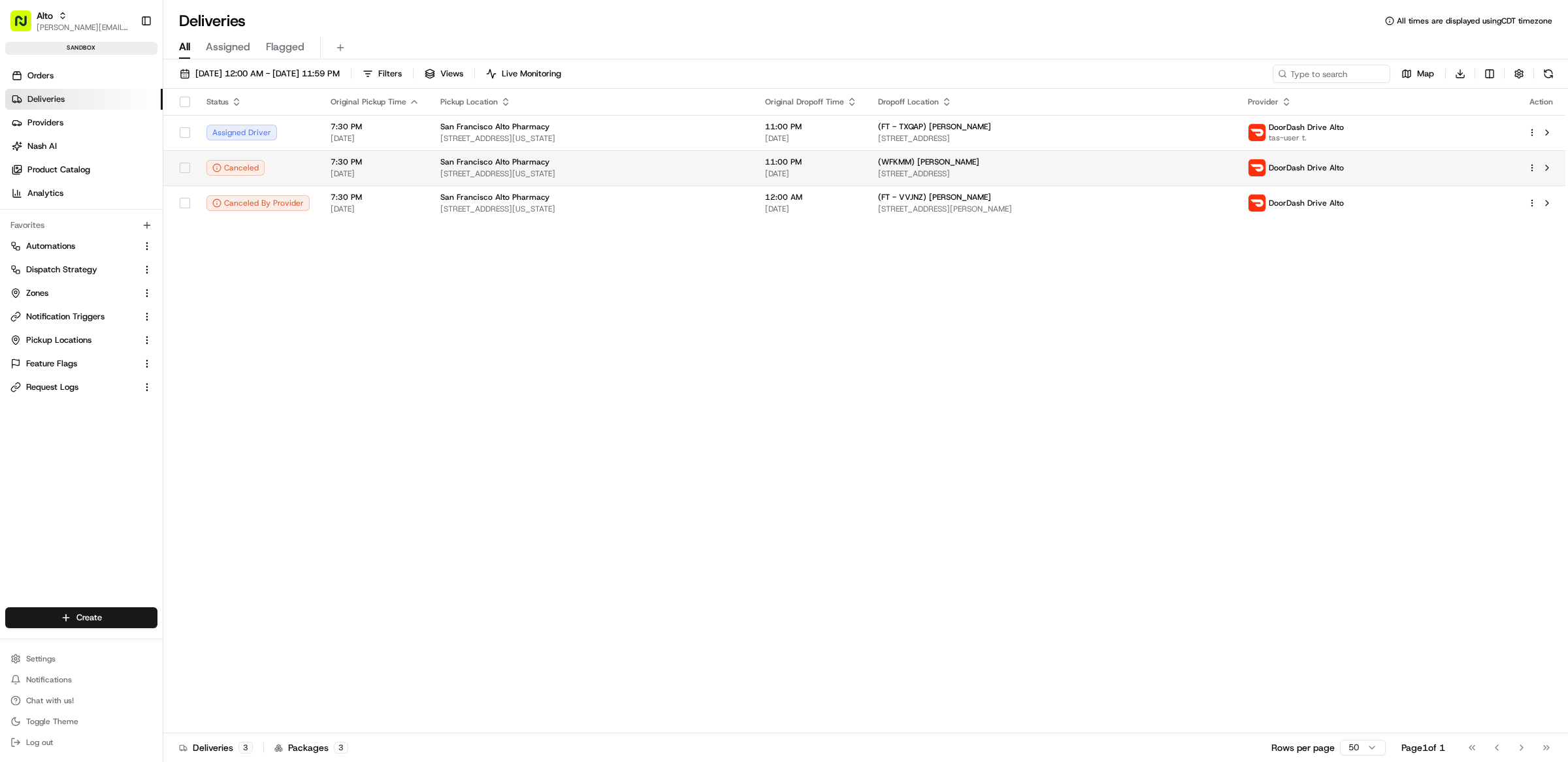
click at [719, 177] on span "1400 Tennessee St, Unit 2, San Francisco, CA 94107, US" at bounding box center [592, 173] width 304 height 10
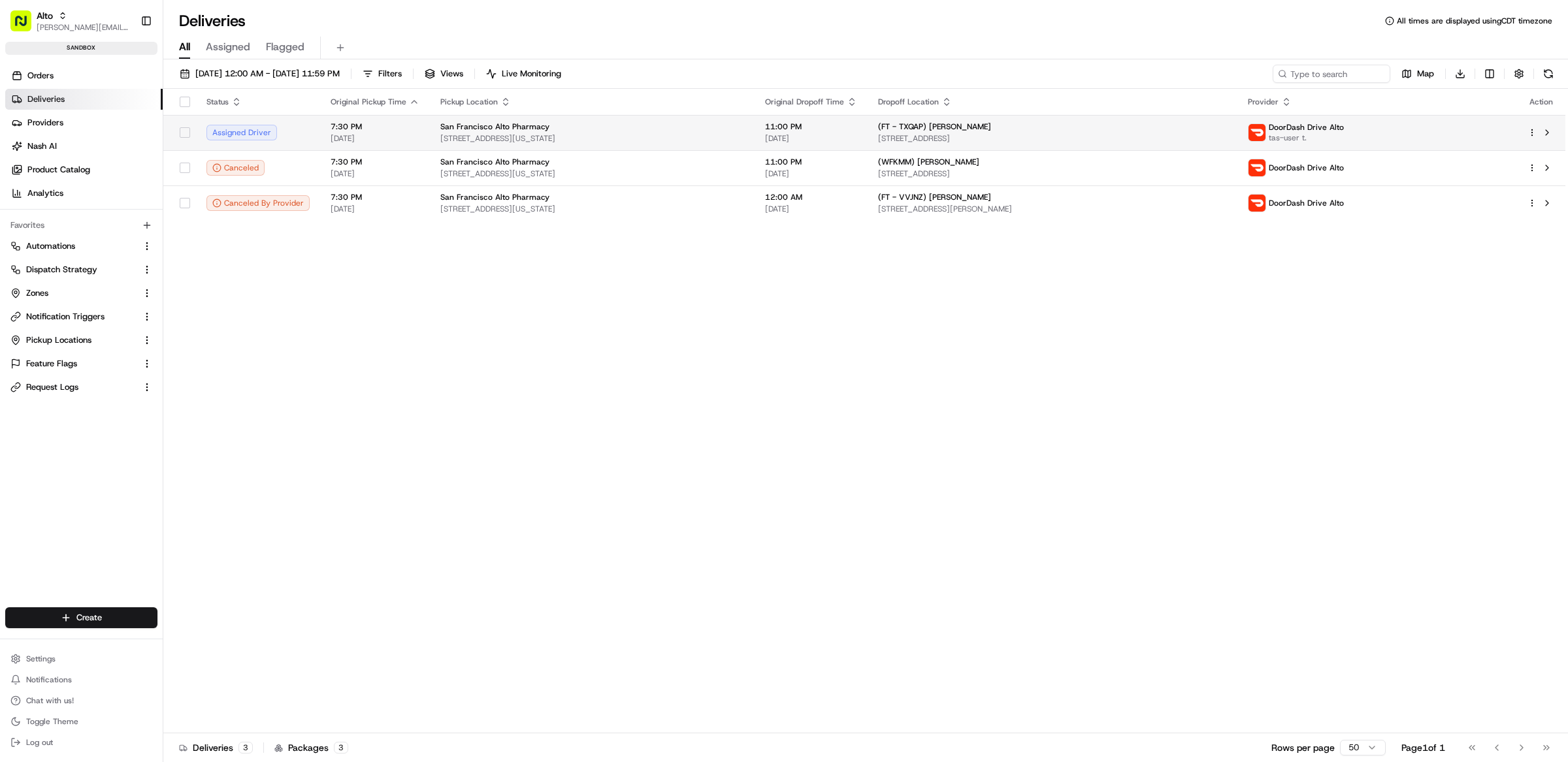
click at [694, 135] on span "1400 Tennessee St, Unit 2, San Francisco, CA 94107, US" at bounding box center [592, 138] width 304 height 10
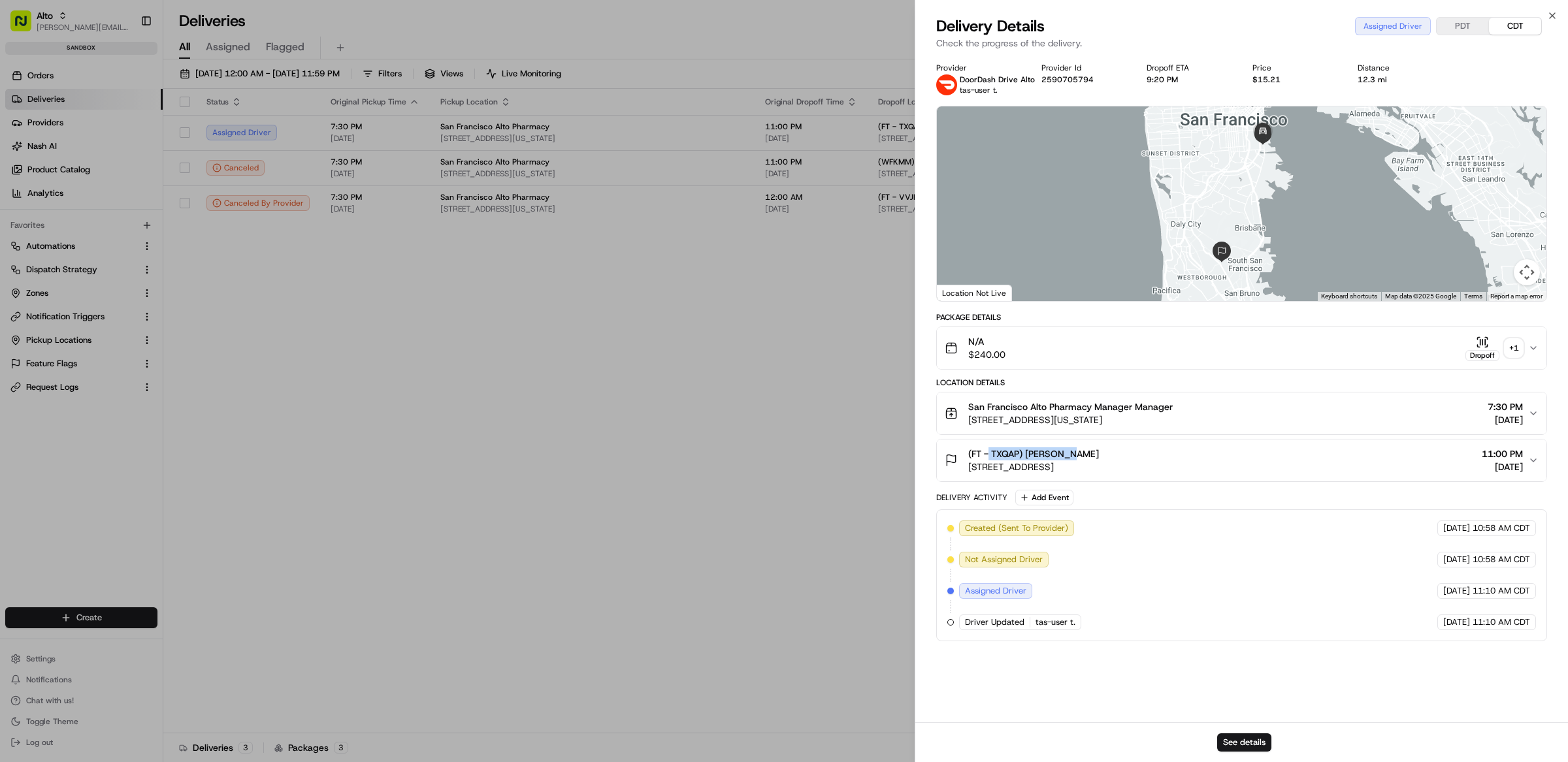
drag, startPoint x: 1086, startPoint y: 454, endPoint x: 986, endPoint y: 454, distance: 100.0
click at [986, 454] on div "(FT - TXQAP) Leo Roob" at bounding box center [1033, 454] width 131 height 13
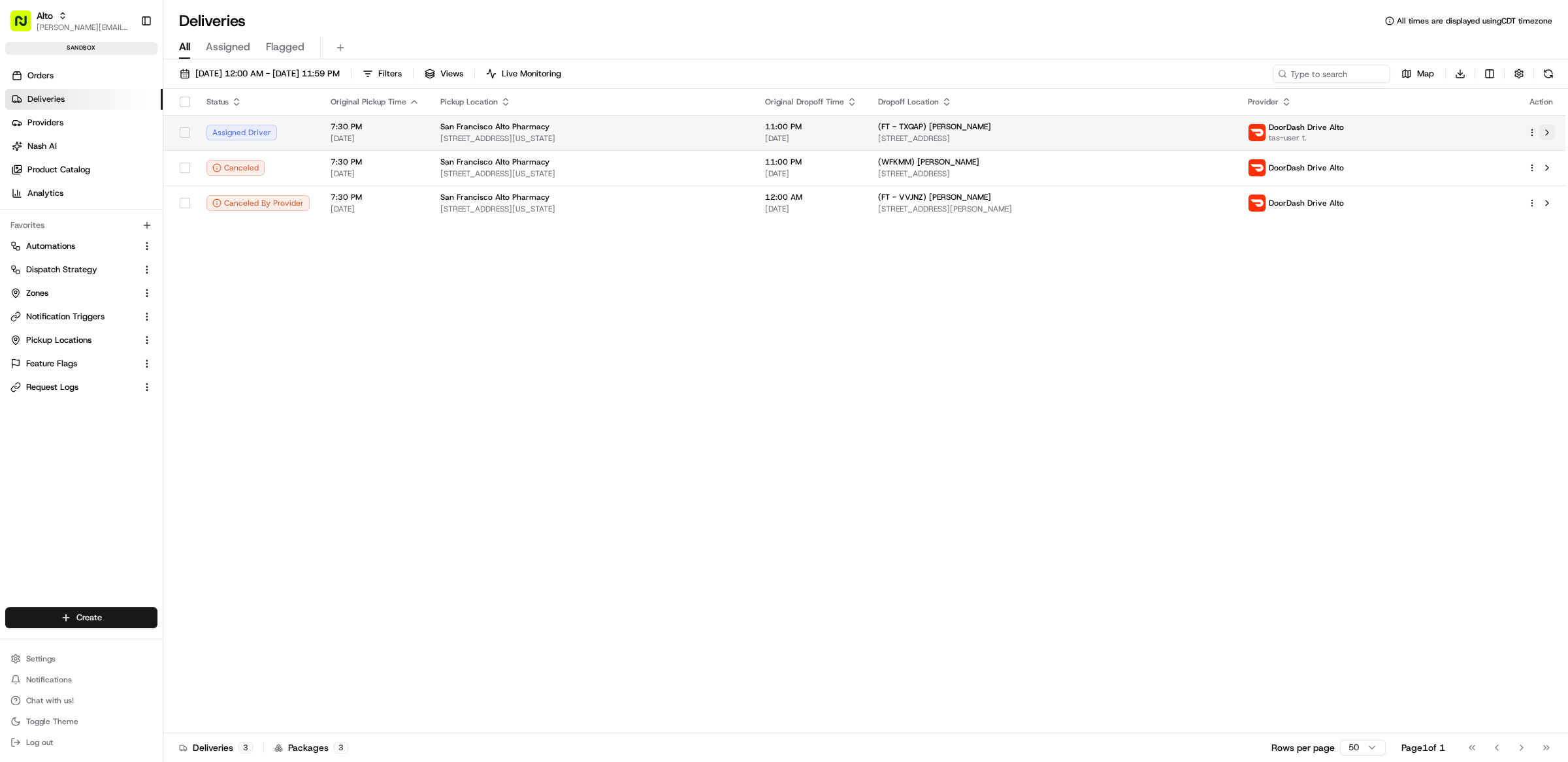
click at [1542, 135] on button at bounding box center [1546, 132] width 15 height 15
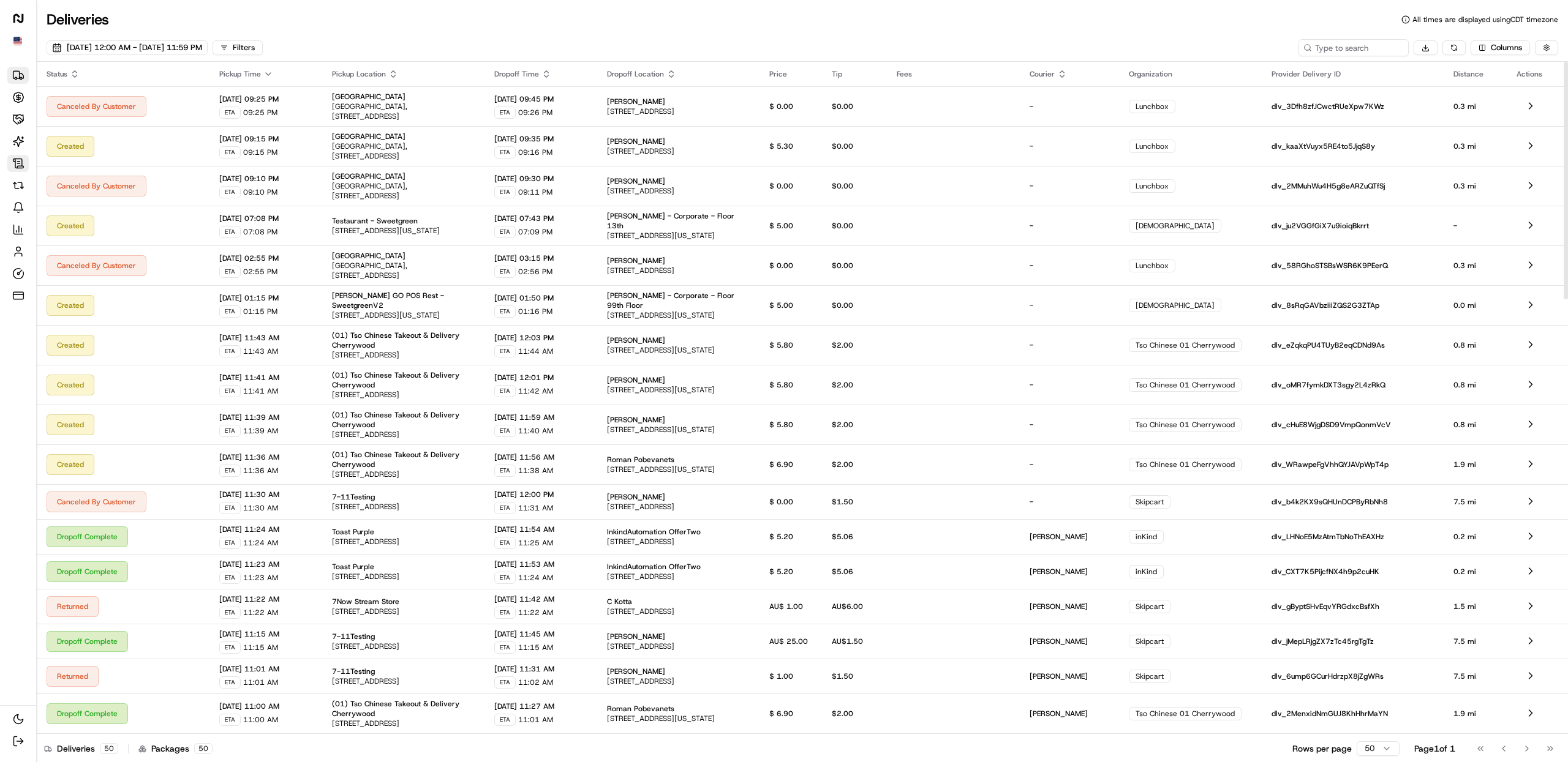
click at [20, 162] on icon at bounding box center [18, 163] width 12 height 12
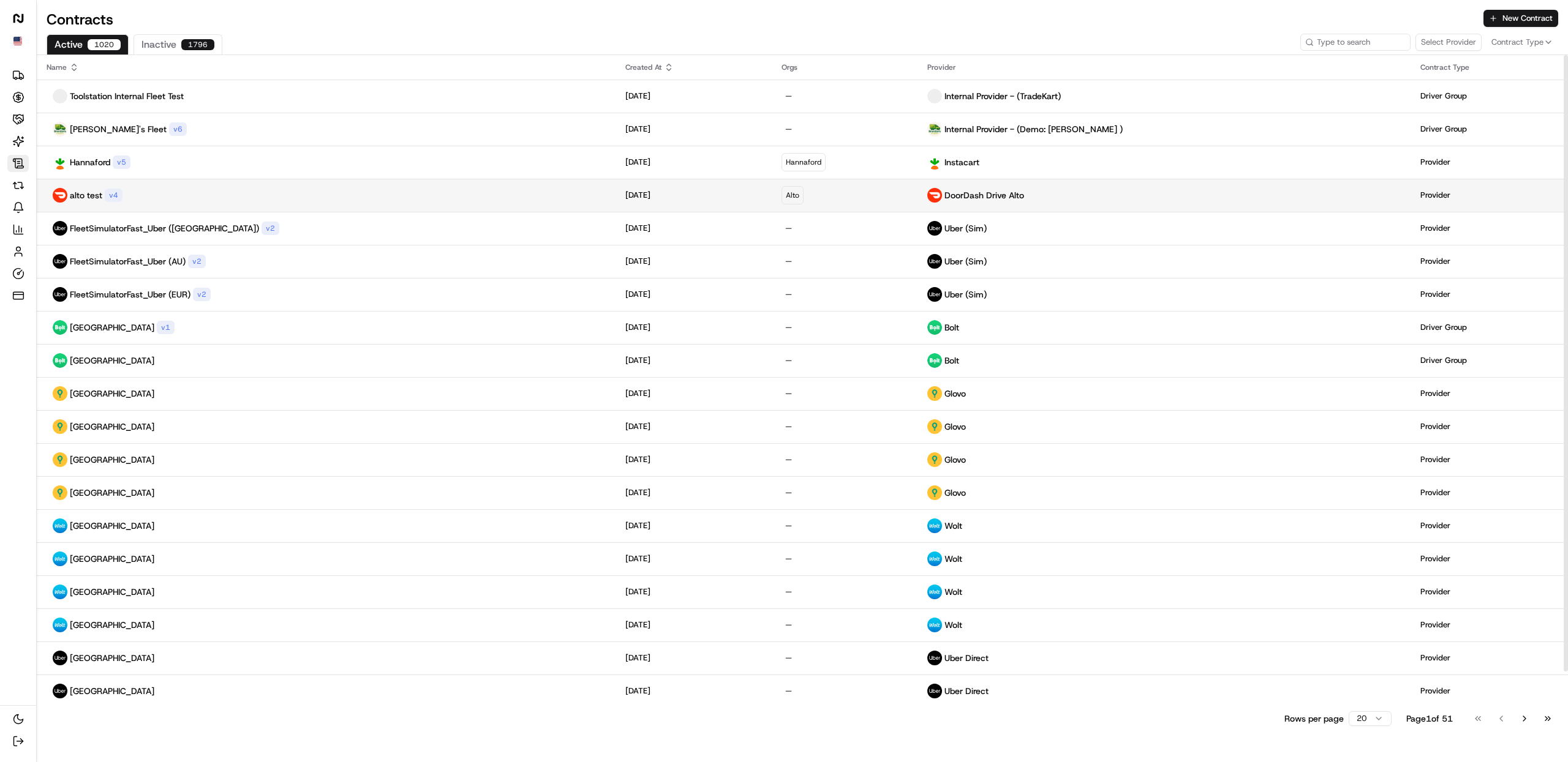
click at [240, 194] on div "alto test v 4" at bounding box center [326, 195] width 559 height 14
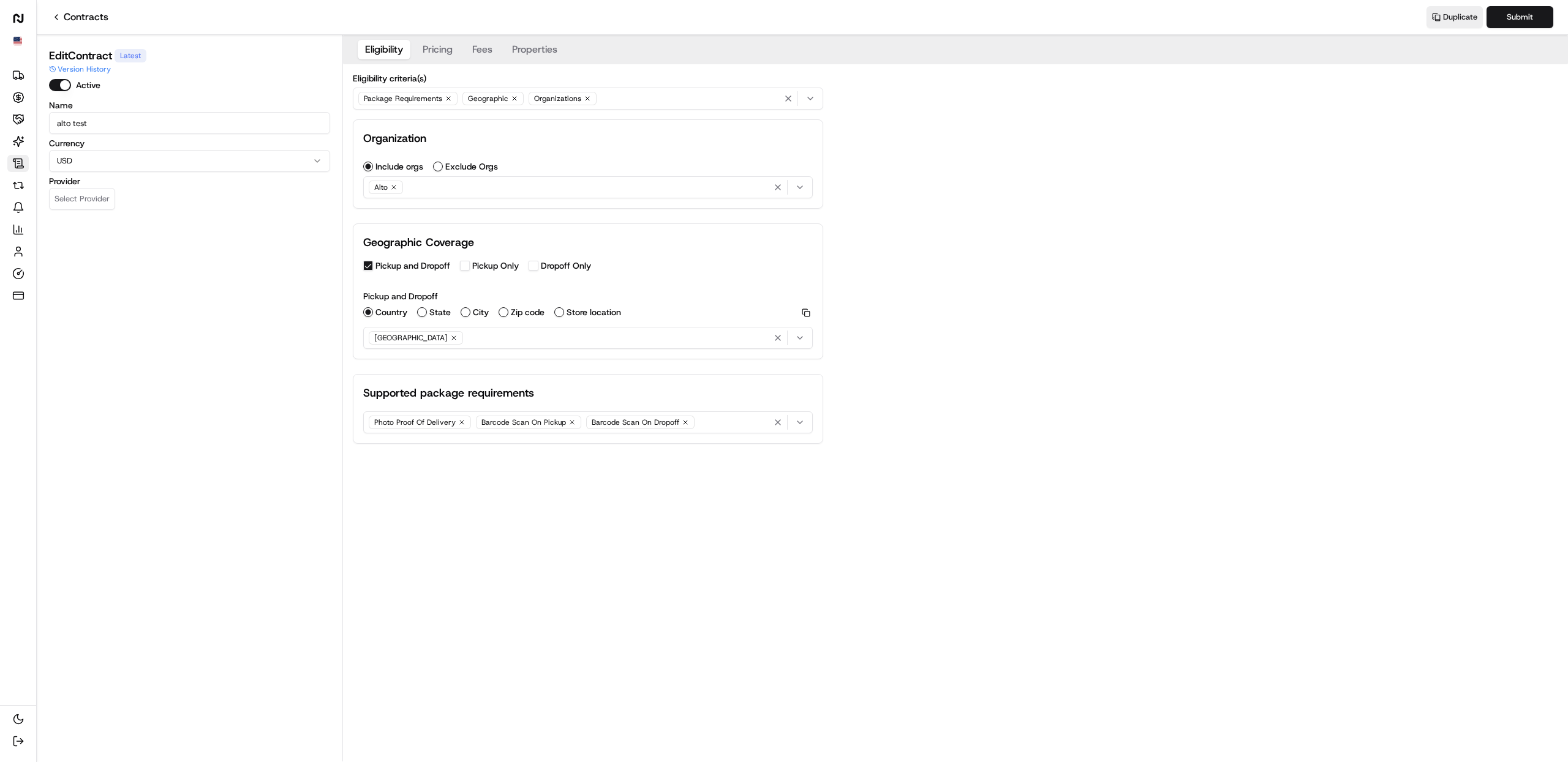
click at [537, 50] on button "Properties" at bounding box center [534, 50] width 60 height 20
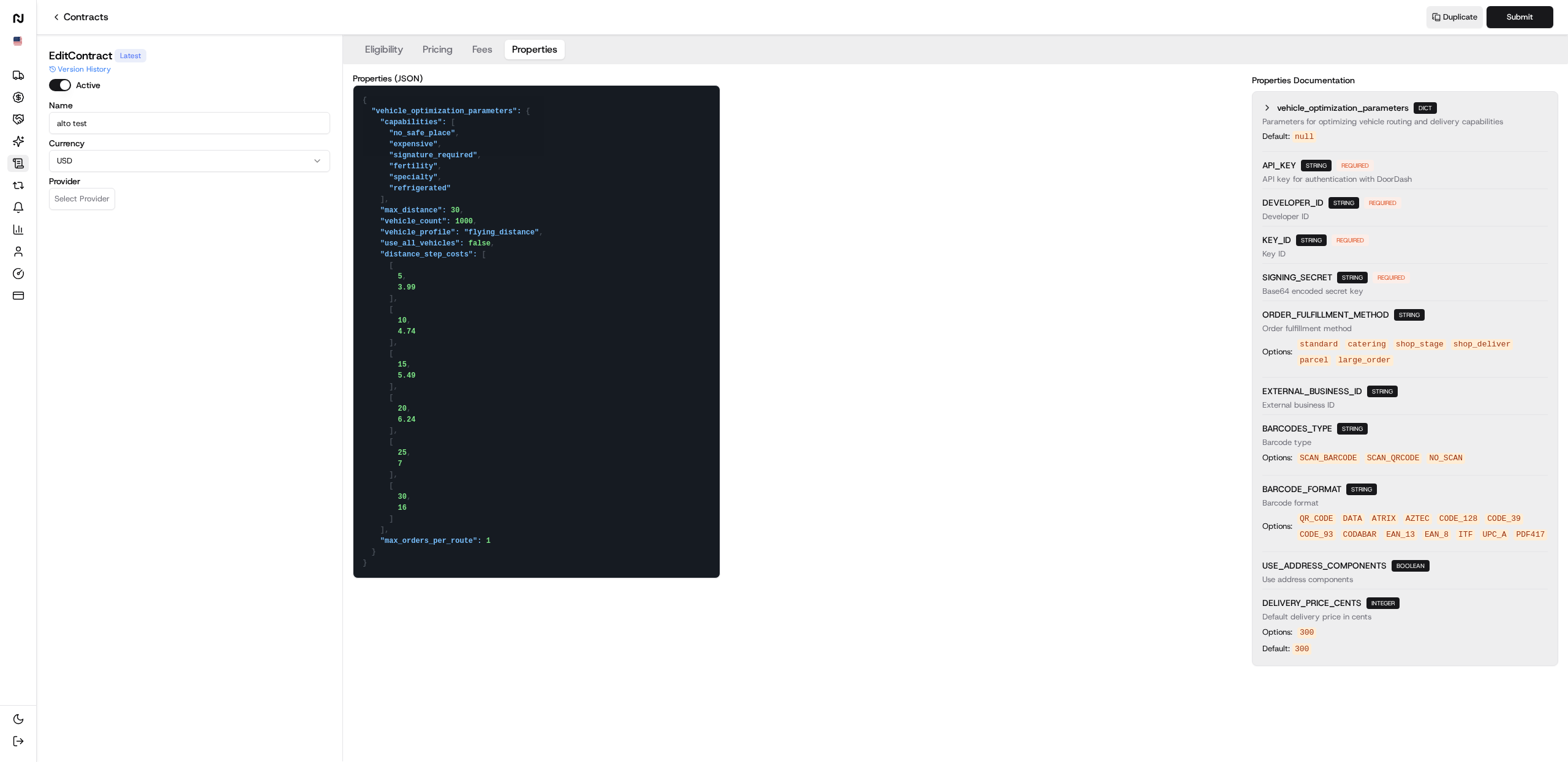
click at [882, 350] on div "Properties (JSON) { "vehicle_optimization_parameters": { "capabilities": [ "no_…" at bounding box center [955, 370] width 1206 height 592
click at [711, 265] on textarea "{ "vehicle_optimization_parameters": { "capabilities": [ "no_safe_place", "expe…" at bounding box center [536, 331] width 366 height 492
click at [908, 311] on div "Properties (JSON) { "vehicle_optimization_parameters": { "capabilities": [ "no_…" at bounding box center [955, 370] width 1206 height 592
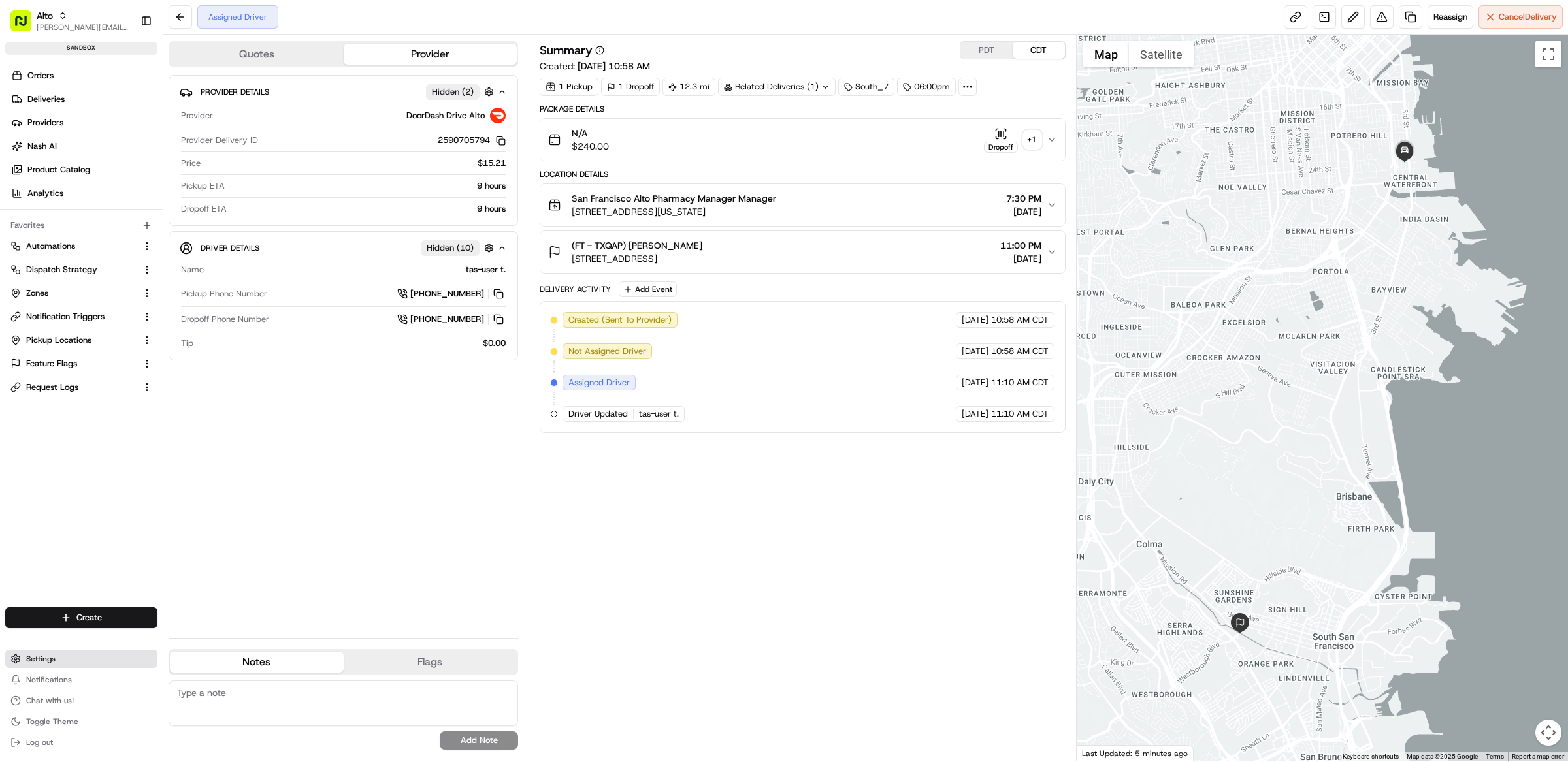
click at [86, 660] on button "Settings" at bounding box center [81, 659] width 152 height 19
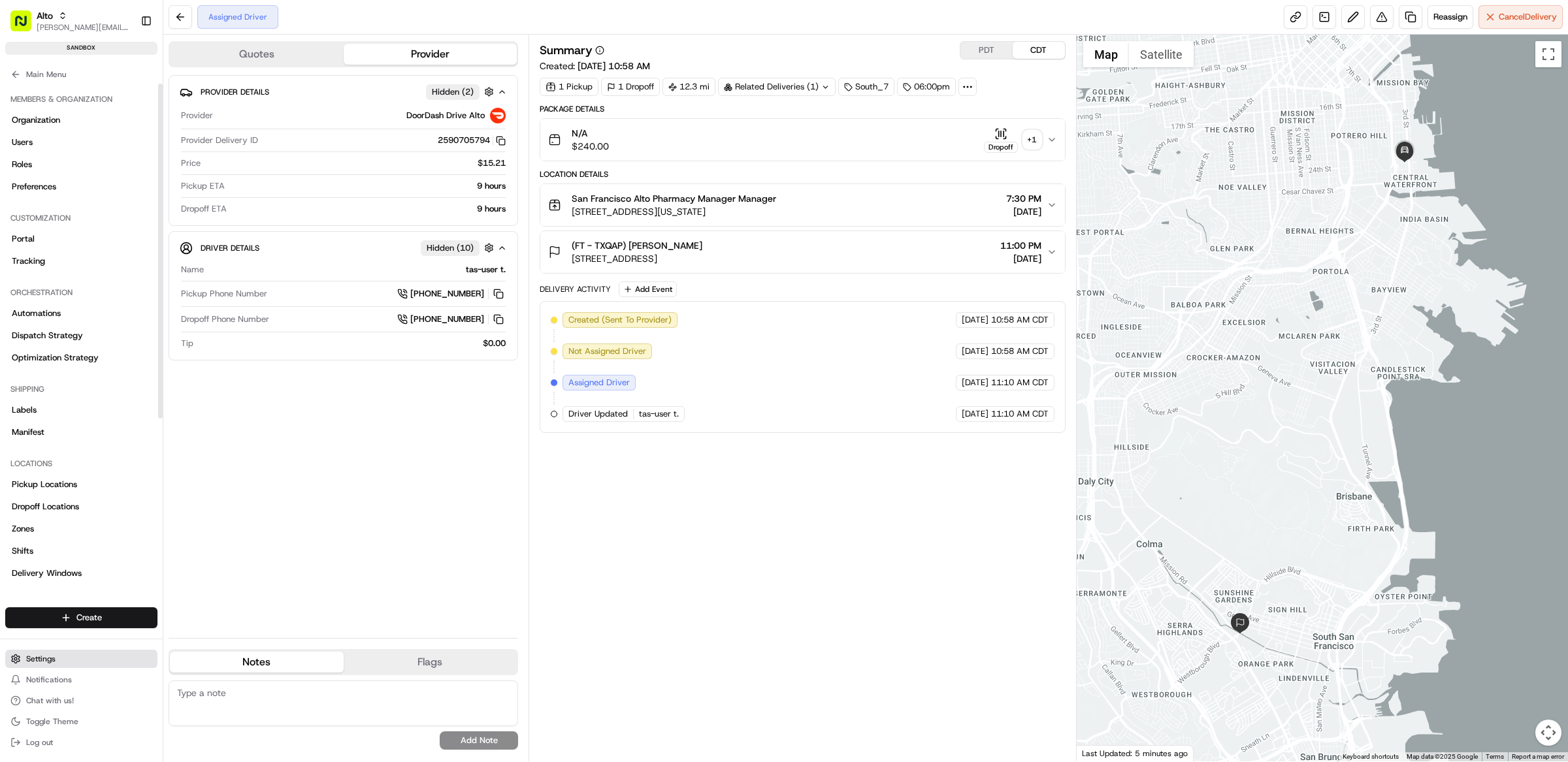
click at [69, 661] on button "Settings" at bounding box center [81, 659] width 152 height 19
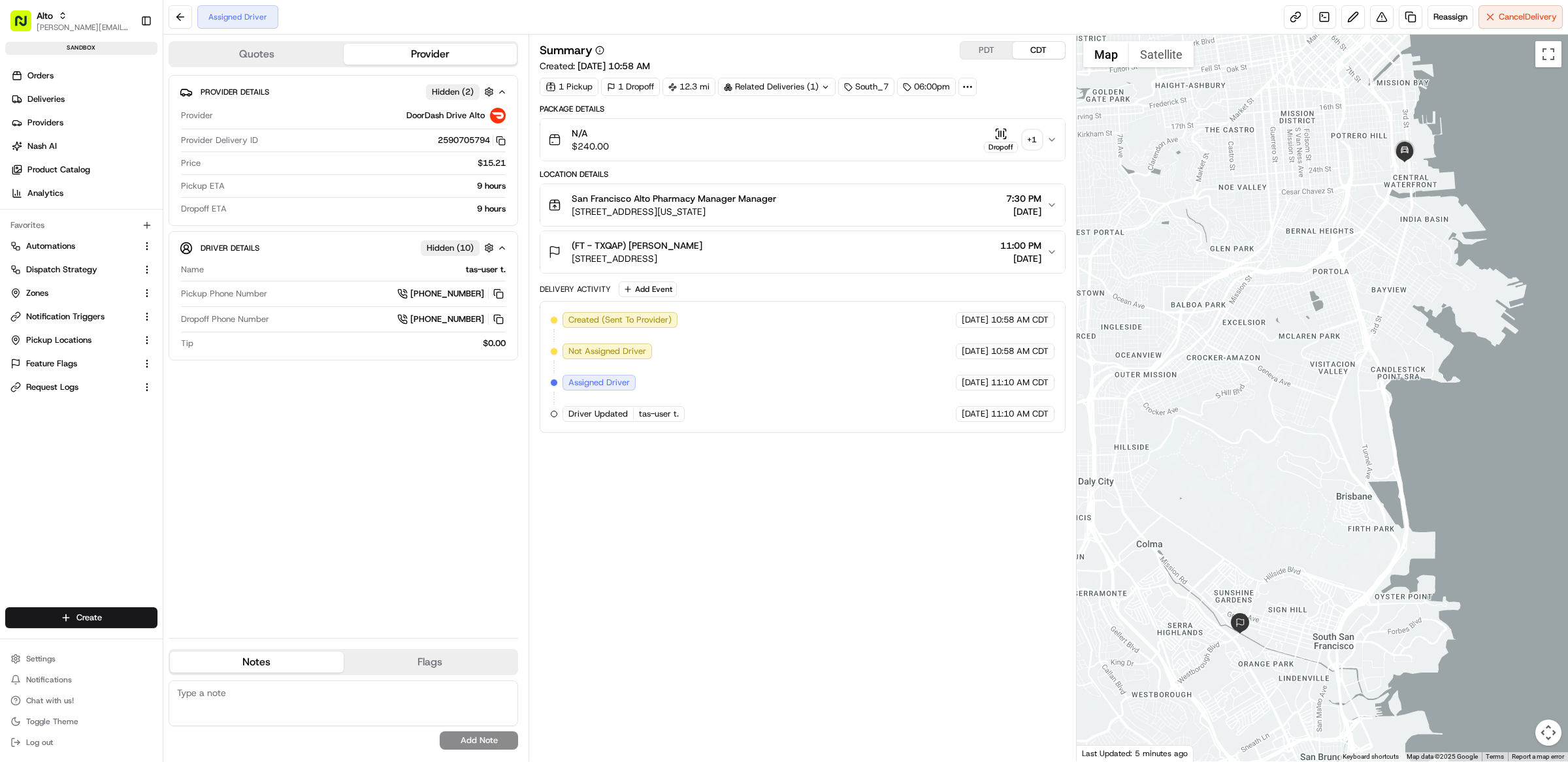
click at [76, 401] on div "Favorites Automations Dispatch Strategy Zones Notification Triggers Pickup Loca…" at bounding box center [81, 306] width 163 height 194
click at [76, 400] on div "Favorites Automations Dispatch Strategy Zones Notification Triggers Pickup Loca…" at bounding box center [81, 306] width 163 height 194
click at [76, 393] on button "Request Logs" at bounding box center [81, 387] width 152 height 21
click at [75, 389] on span "Request Logs" at bounding box center [52, 387] width 52 height 12
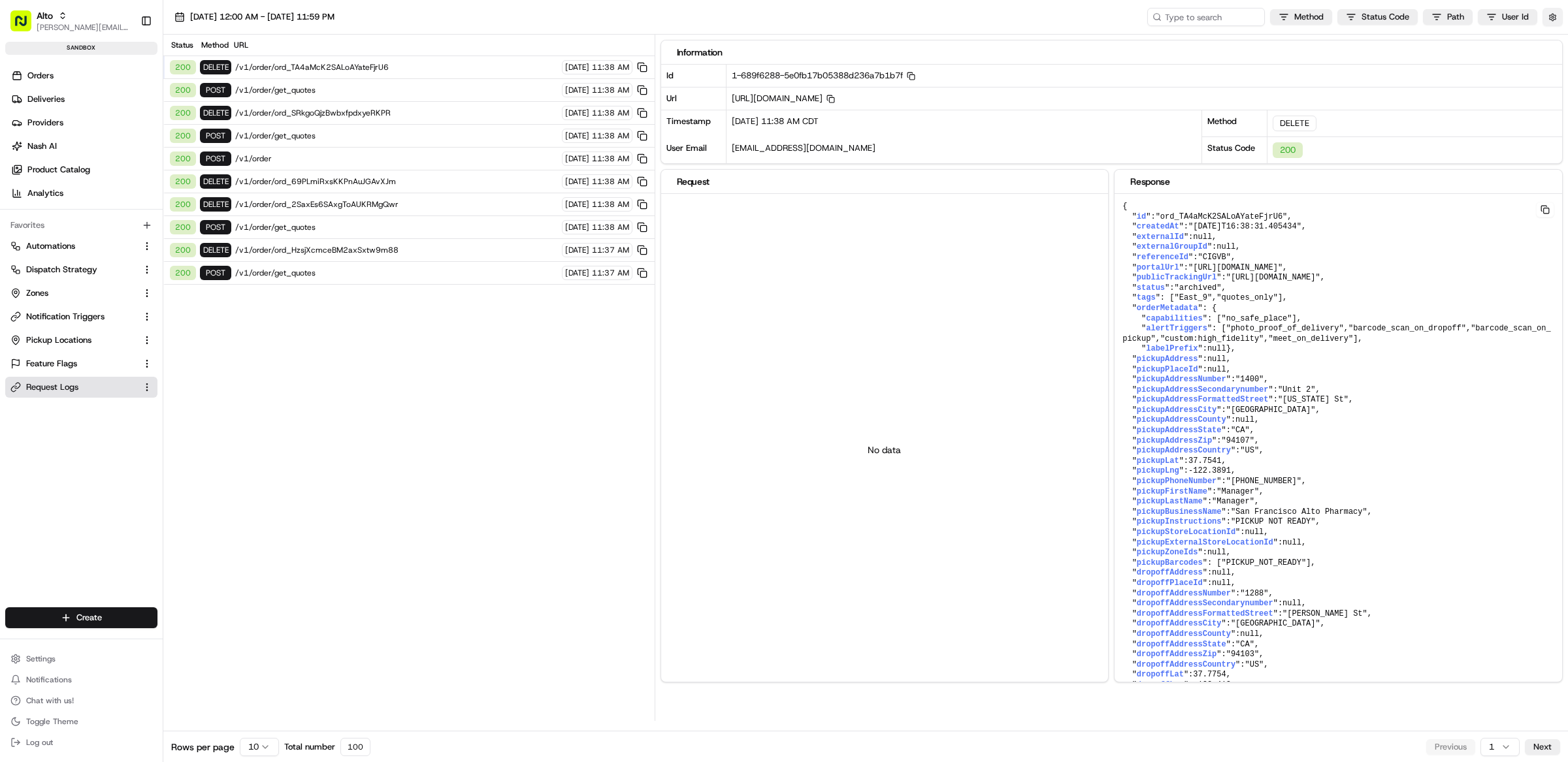
click at [1553, 18] on button "button" at bounding box center [1552, 17] width 20 height 19
click at [1551, 40] on button "Display Only Provider Logs" at bounding box center [1553, 40] width 10 height 10
click at [1560, 26] on div "Method Status Code Path User Id" at bounding box center [1354, 17] width 415 height 19
click at [1556, 22] on button "button" at bounding box center [1552, 17] width 20 height 19
click at [1556, 40] on button "Display Only Provider Logs" at bounding box center [1553, 40] width 10 height 10
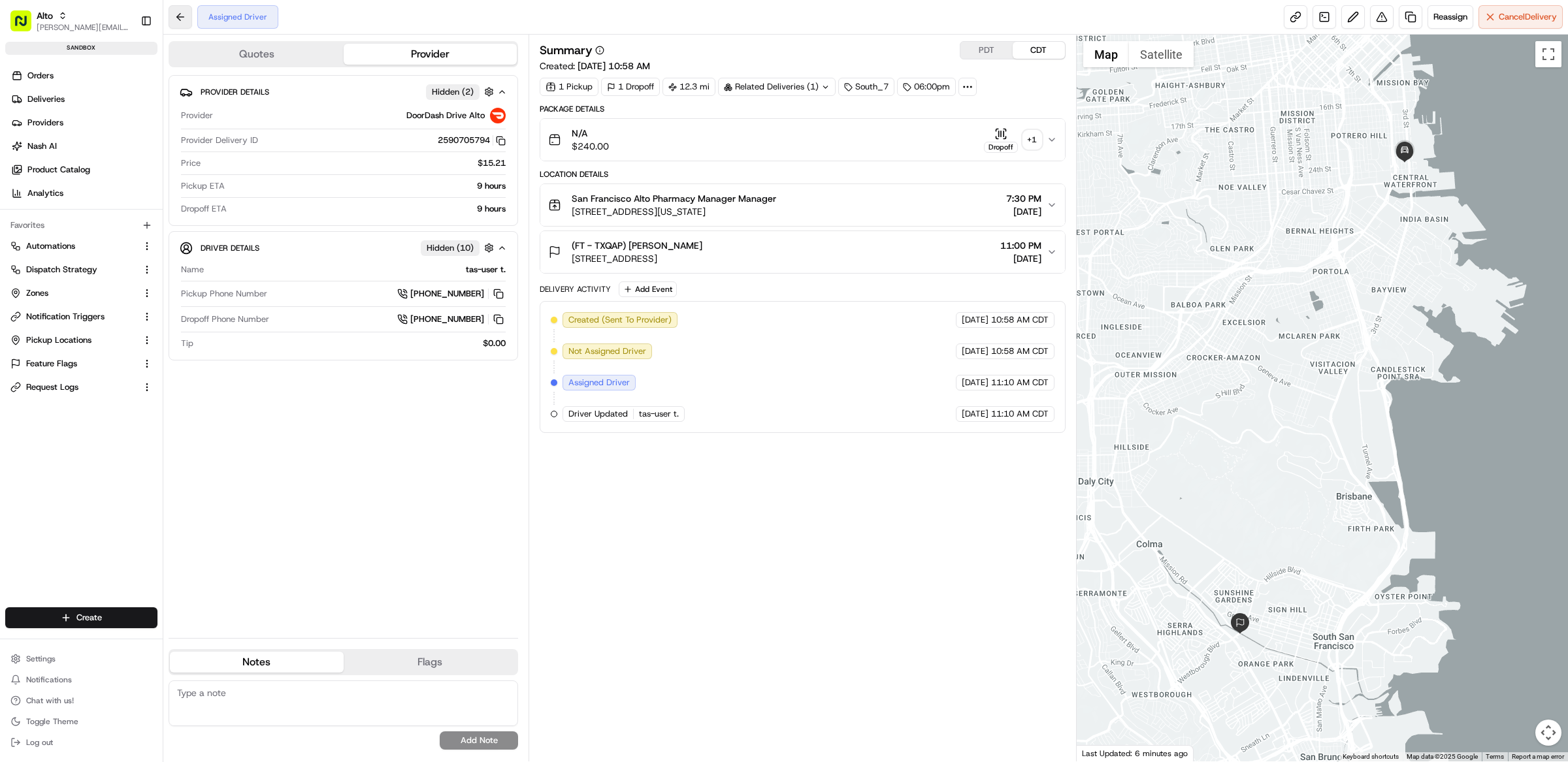
click at [181, 23] on button at bounding box center [180, 16] width 23 height 23
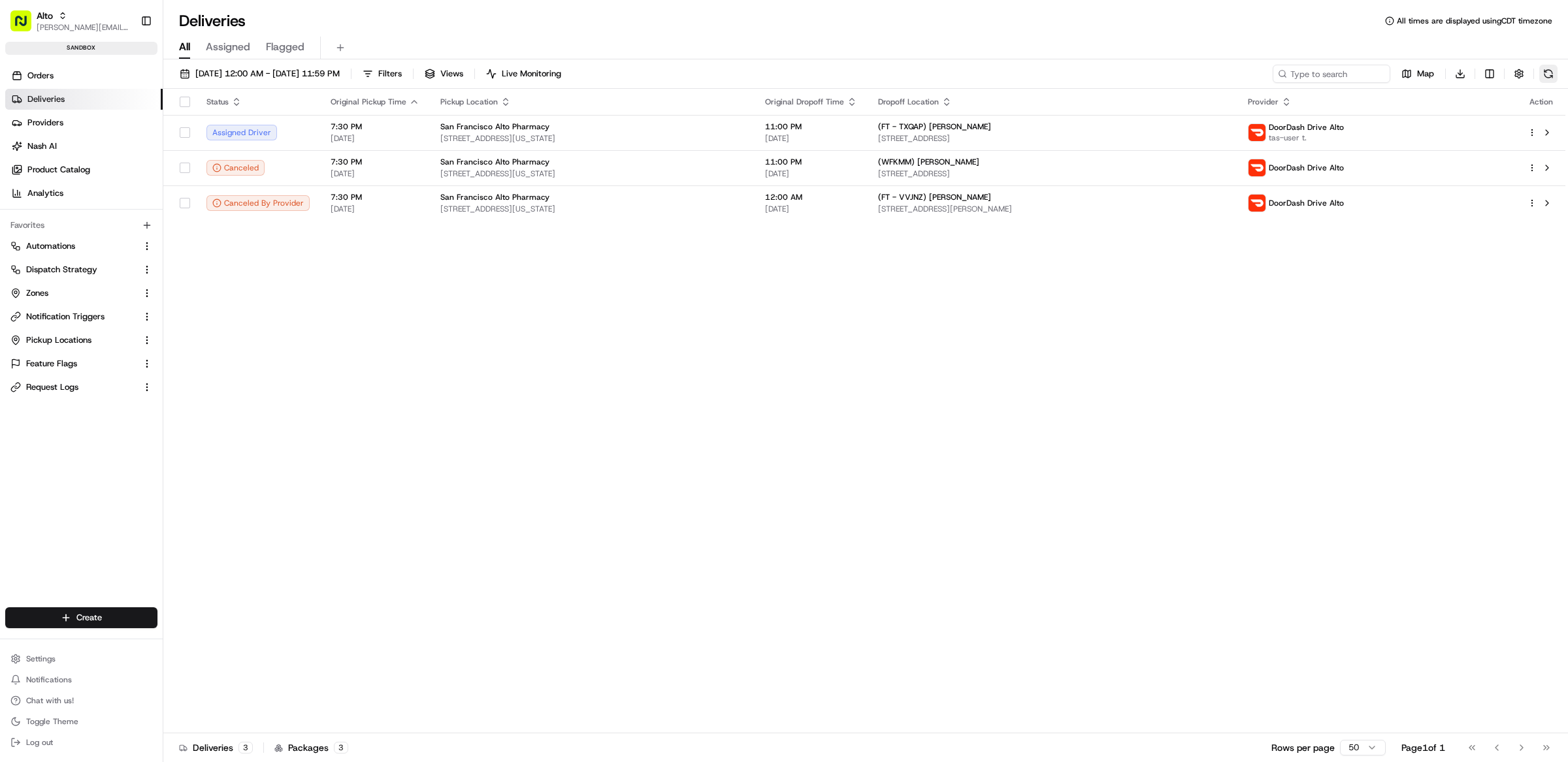
click at [1544, 70] on button at bounding box center [1548, 73] width 19 height 19
click at [275, 77] on span "[DATE] 12:00 AM - [DATE] 11:59 PM" at bounding box center [267, 73] width 144 height 12
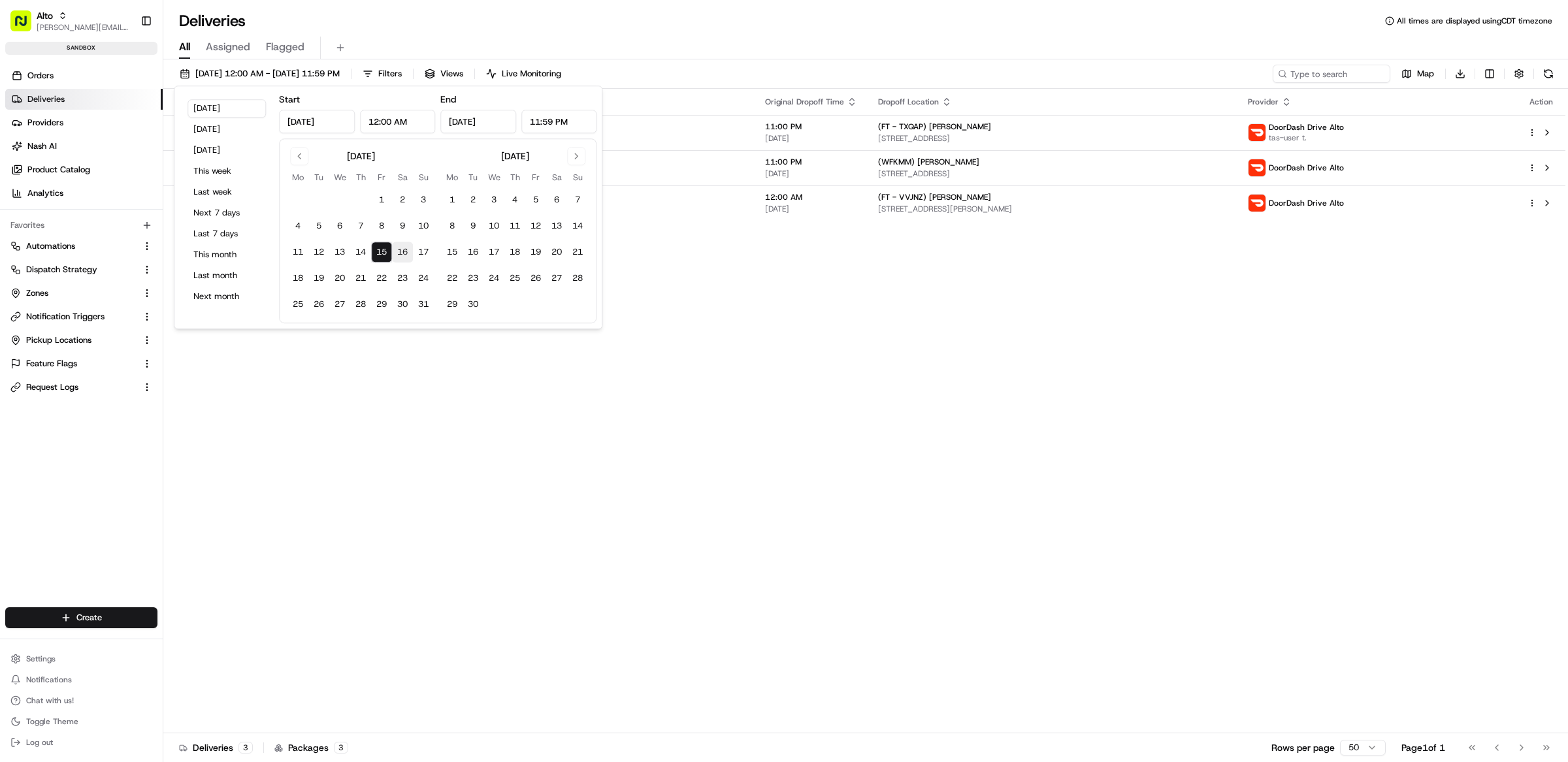
click at [403, 252] on button "16" at bounding box center [402, 252] width 21 height 21
type input "Aug 16, 2025"
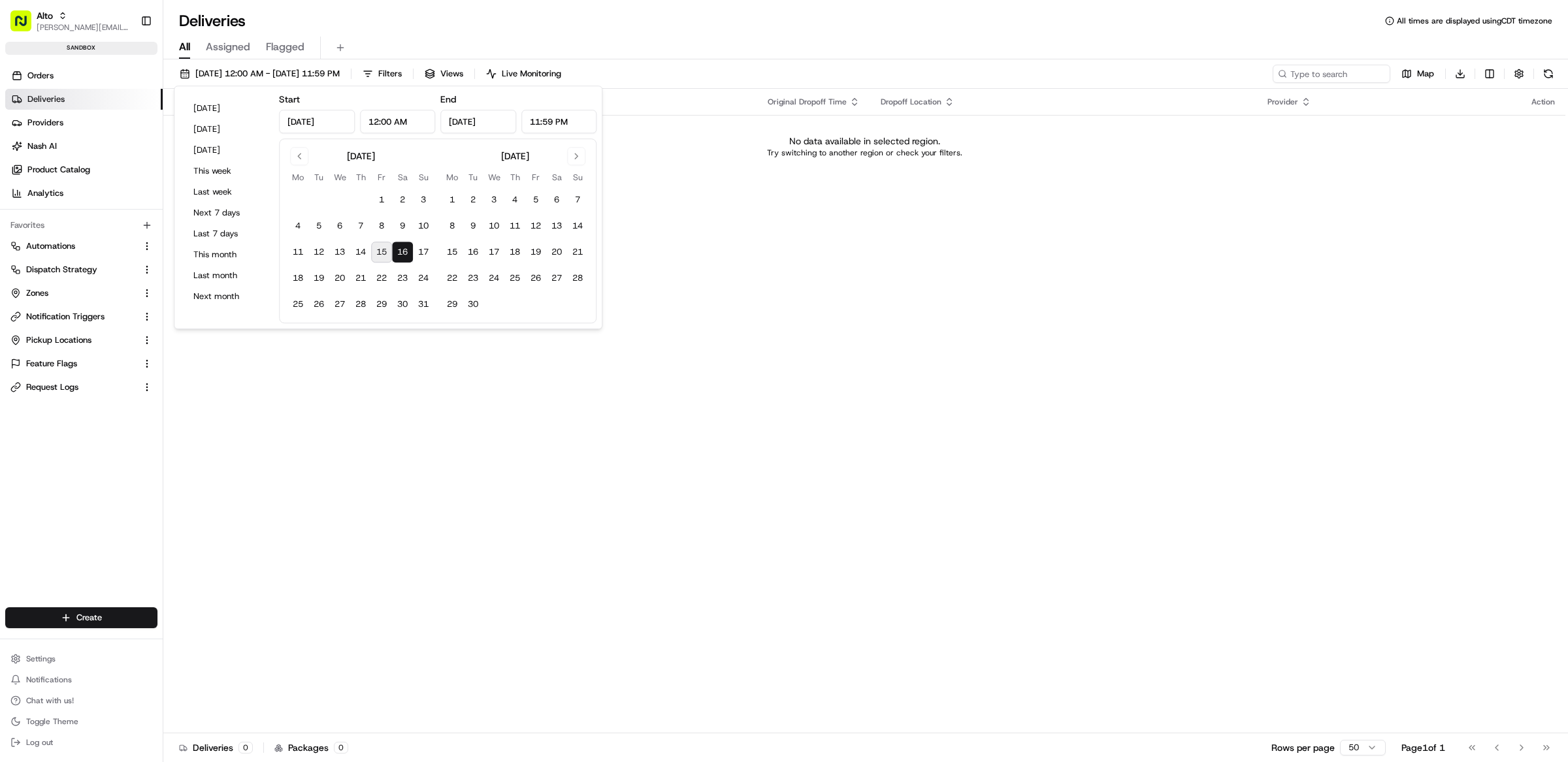
click at [371, 253] on button "15" at bounding box center [382, 252] width 21 height 21
type input "Aug 15, 2025"
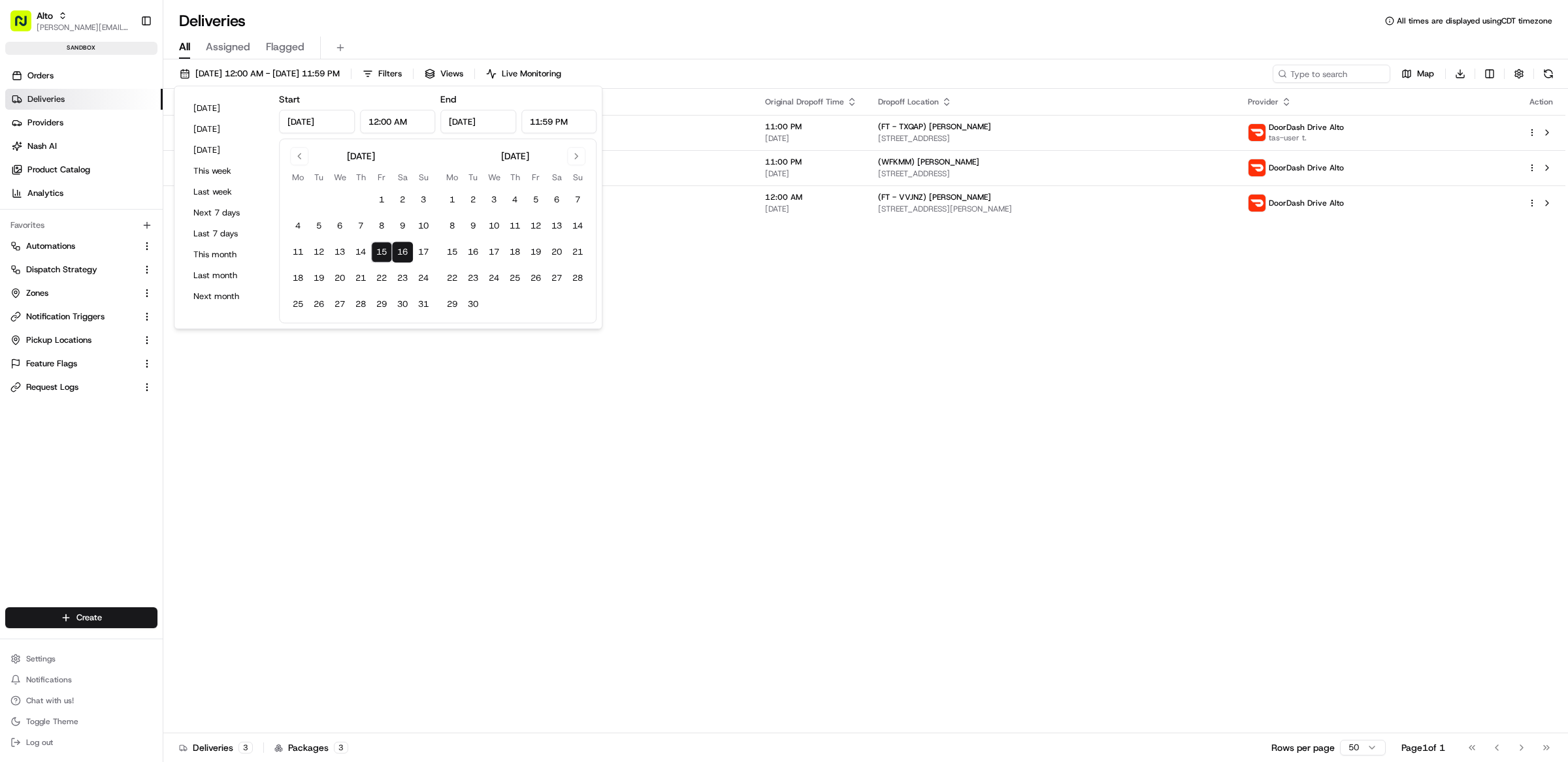
click at [455, 419] on div "Status Original Pickup Time Pickup Location Original Dropoff Time Dropoff Locat…" at bounding box center [864, 410] width 1402 height 644
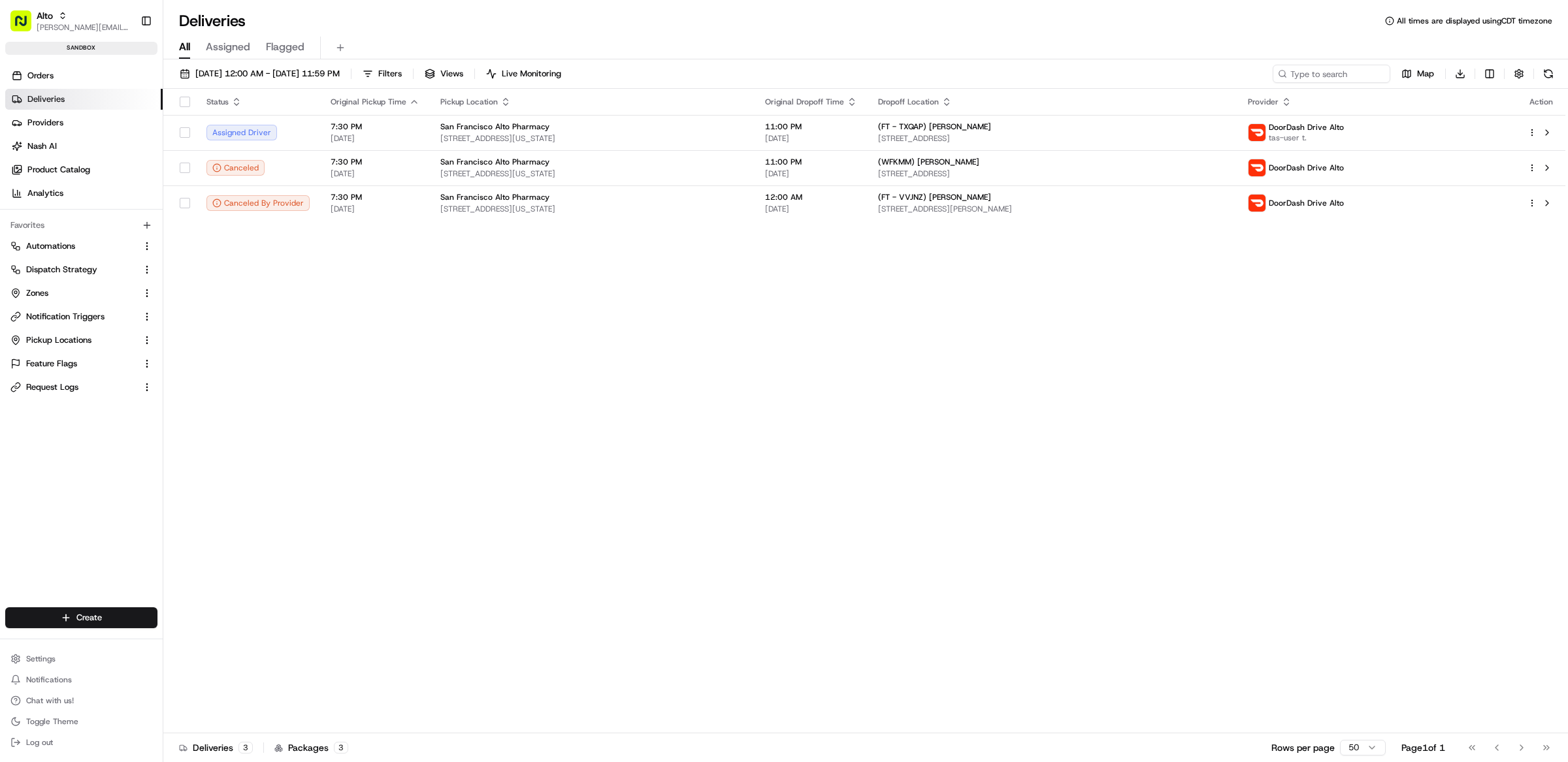
click at [574, 316] on div "Status Original Pickup Time Pickup Location Original Dropoff Time Dropoff Locat…" at bounding box center [864, 410] width 1402 height 644
click at [1549, 200] on button at bounding box center [1546, 202] width 15 height 15
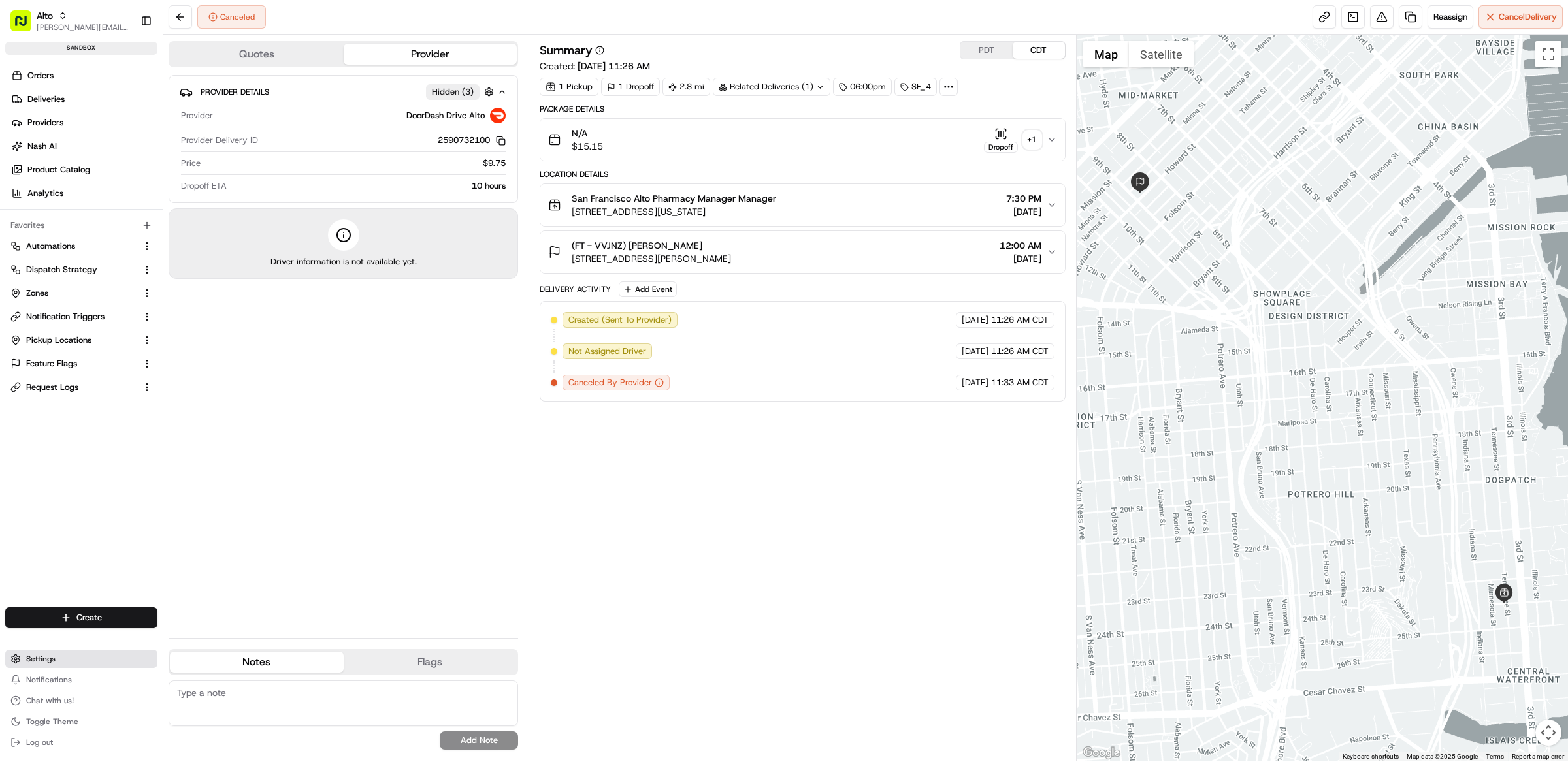
click at [58, 660] on button "Settings" at bounding box center [81, 659] width 152 height 19
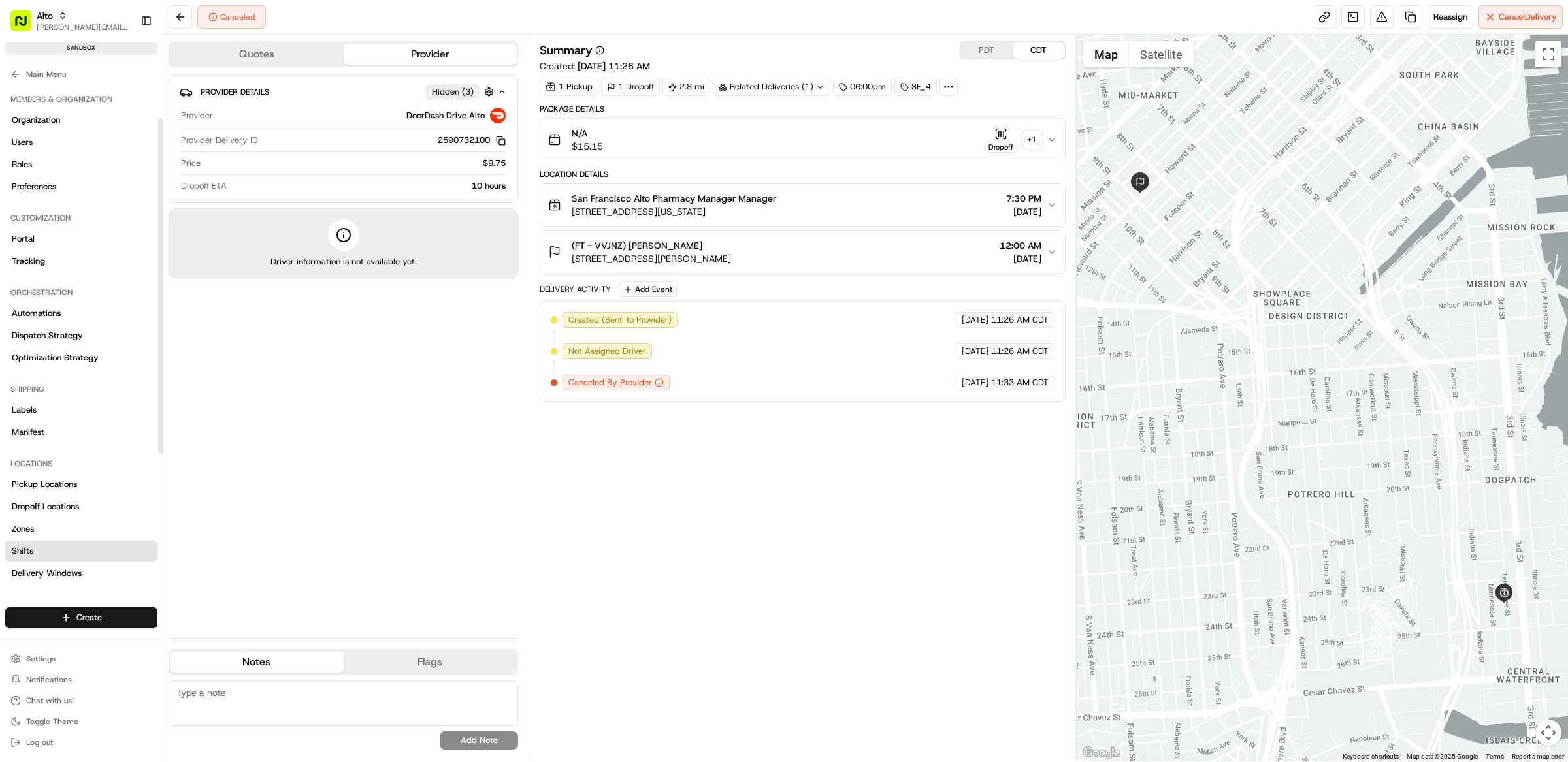
scroll to position [249, 0]
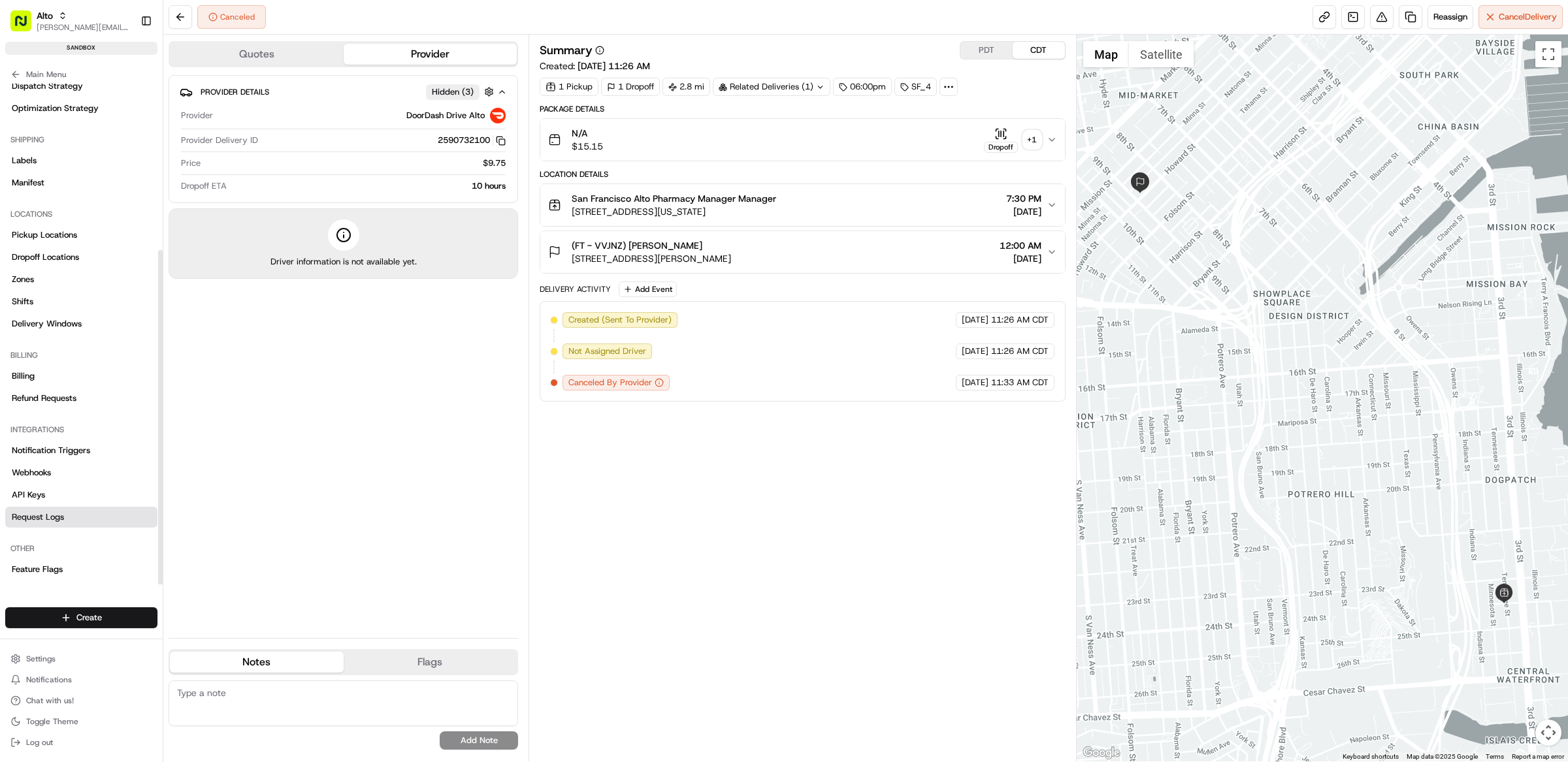
click at [60, 520] on span "Request Logs" at bounding box center [38, 517] width 52 height 12
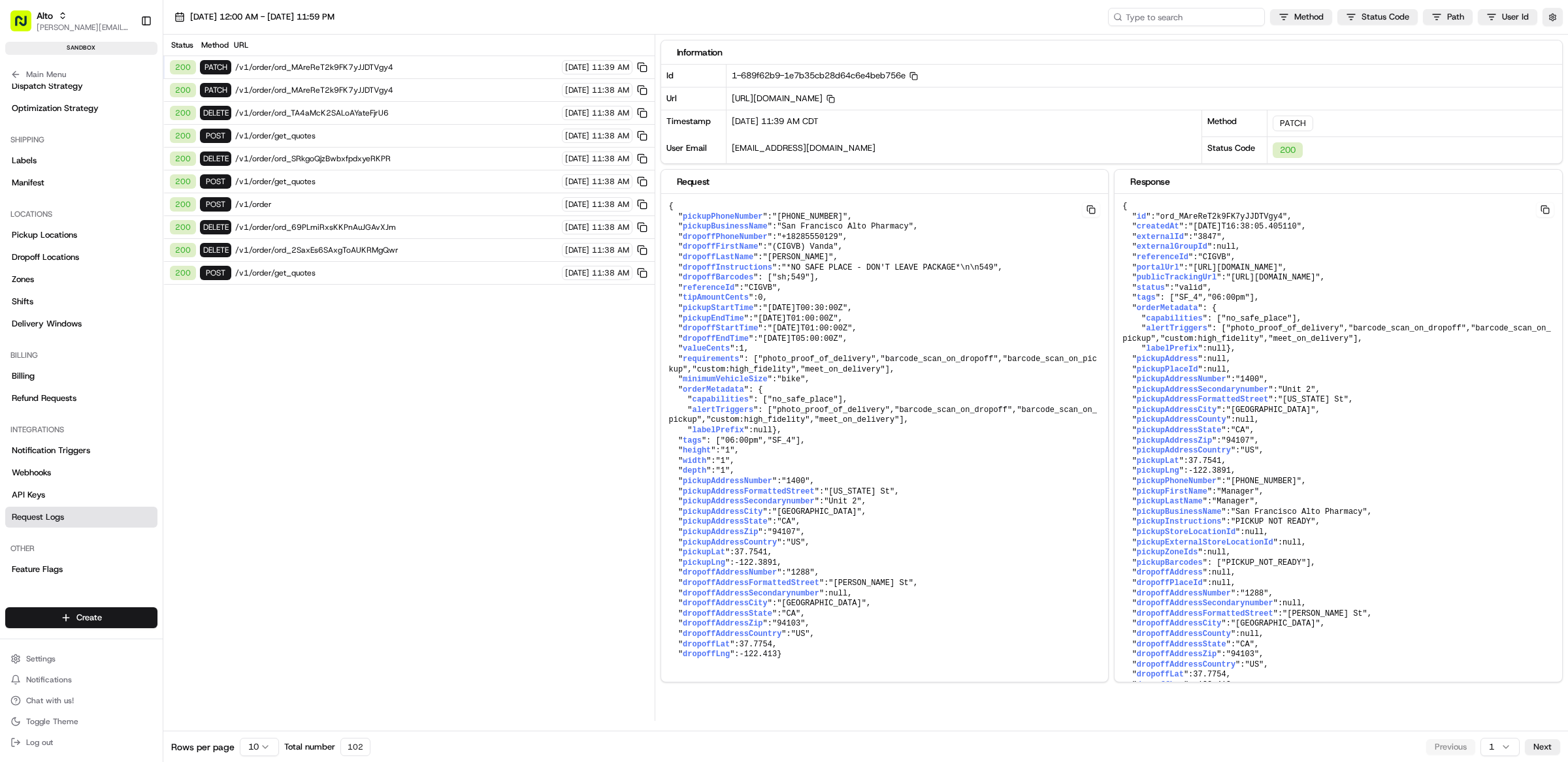
click at [1211, 12] on input at bounding box center [1186, 17] width 156 height 19
paste input "job_NnxoN7bxQBg52jX7wjjnhn"
type input "job_NnxoN7bxQBg52jX7wjjnhn"
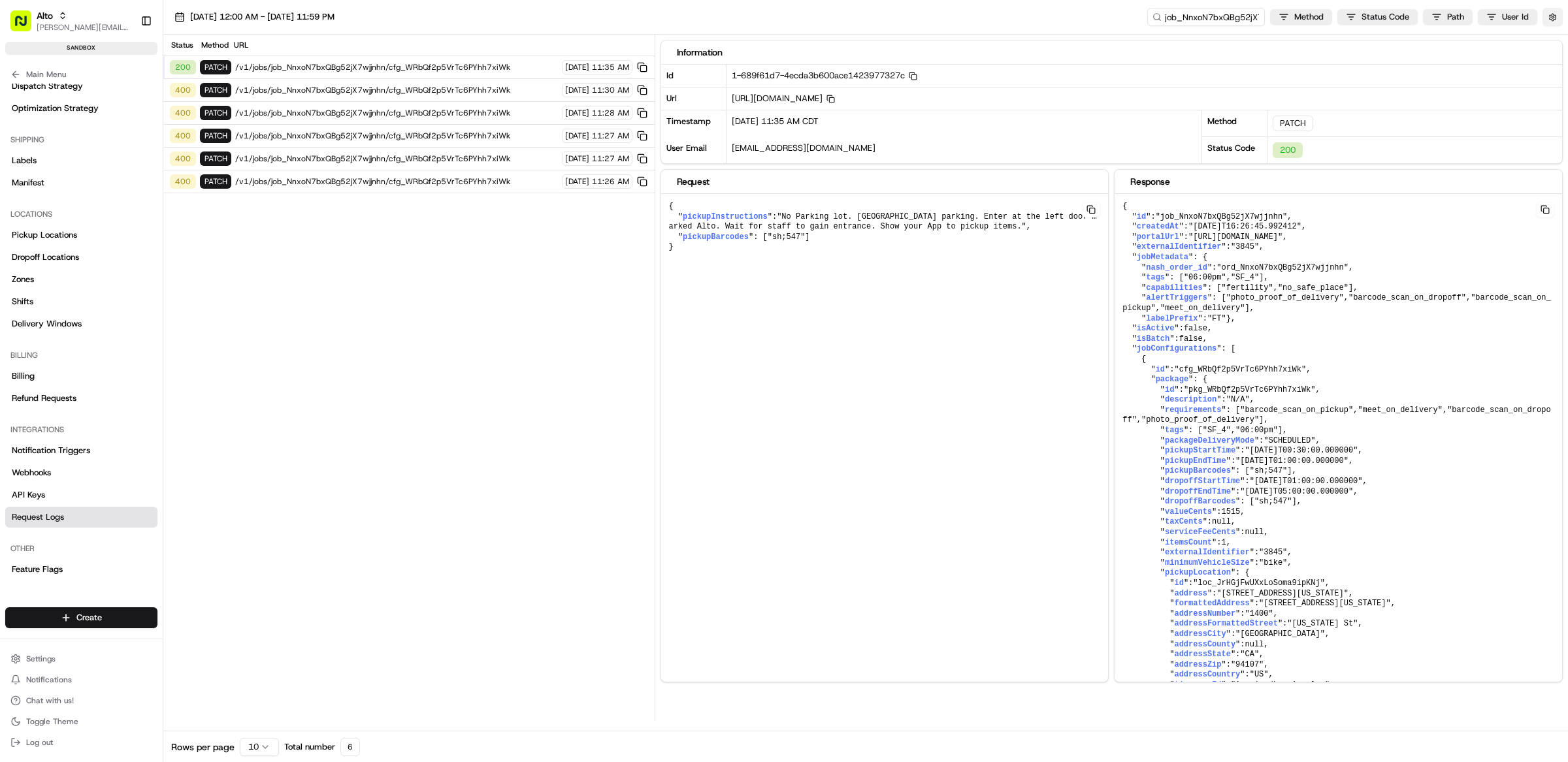
click at [1552, 17] on button "button" at bounding box center [1552, 17] width 20 height 19
click at [1551, 38] on button "Display Only Provider Logs" at bounding box center [1553, 40] width 10 height 10
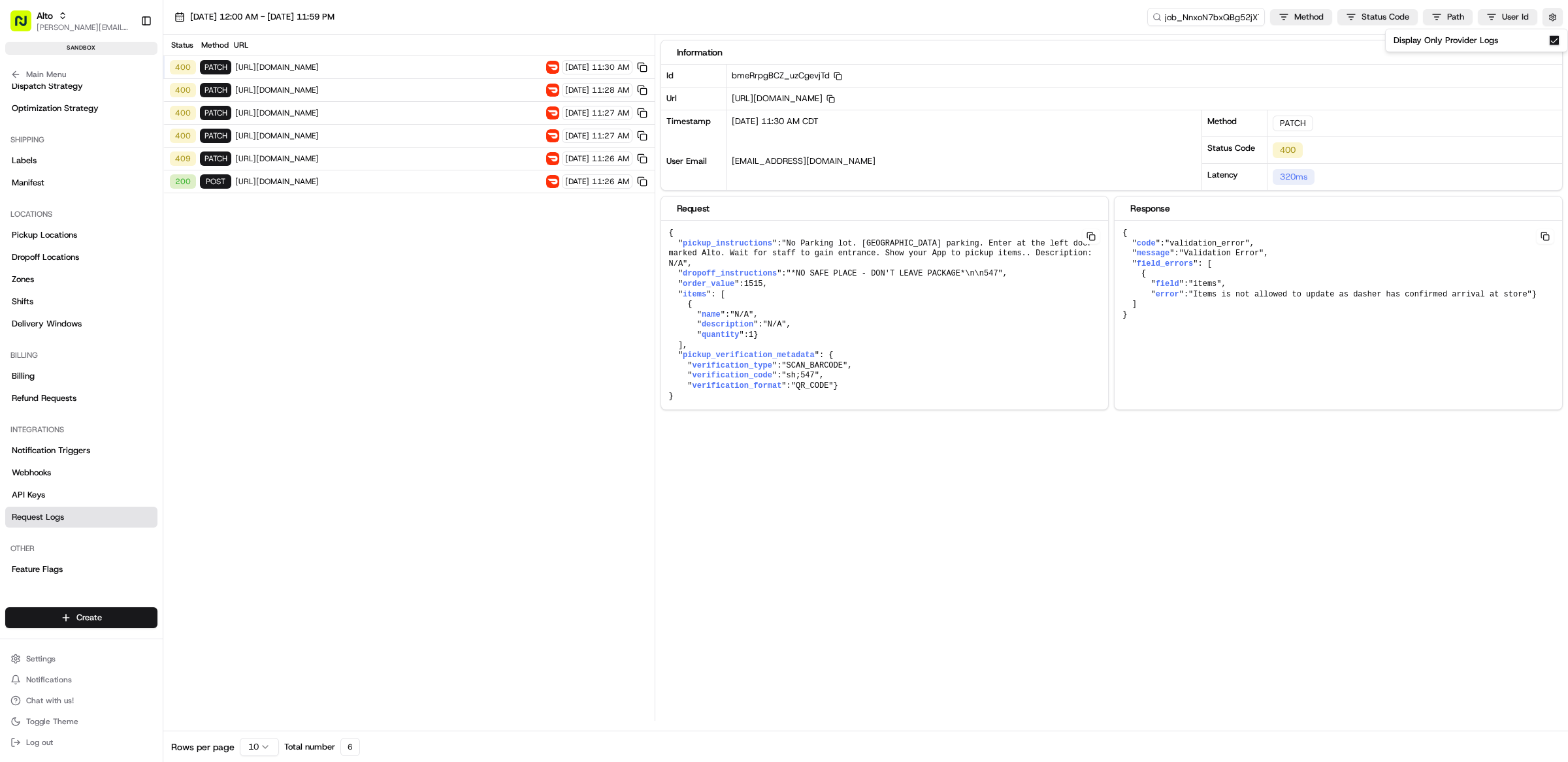
click at [449, 160] on span "[URL][DOMAIN_NAME]" at bounding box center [389, 158] width 307 height 10
click at [438, 139] on span "[URL][DOMAIN_NAME]" at bounding box center [389, 135] width 307 height 10
click at [438, 122] on div "400 PATCH [URL][DOMAIN_NAME] [DATE] 11:27 AM" at bounding box center [408, 113] width 491 height 23
click at [436, 111] on span "[URL][DOMAIN_NAME]" at bounding box center [389, 113] width 307 height 10
click at [436, 92] on span "[URL][DOMAIN_NAME]" at bounding box center [389, 90] width 307 height 10
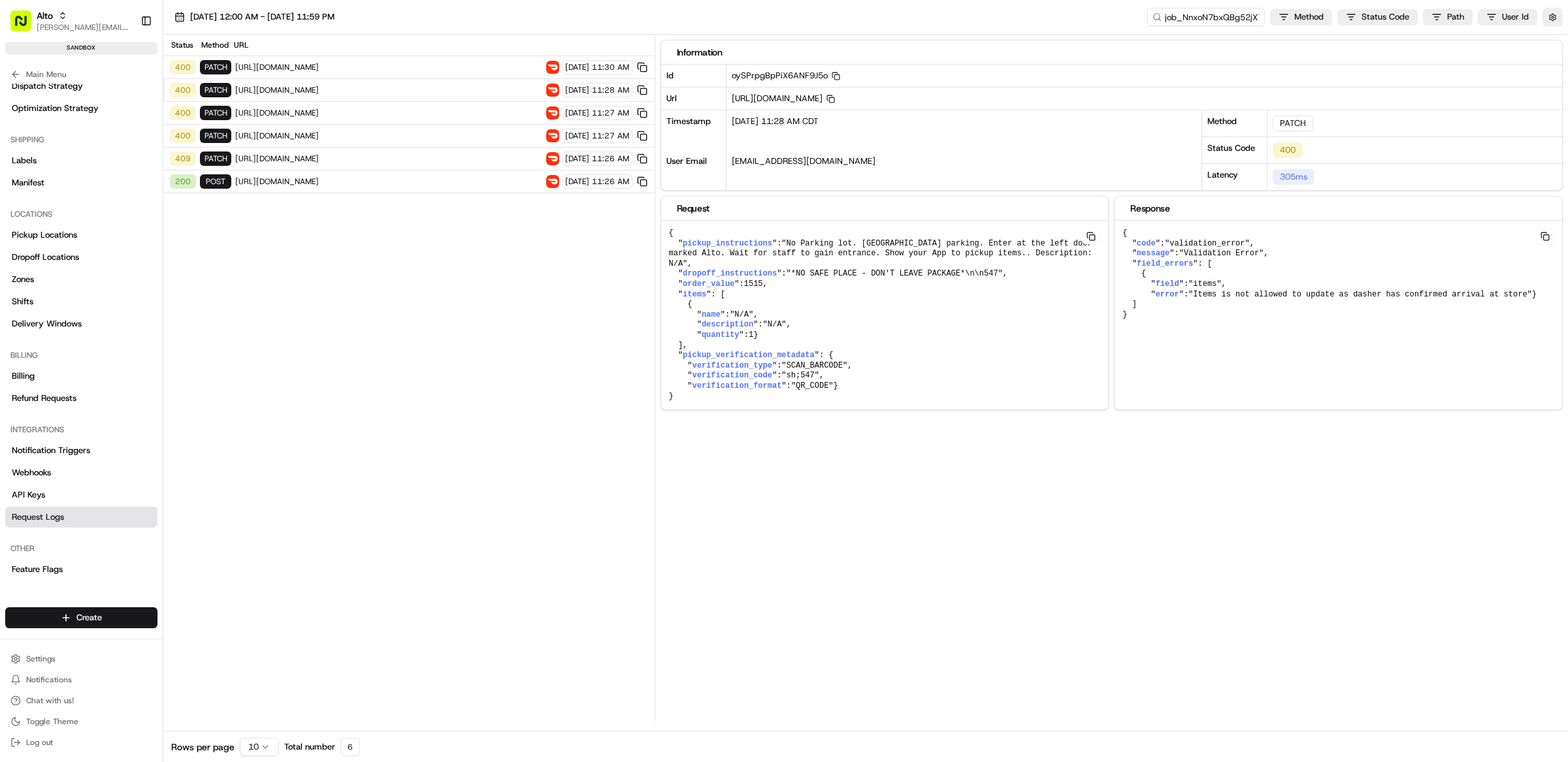
click at [435, 71] on span "[URL][DOMAIN_NAME]" at bounding box center [389, 67] width 307 height 10
click at [428, 65] on span "[URL][DOMAIN_NAME]" at bounding box center [389, 67] width 307 height 10
click at [428, 92] on span "[URL][DOMAIN_NAME]" at bounding box center [389, 90] width 307 height 10
click at [428, 115] on span "[URL][DOMAIN_NAME]" at bounding box center [389, 113] width 307 height 10
click at [428, 146] on div "400 PATCH [URL][DOMAIN_NAME] [DATE] 11:27 AM" at bounding box center [408, 136] width 491 height 23
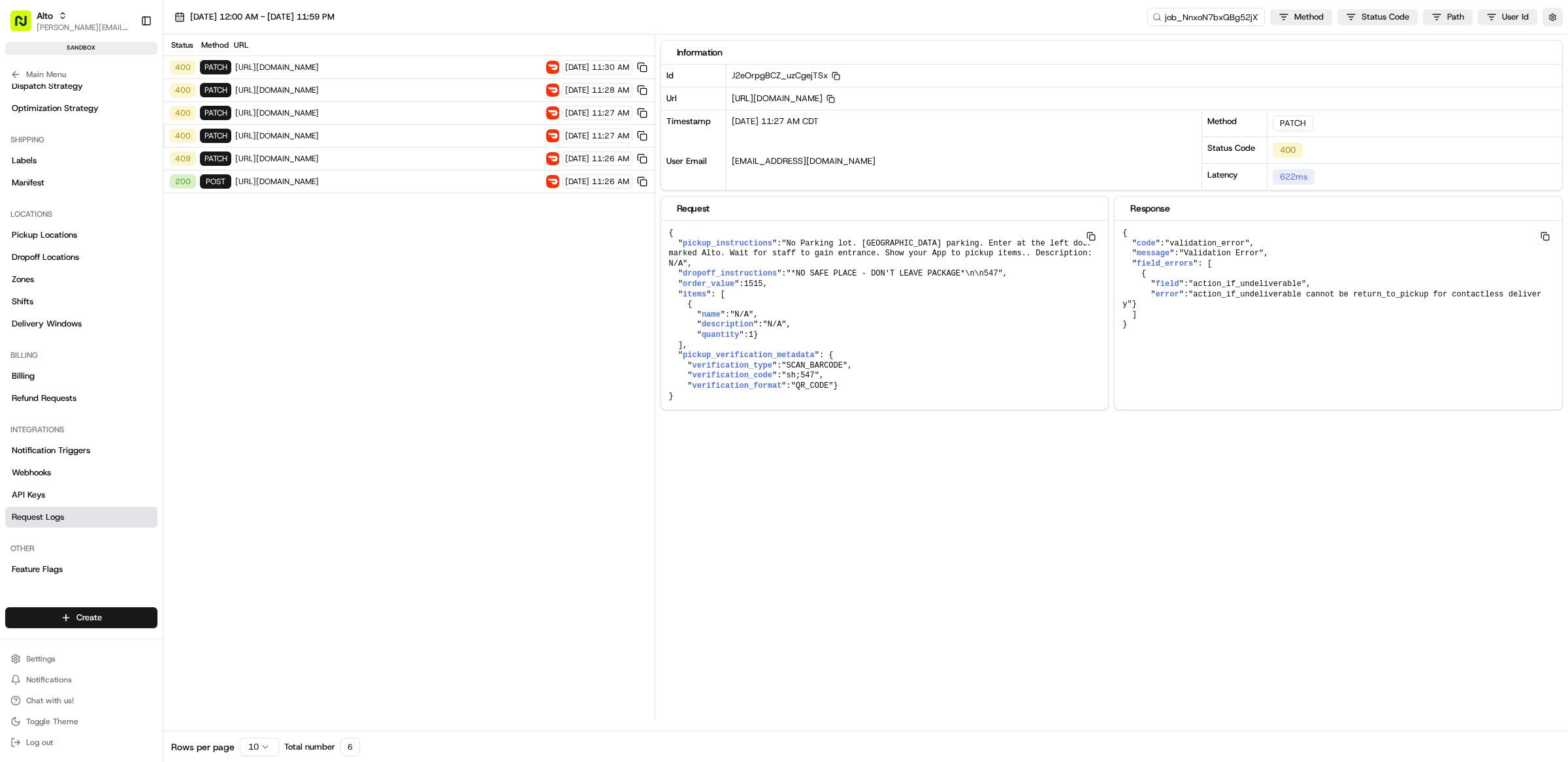
click at [436, 269] on div "Status Method URL 400 PATCH [URL][DOMAIN_NAME] [DATE] 11:30 AM 400 PATCH [URL][…" at bounding box center [408, 377] width 491 height 686
